Goal: Information Seeking & Learning: Find specific page/section

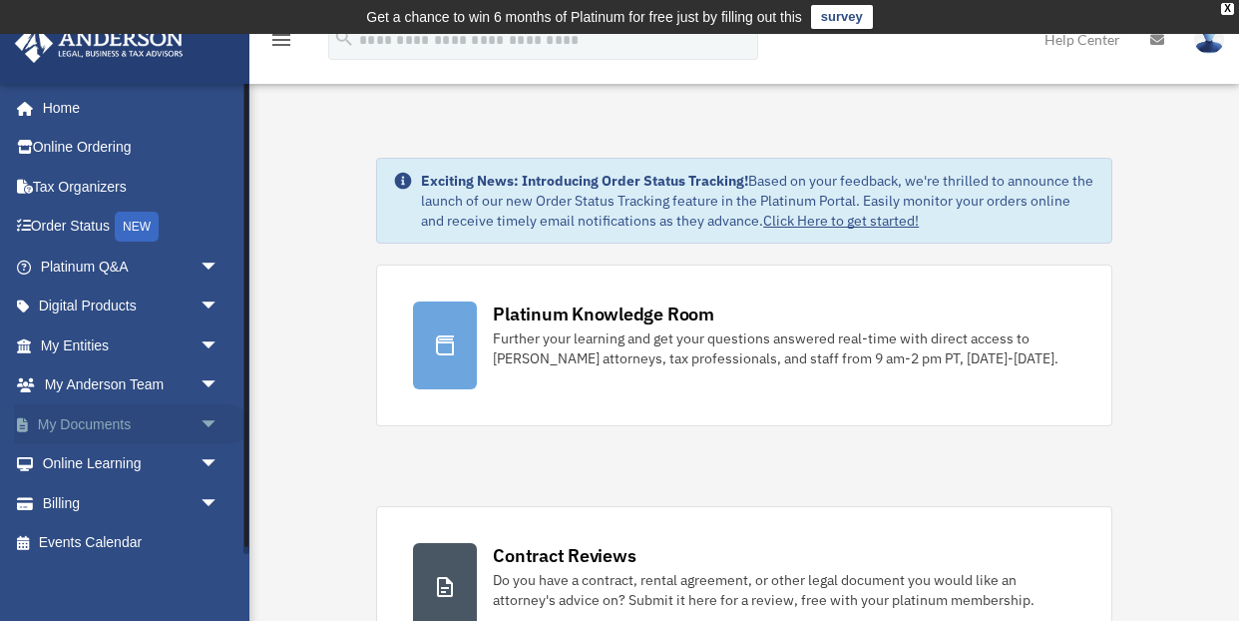
click at [112, 420] on link "My Documents arrow_drop_down" at bounding box center [131, 424] width 235 height 40
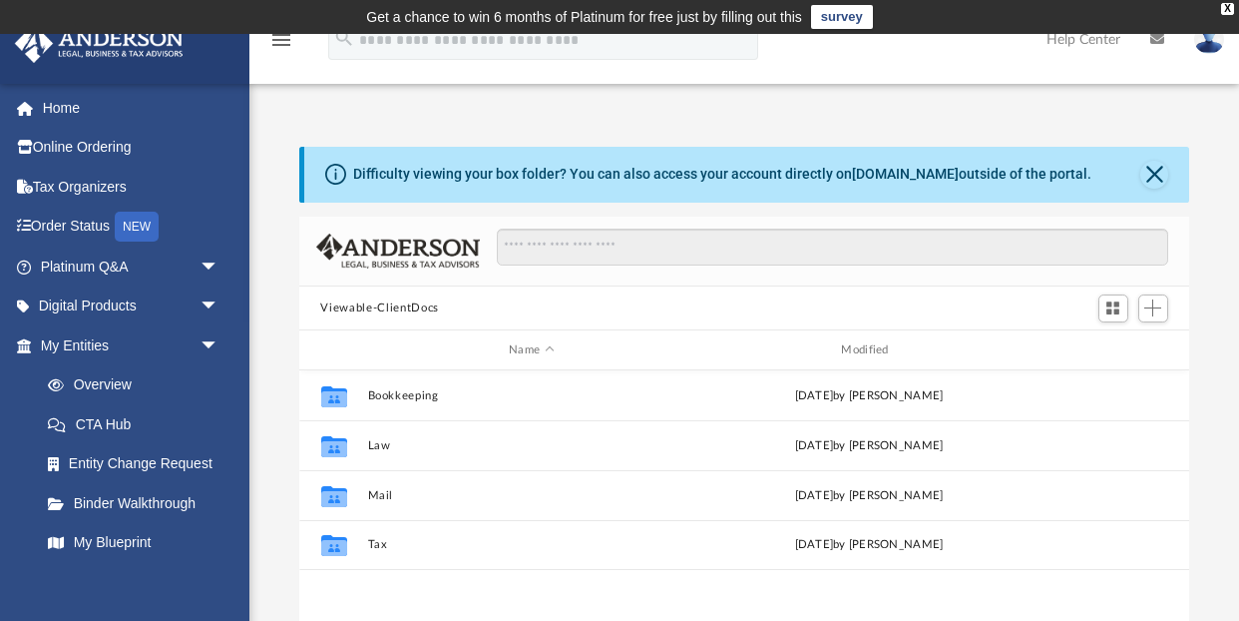
scroll to position [454, 891]
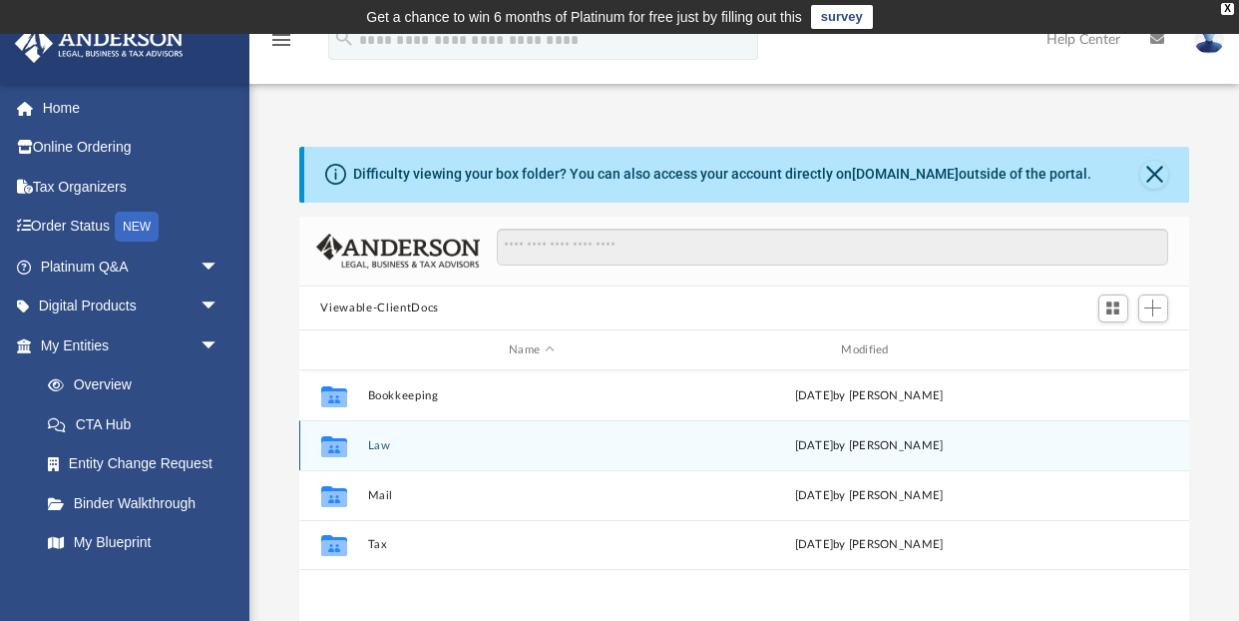
click at [382, 439] on button "Law" at bounding box center [531, 445] width 328 height 13
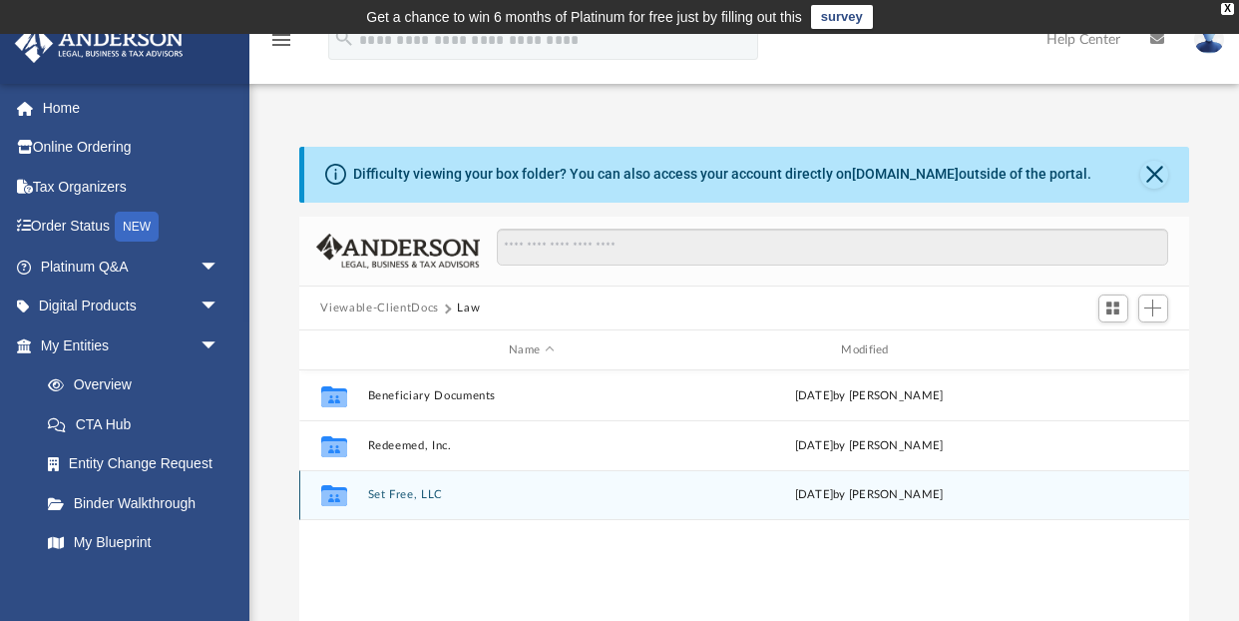
click at [386, 492] on button "Set Free, LLC" at bounding box center [531, 495] width 328 height 13
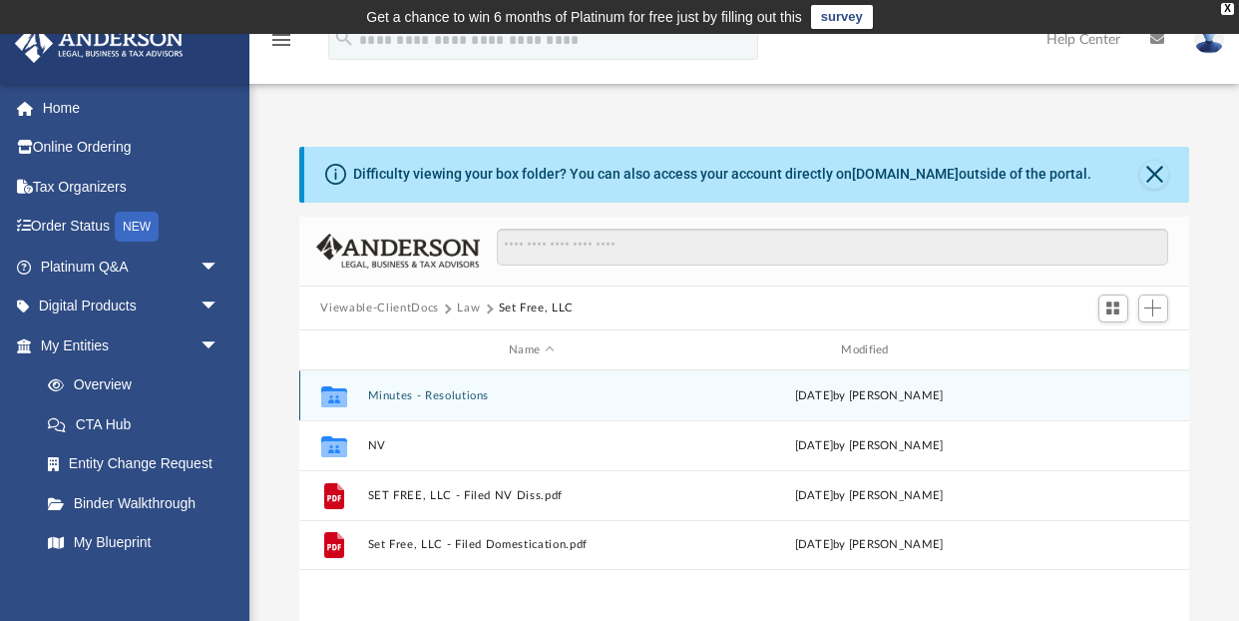
click at [391, 395] on button "Minutes - Resolutions" at bounding box center [531, 395] width 328 height 13
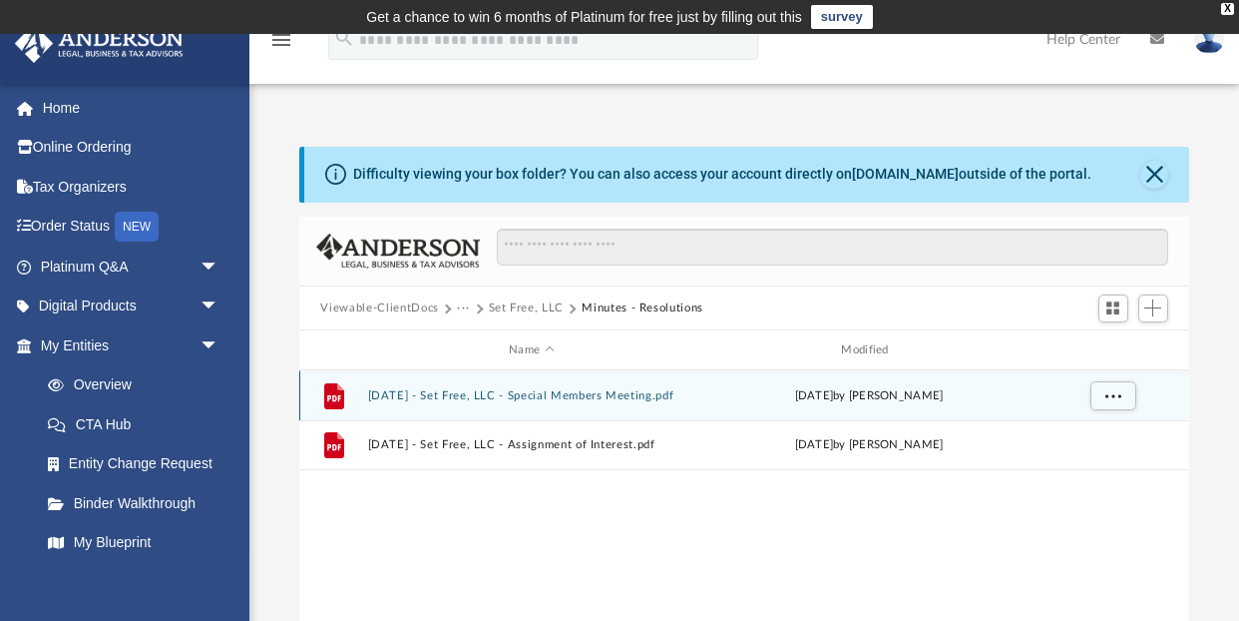
scroll to position [0, 0]
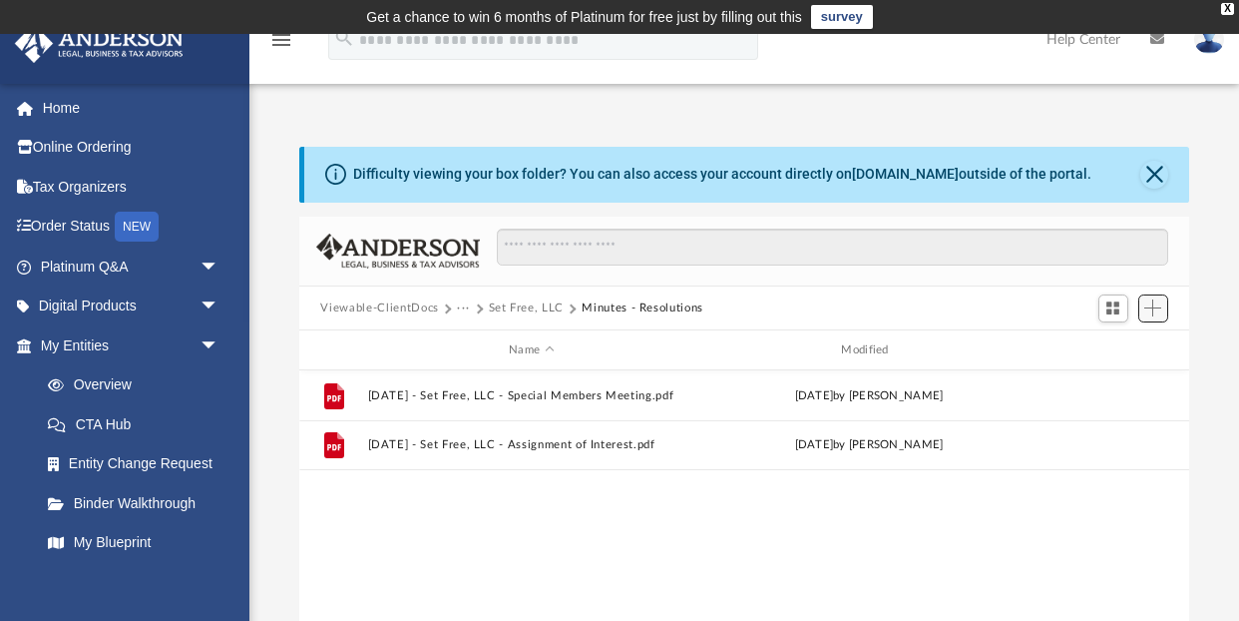
click at [1154, 309] on span "Add" at bounding box center [1152, 307] width 17 height 17
click at [1109, 348] on li "Upload" at bounding box center [1125, 347] width 64 height 21
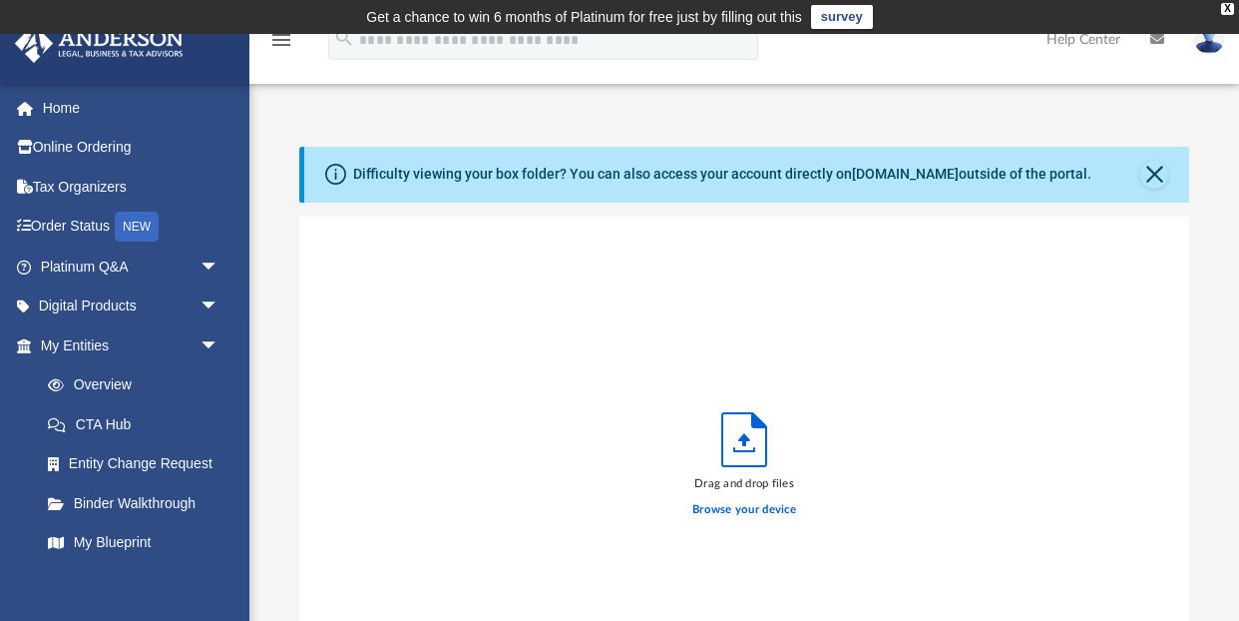
scroll to position [1, 1]
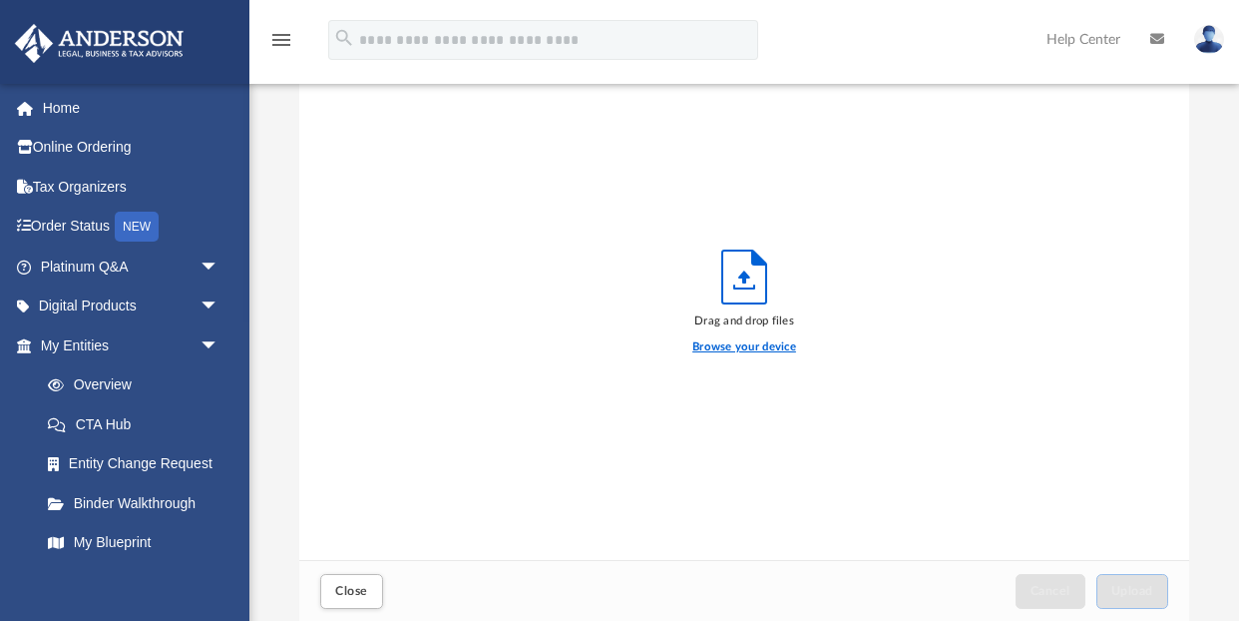
click at [763, 346] on label "Browse your device" at bounding box center [744, 347] width 104 height 18
click at [0, 0] on input "Browse your device" at bounding box center [0, 0] width 0 height 0
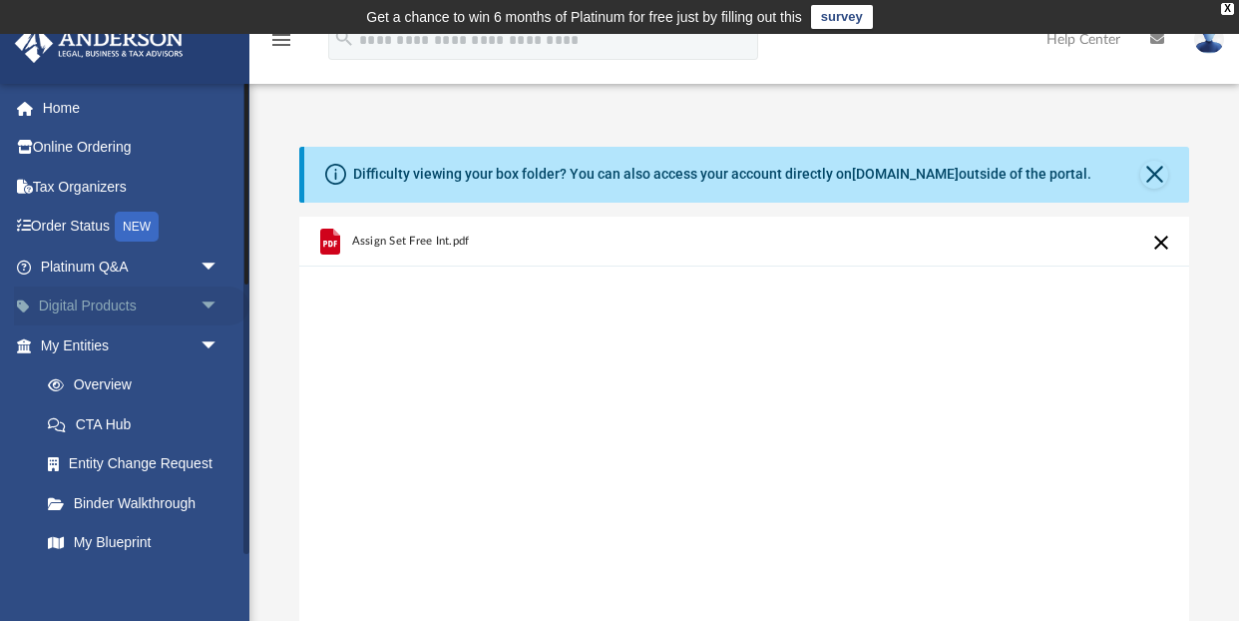
scroll to position [0, 0]
click at [64, 110] on link "Home" at bounding box center [131, 108] width 235 height 40
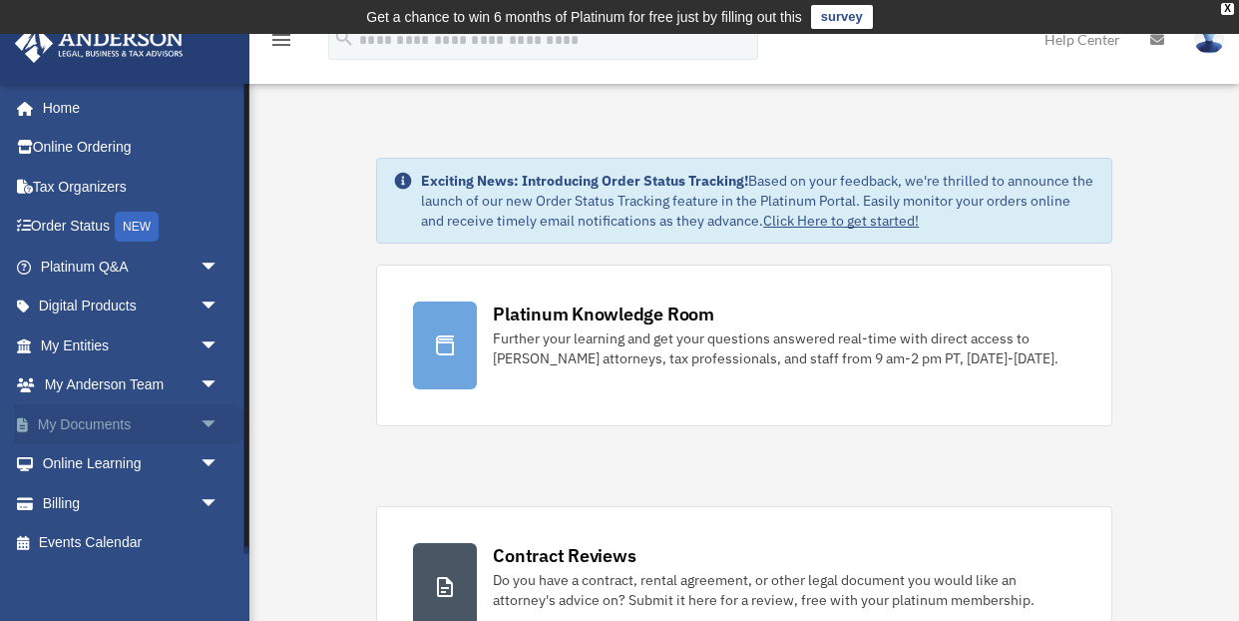
click at [97, 420] on link "My Documents arrow_drop_down" at bounding box center [131, 424] width 235 height 40
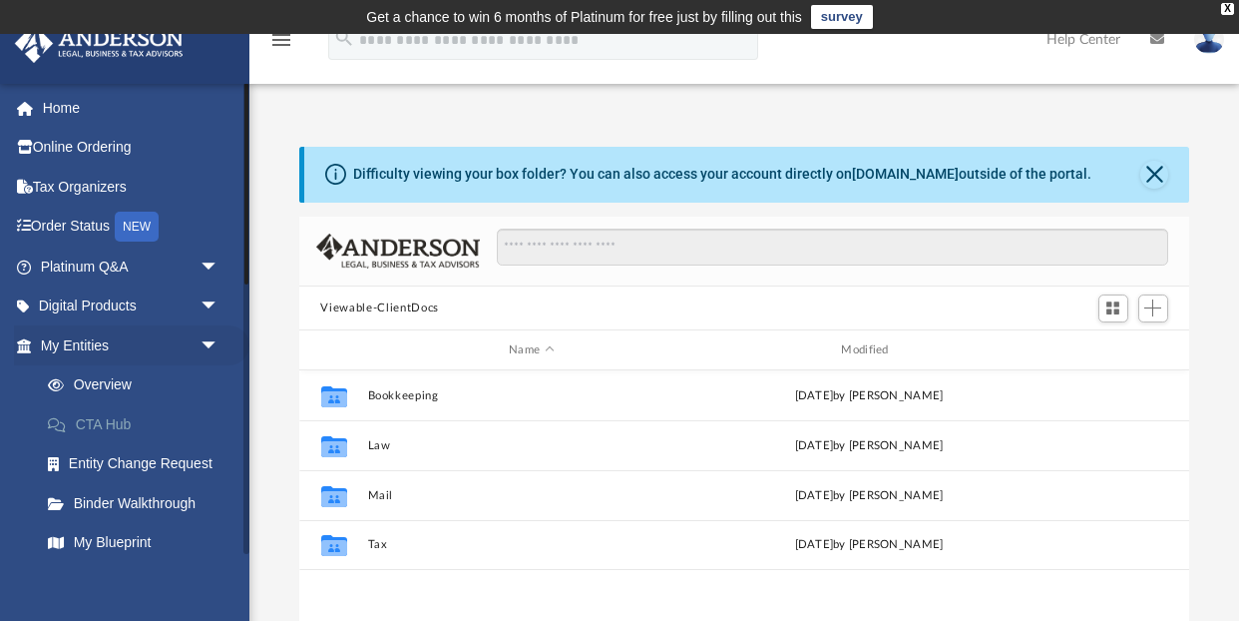
scroll to position [454, 891]
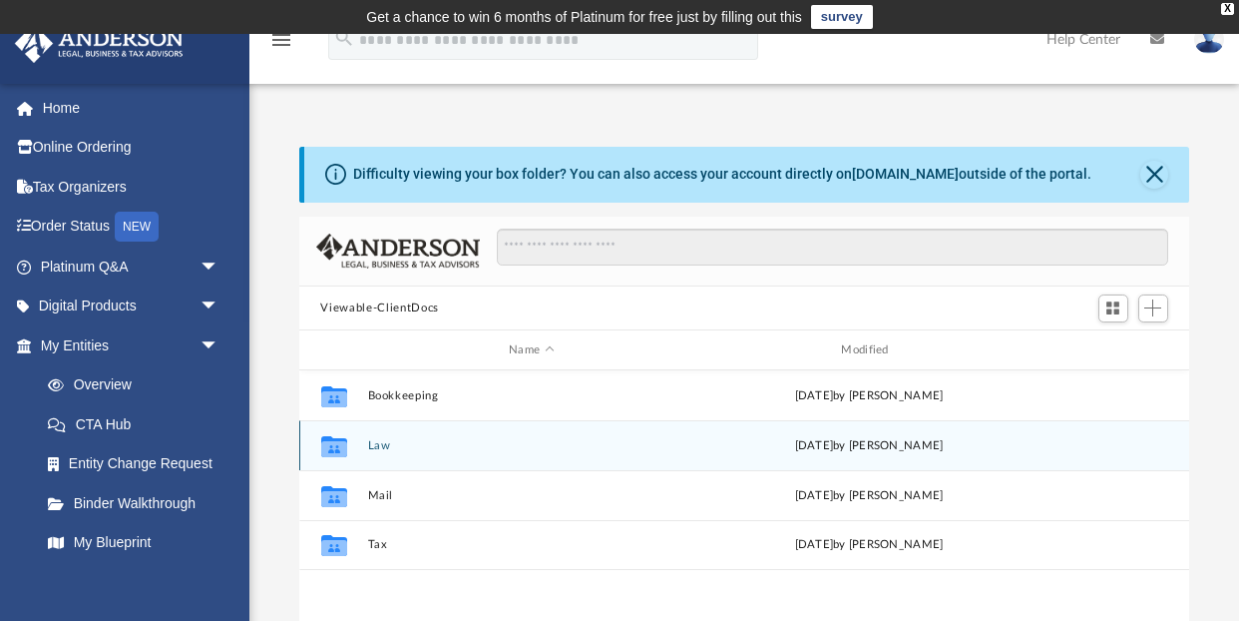
click at [382, 447] on button "Law" at bounding box center [531, 445] width 328 height 13
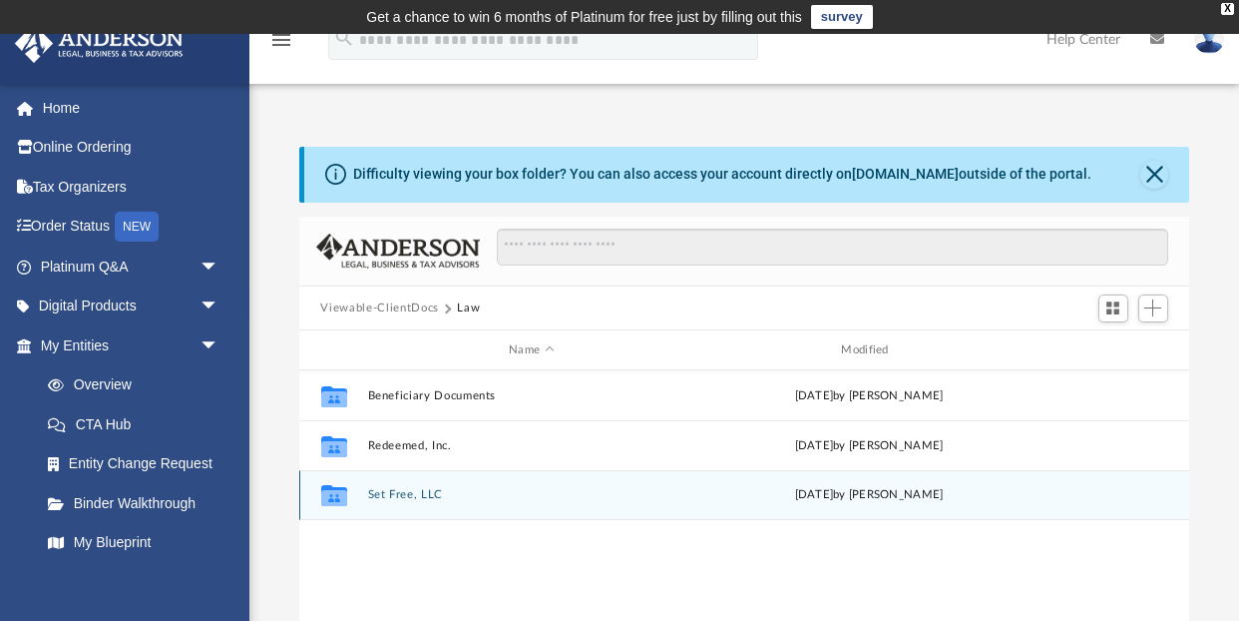
click at [386, 496] on button "Set Free, LLC" at bounding box center [531, 495] width 328 height 13
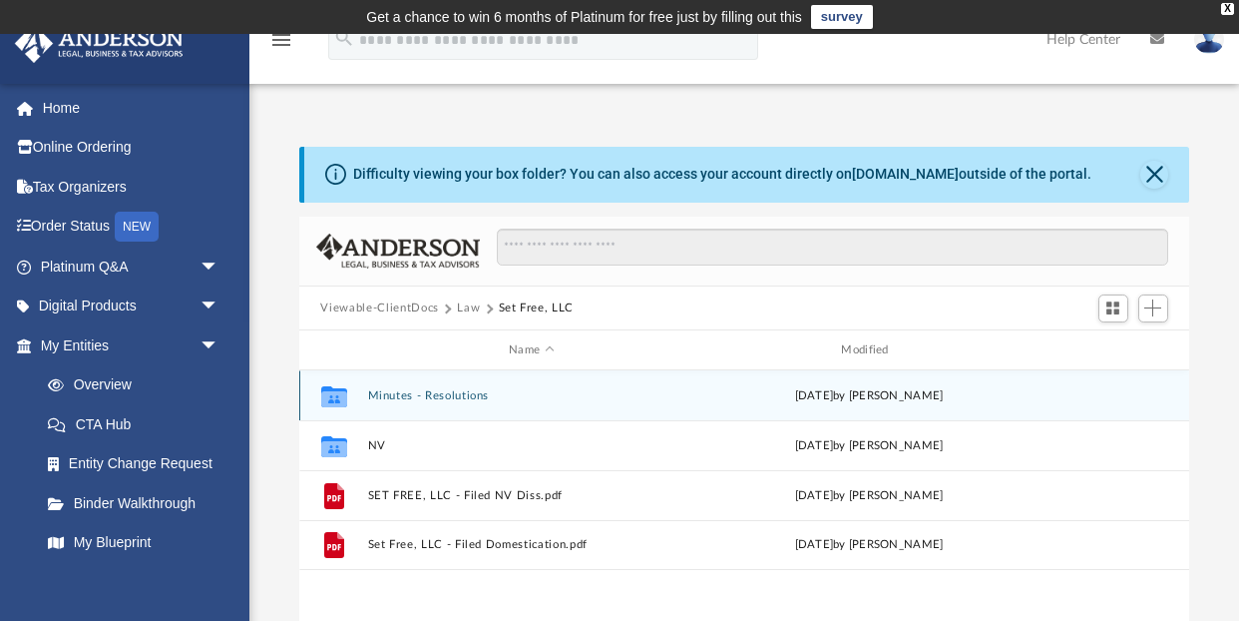
click at [392, 397] on button "Minutes - Resolutions" at bounding box center [531, 395] width 328 height 13
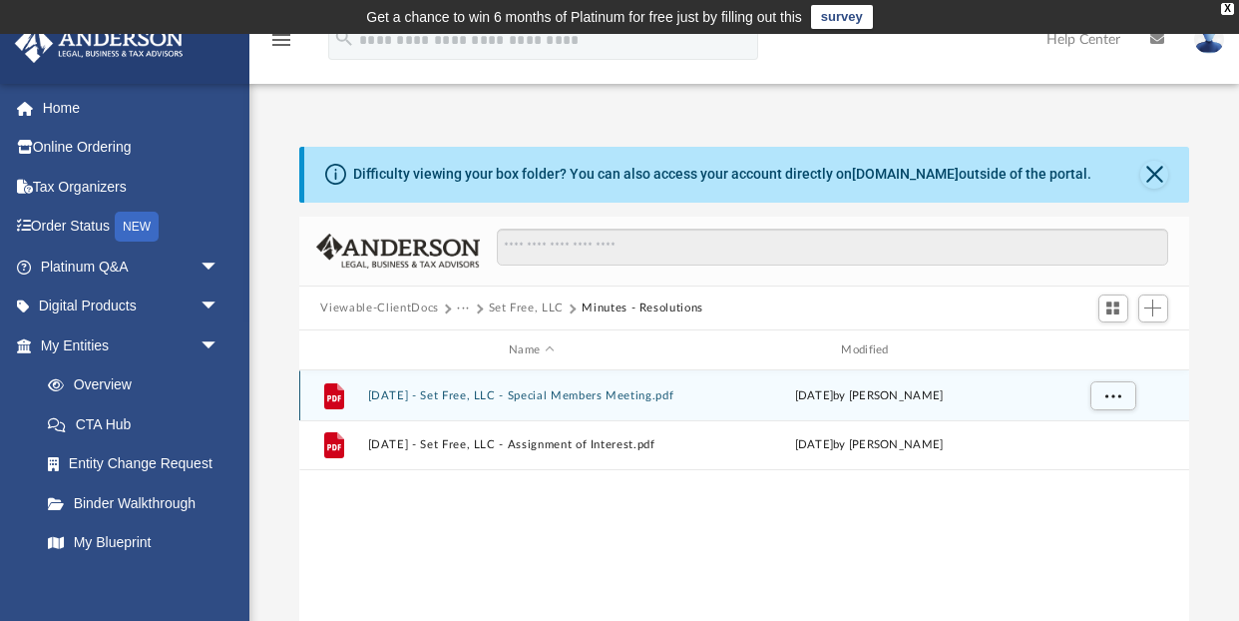
scroll to position [0, 0]
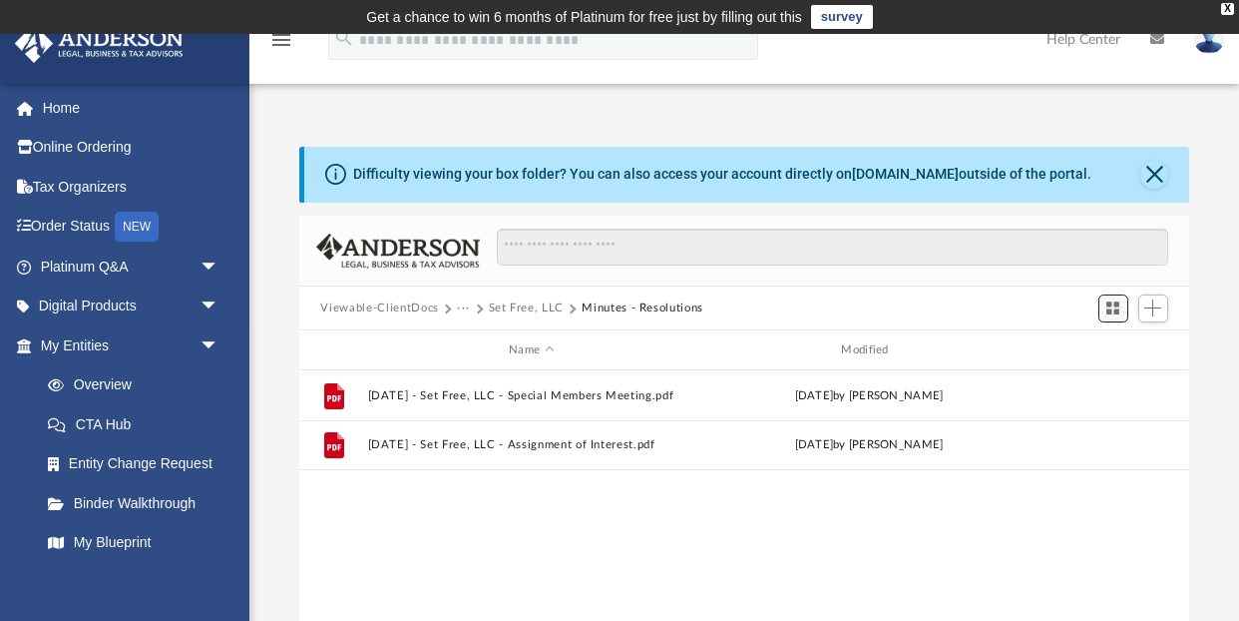
click at [1121, 308] on span "Switch to Grid View" at bounding box center [1113, 307] width 17 height 17
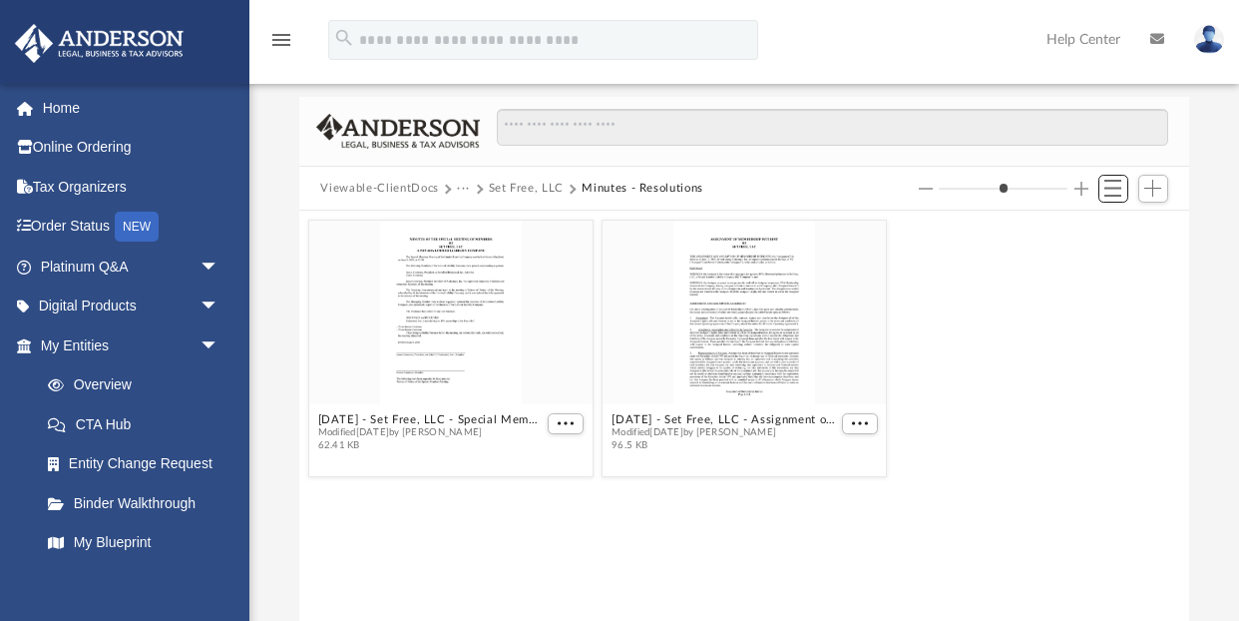
scroll to position [117, 0]
click at [1161, 183] on span "Add" at bounding box center [1152, 191] width 17 height 17
click at [1109, 233] on li "Upload" at bounding box center [1125, 231] width 64 height 21
type input "*"
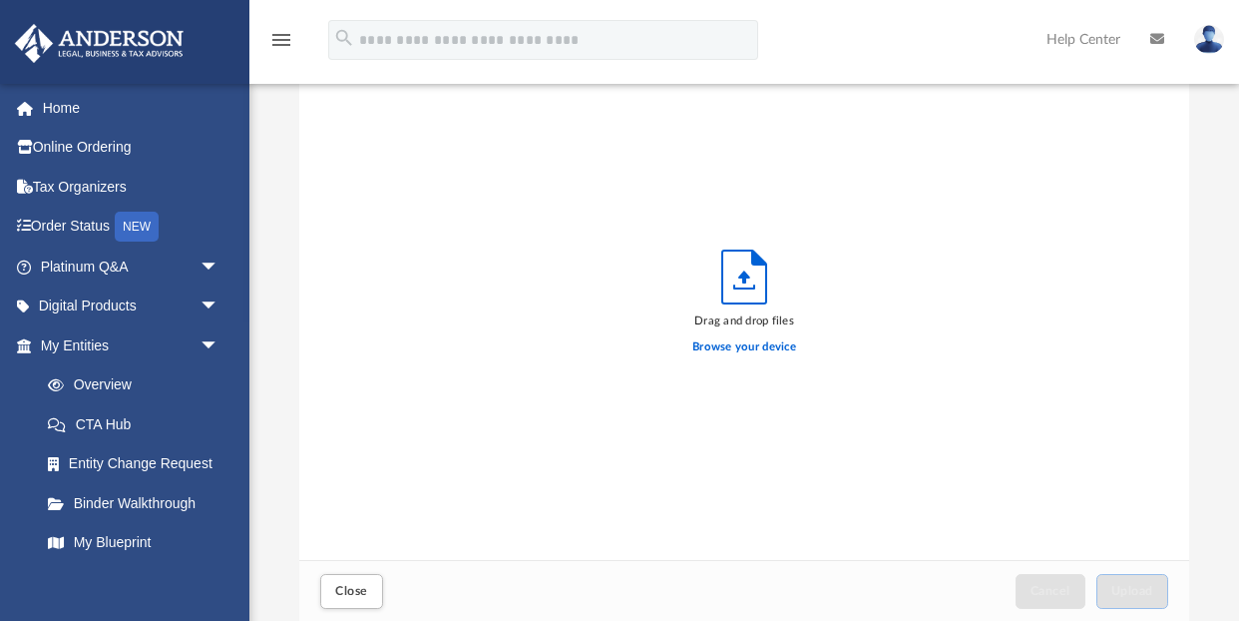
scroll to position [506, 891]
click at [764, 346] on label "Browse your device" at bounding box center [744, 347] width 104 height 18
click at [0, 0] on input "Browse your device" at bounding box center [0, 0] width 0 height 0
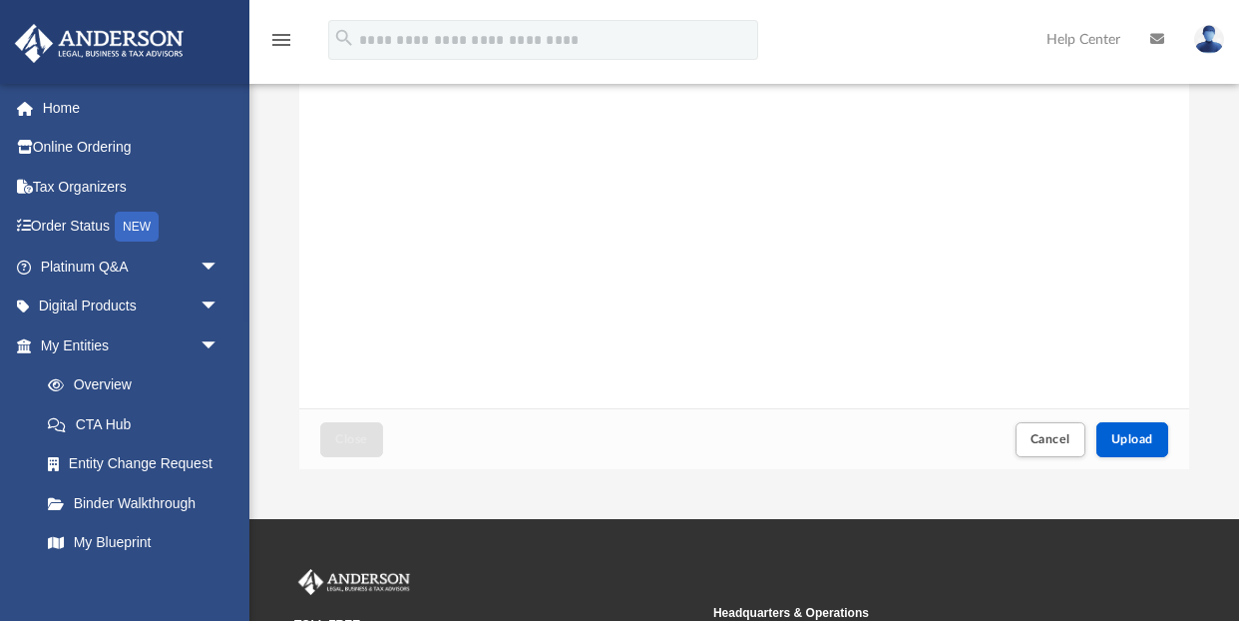
scroll to position [324, 0]
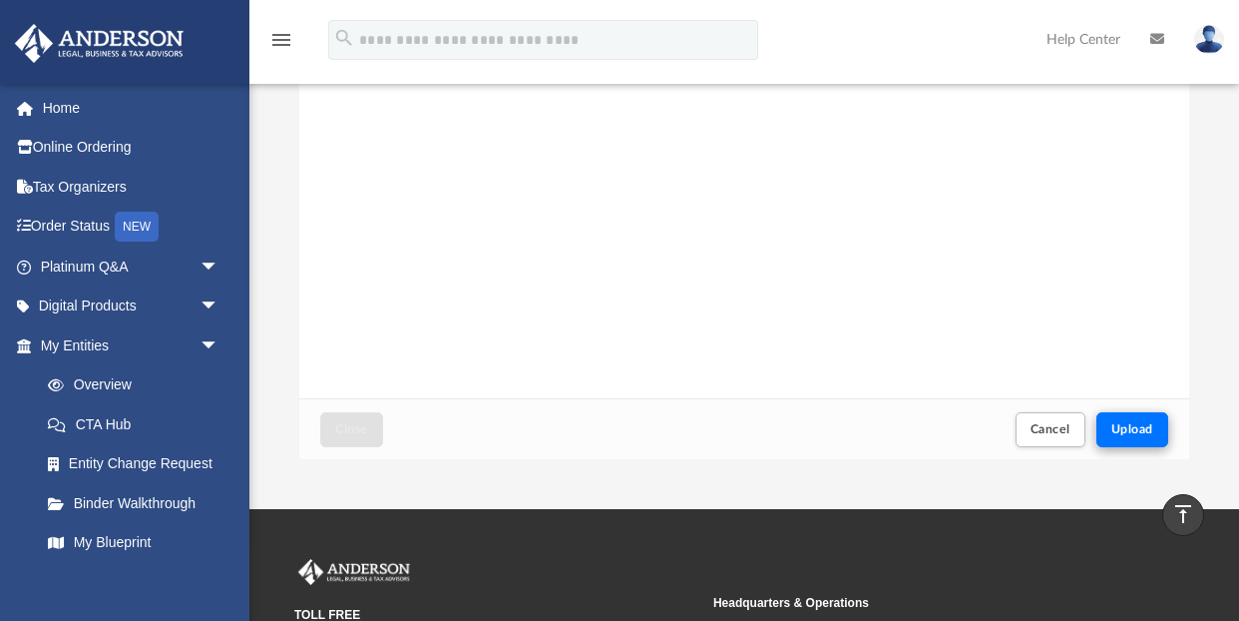
click at [1134, 431] on span "Upload" at bounding box center [1132, 429] width 42 height 12
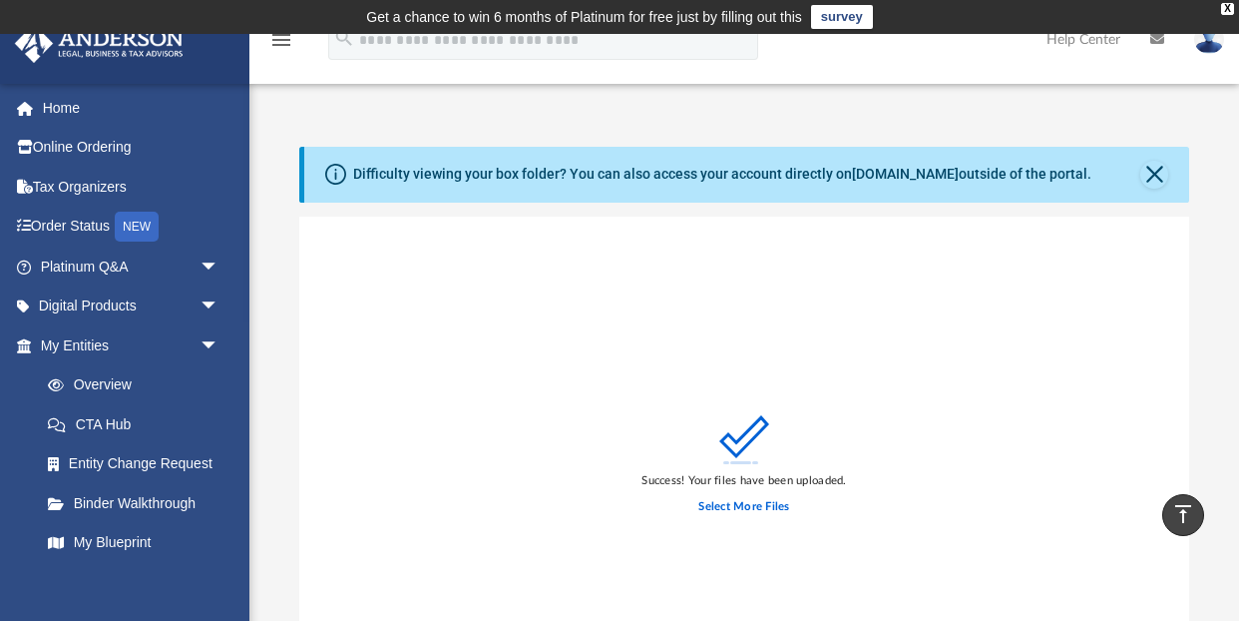
scroll to position [0, 0]
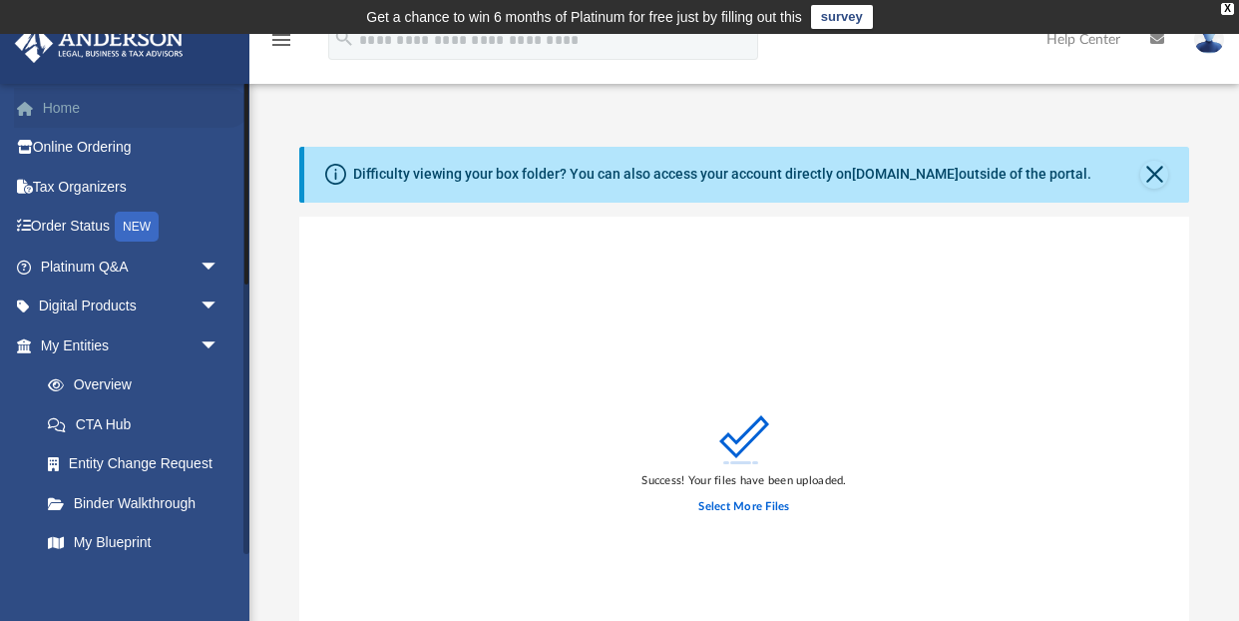
click at [60, 111] on link "Home" at bounding box center [131, 108] width 235 height 40
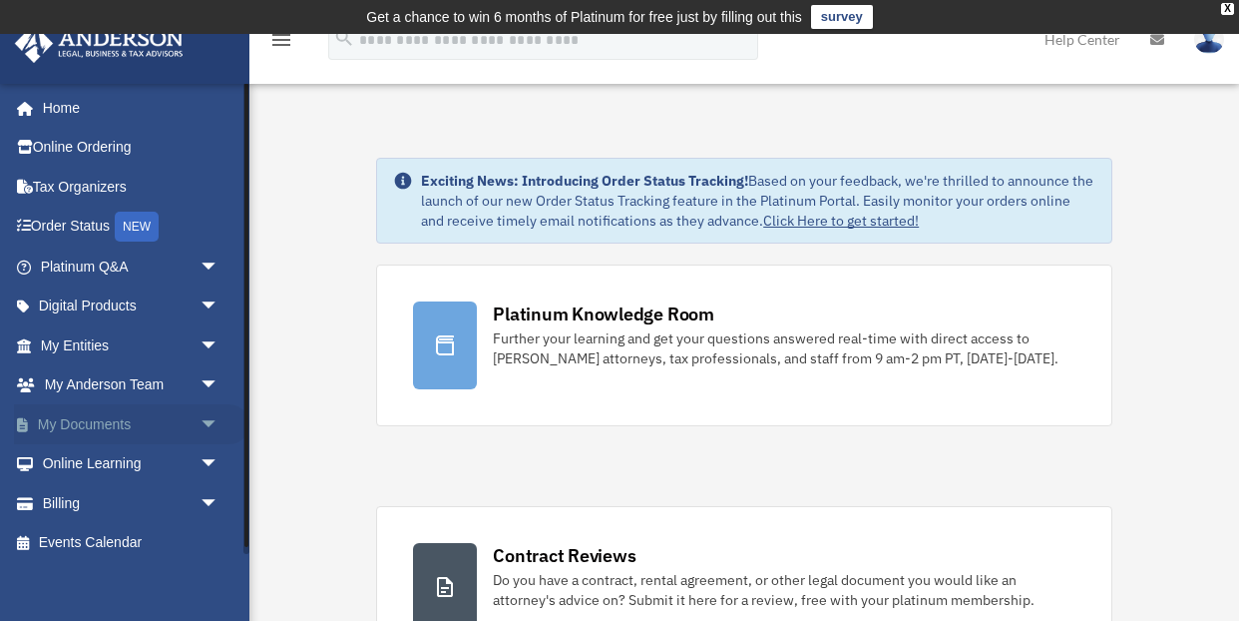
click at [97, 420] on link "My Documents arrow_drop_down" at bounding box center [131, 424] width 235 height 40
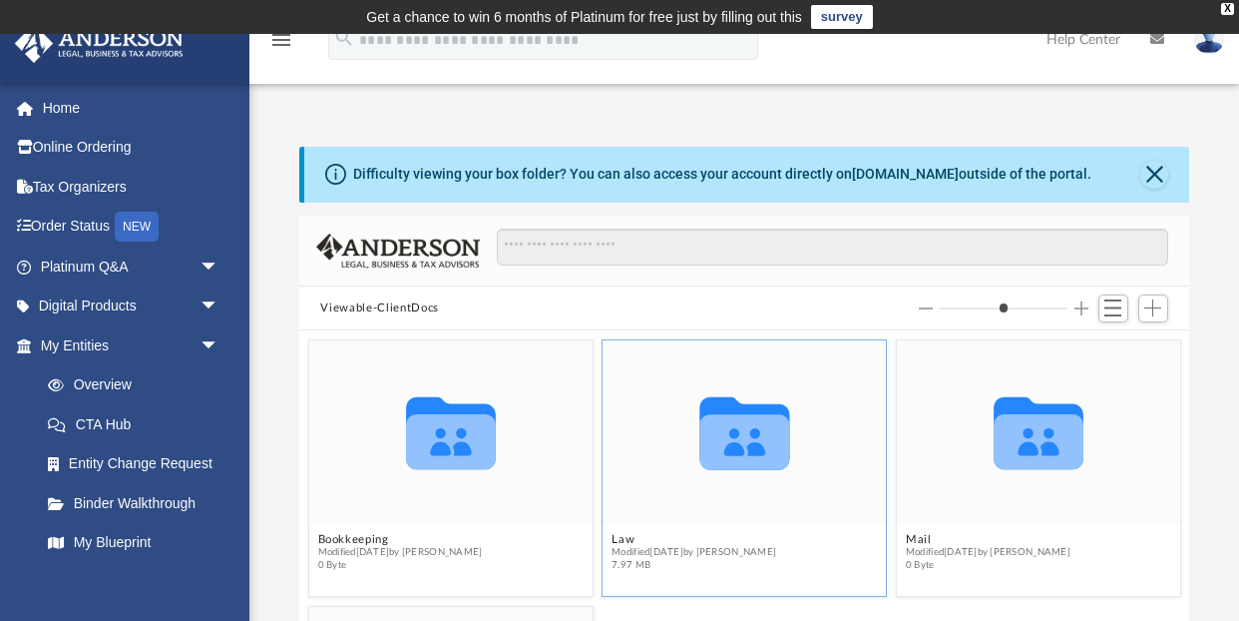
click at [730, 425] on icon "grid" at bounding box center [744, 442] width 90 height 55
click at [696, 479] on icon "Collaborated Folder" at bounding box center [745, 432] width 170 height 111
click at [1114, 306] on span "Switch to List View" at bounding box center [1113, 307] width 17 height 17
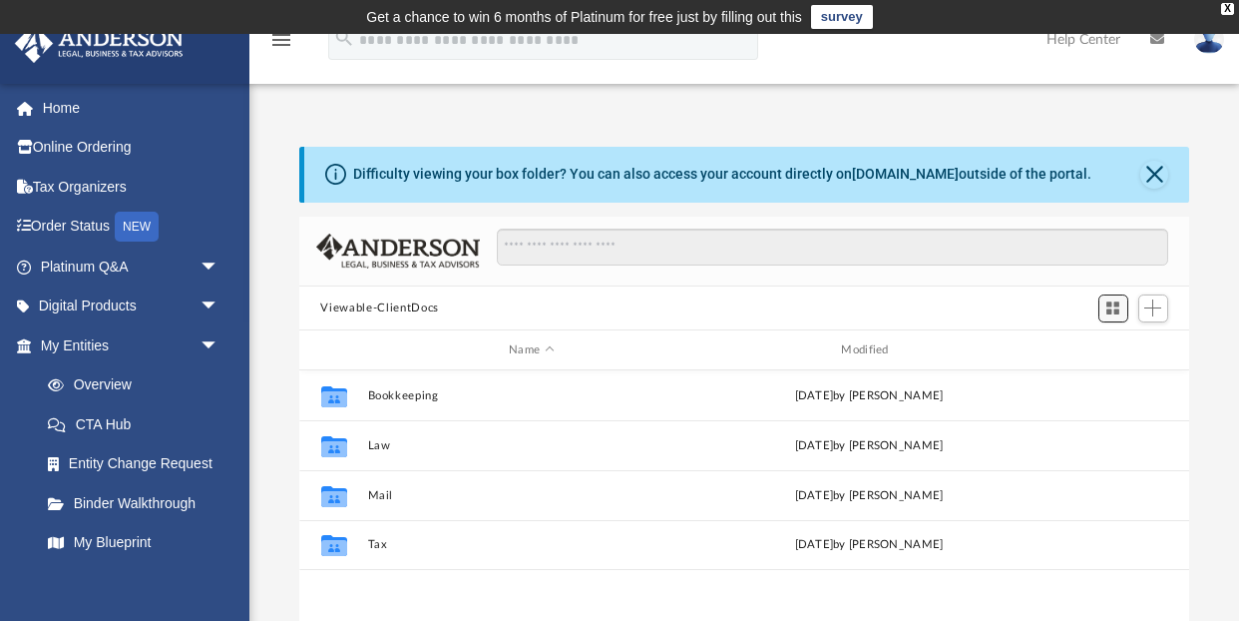
scroll to position [454, 891]
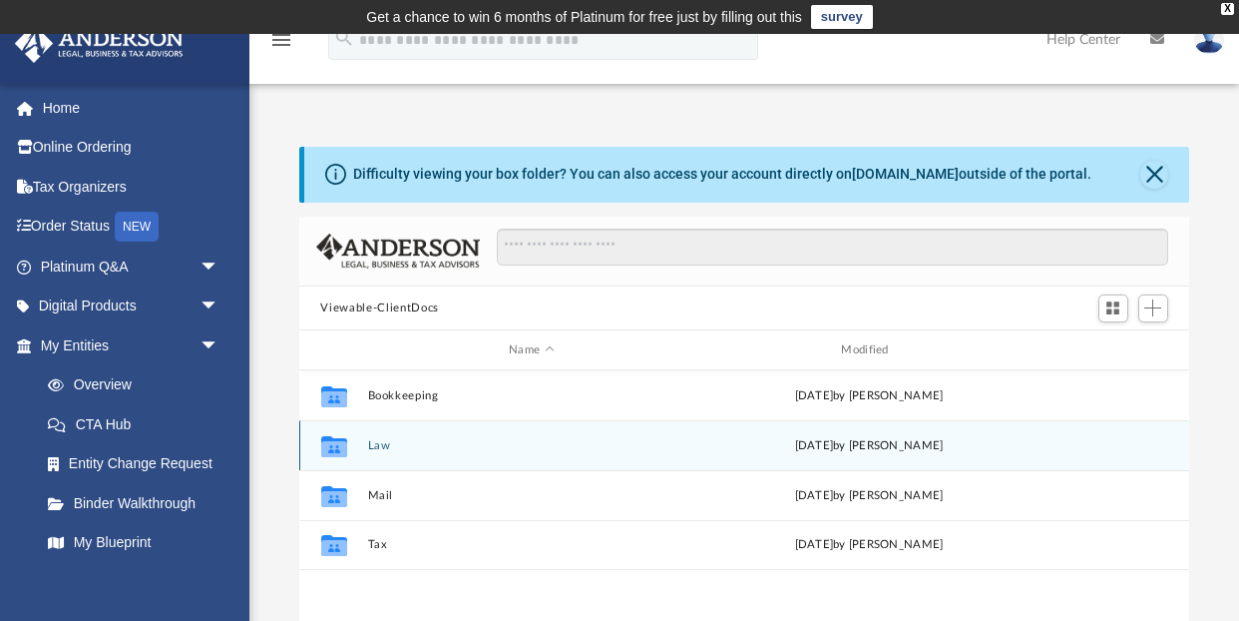
click at [380, 442] on button "Law" at bounding box center [531, 445] width 328 height 13
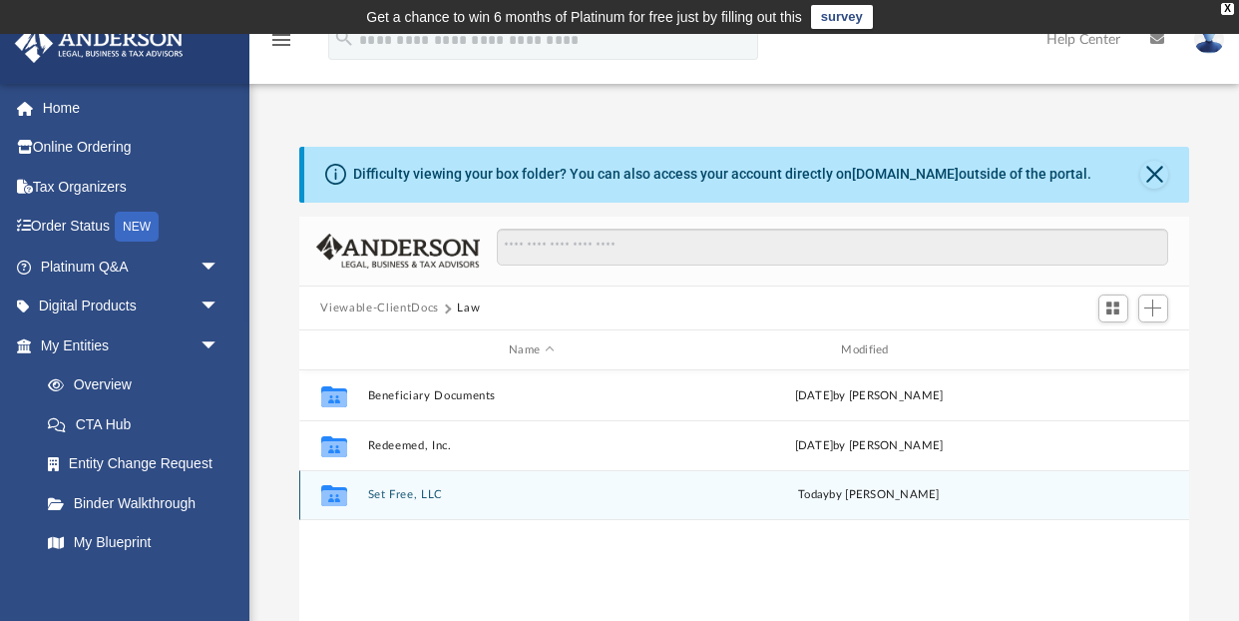
click at [384, 492] on button "Set Free, LLC" at bounding box center [531, 495] width 328 height 13
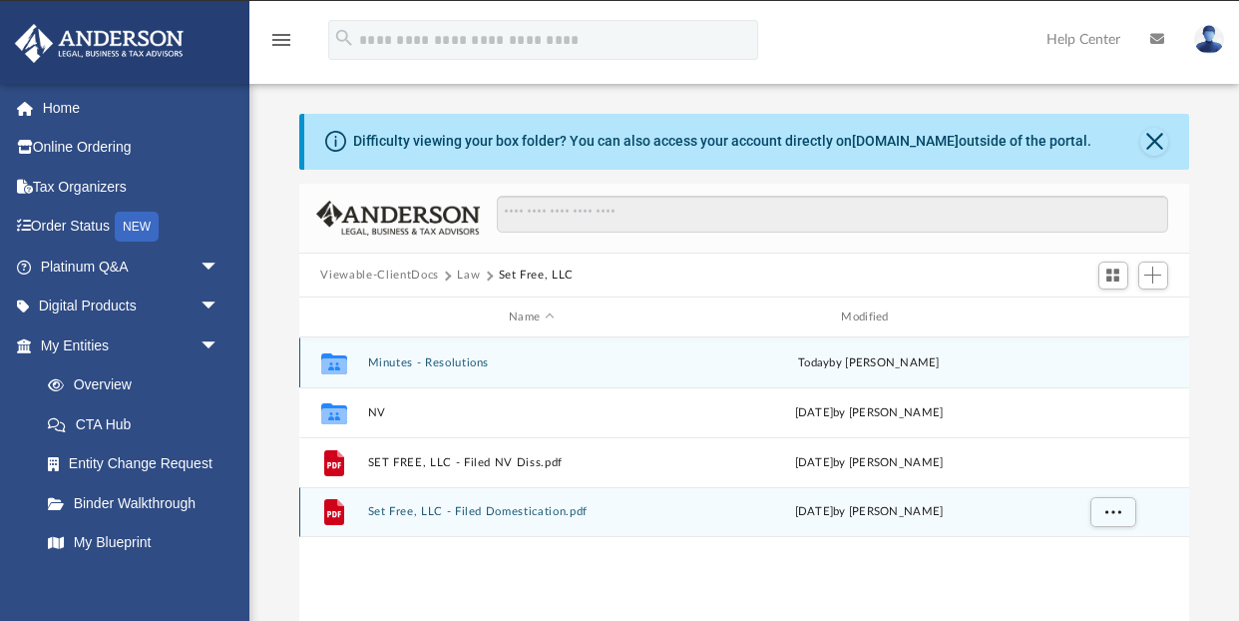
scroll to position [57, 0]
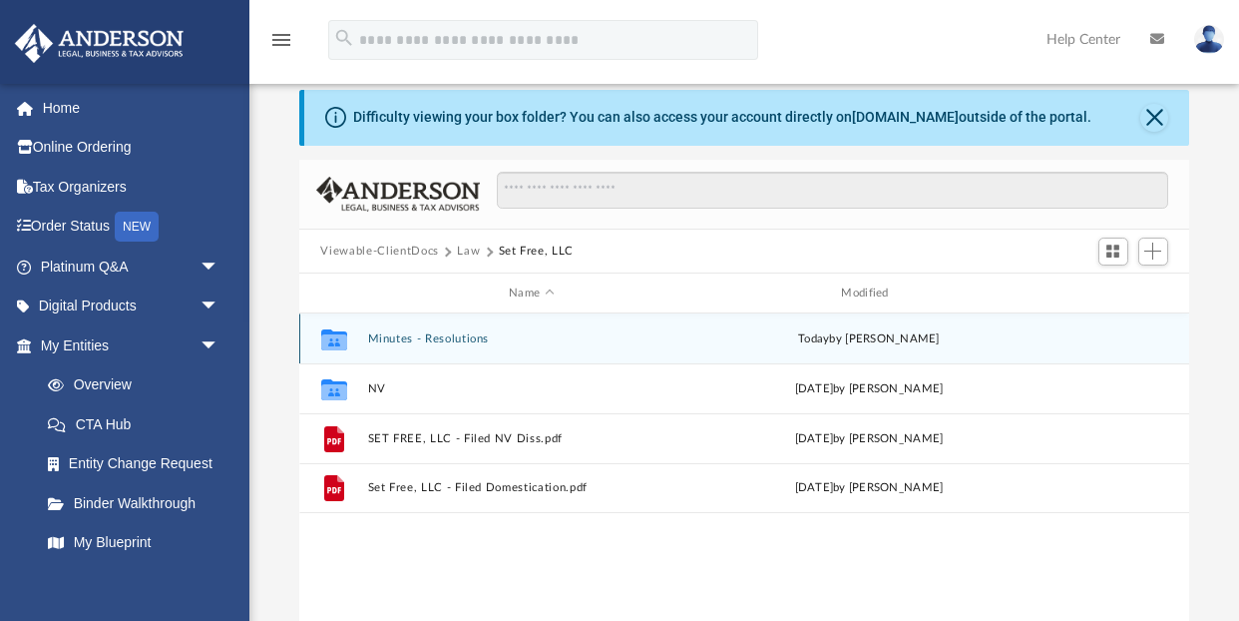
click at [402, 334] on button "Minutes - Resolutions" at bounding box center [531, 338] width 328 height 13
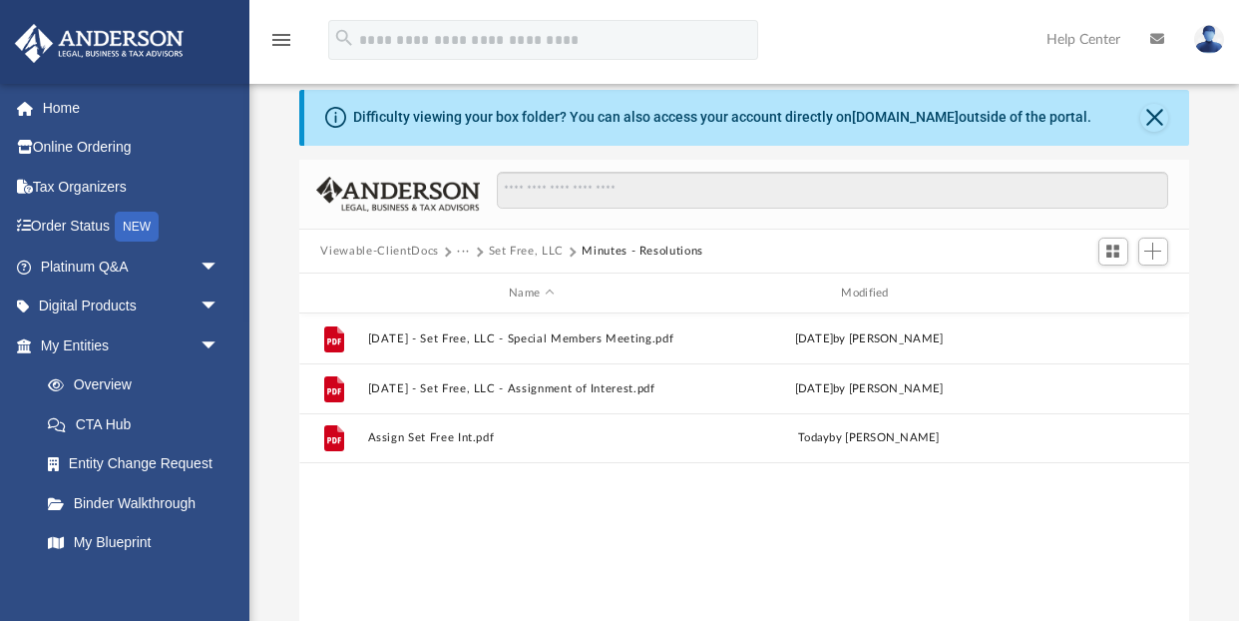
click at [460, 251] on button "···" at bounding box center [463, 251] width 13 height 18
click at [462, 250] on button "···" at bounding box center [463, 251] width 13 height 18
click at [410, 251] on button "Viewable-ClientDocs" at bounding box center [379, 251] width 118 height 18
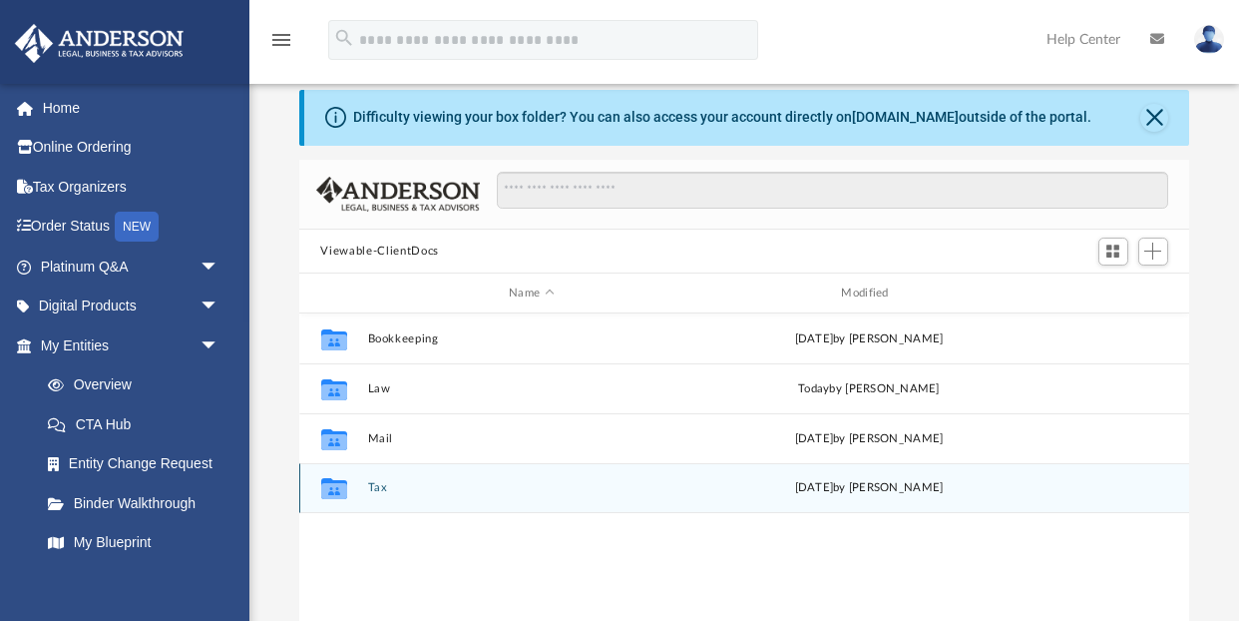
click at [377, 489] on button "Tax" at bounding box center [531, 488] width 328 height 13
click at [392, 488] on button "Redeemed, Inc." at bounding box center [531, 488] width 328 height 13
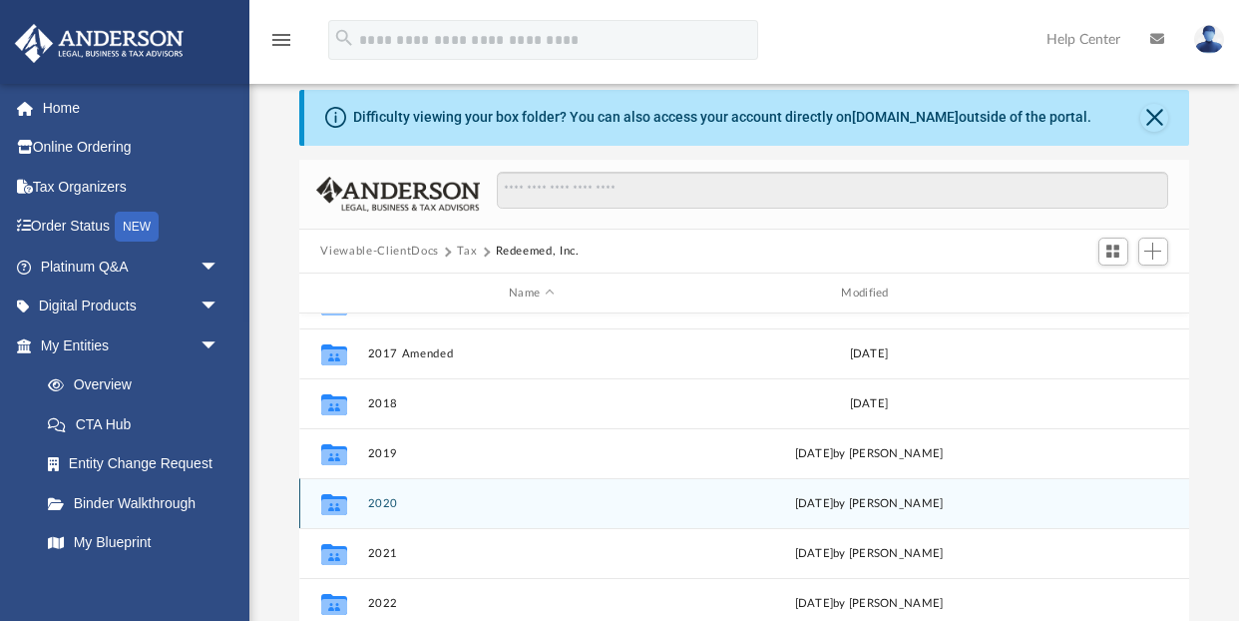
scroll to position [185, 0]
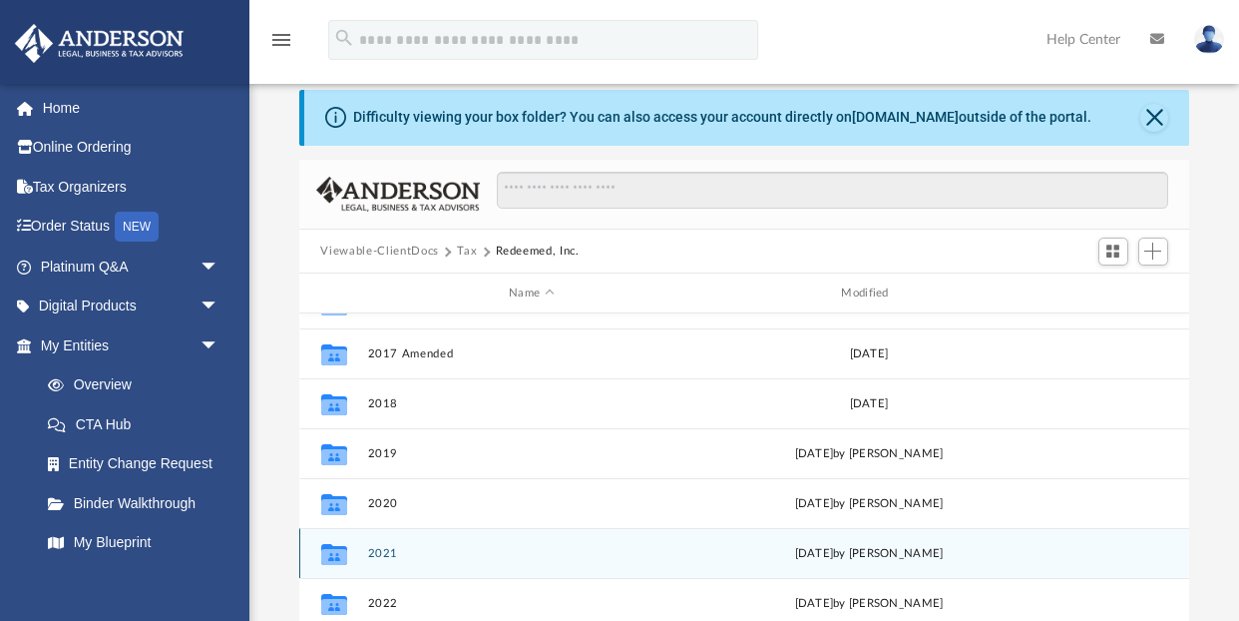
click at [386, 554] on button "2021" at bounding box center [531, 553] width 328 height 13
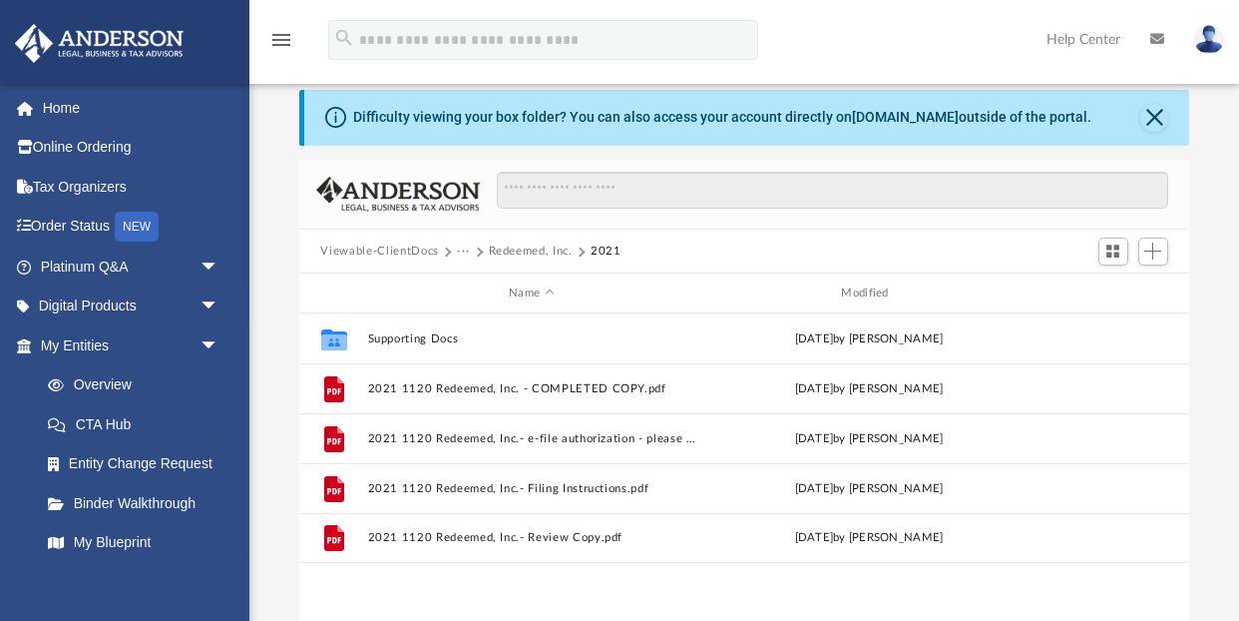
scroll to position [0, 0]
click at [516, 252] on button "Redeemed, Inc." at bounding box center [531, 251] width 84 height 18
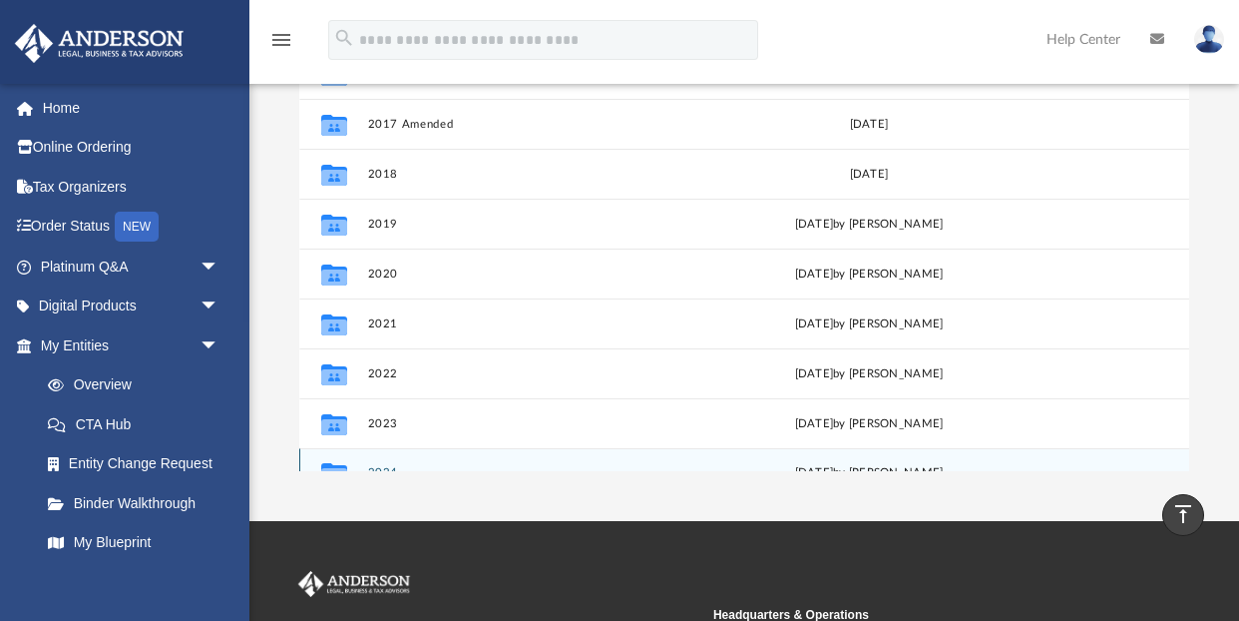
scroll to position [157, 0]
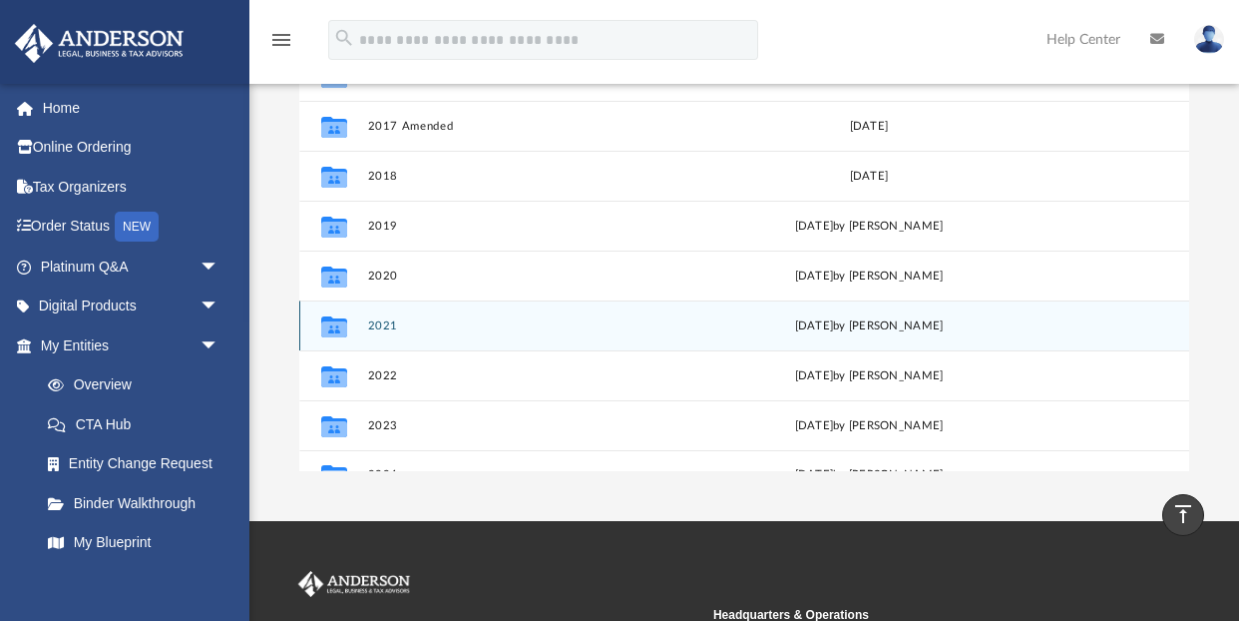
click at [391, 325] on button "2021" at bounding box center [531, 325] width 328 height 13
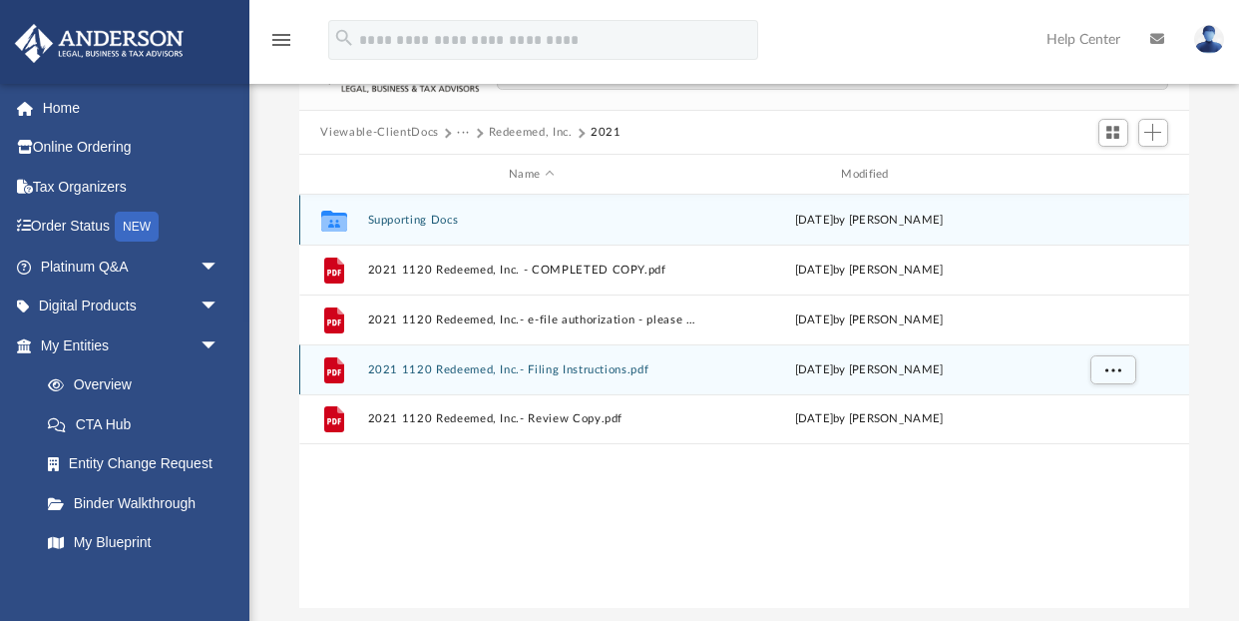
scroll to position [166, 0]
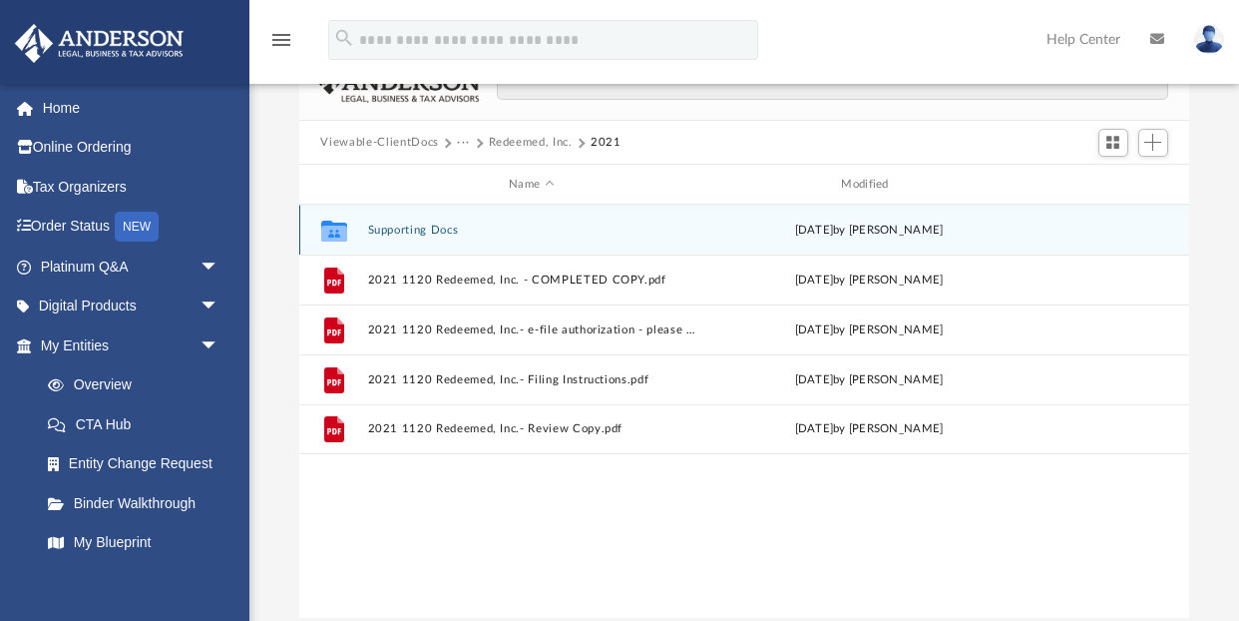
click at [410, 231] on button "Supporting Docs" at bounding box center [531, 229] width 328 height 13
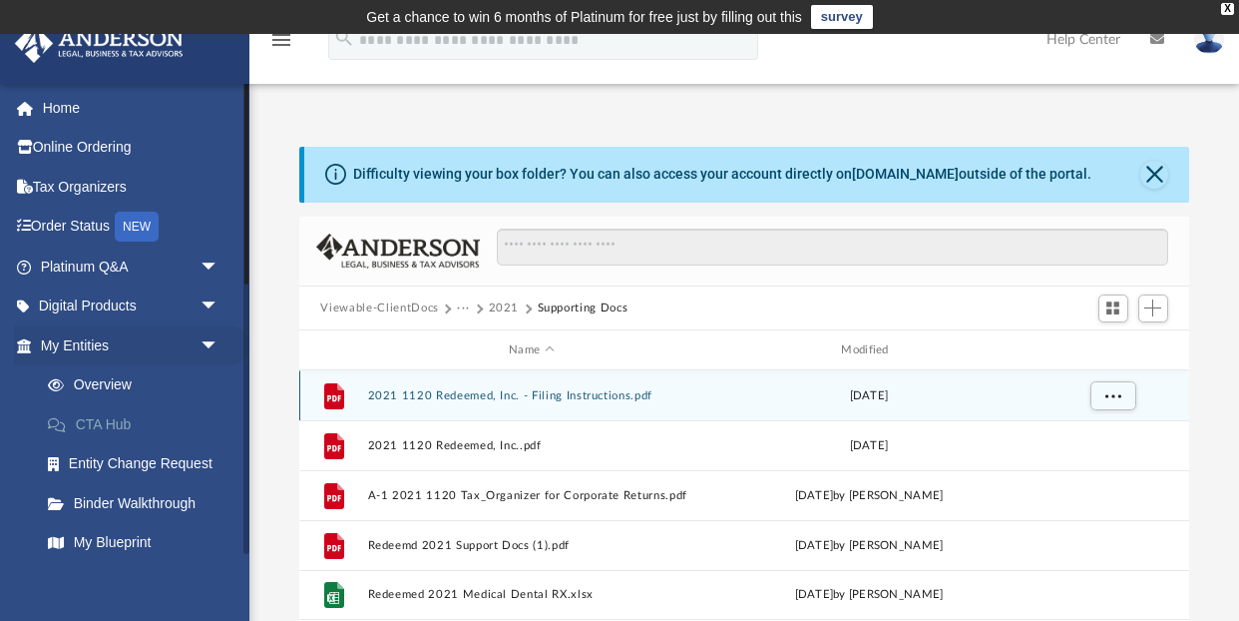
scroll to position [0, 0]
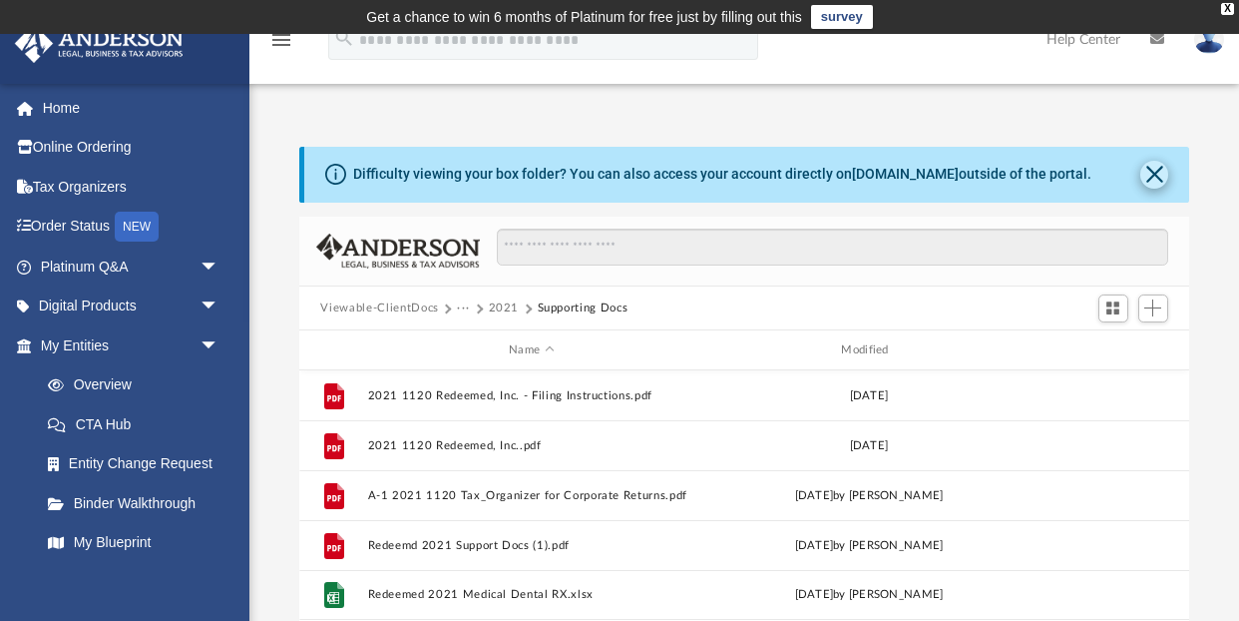
click at [1162, 167] on button "Close" at bounding box center [1154, 175] width 28 height 28
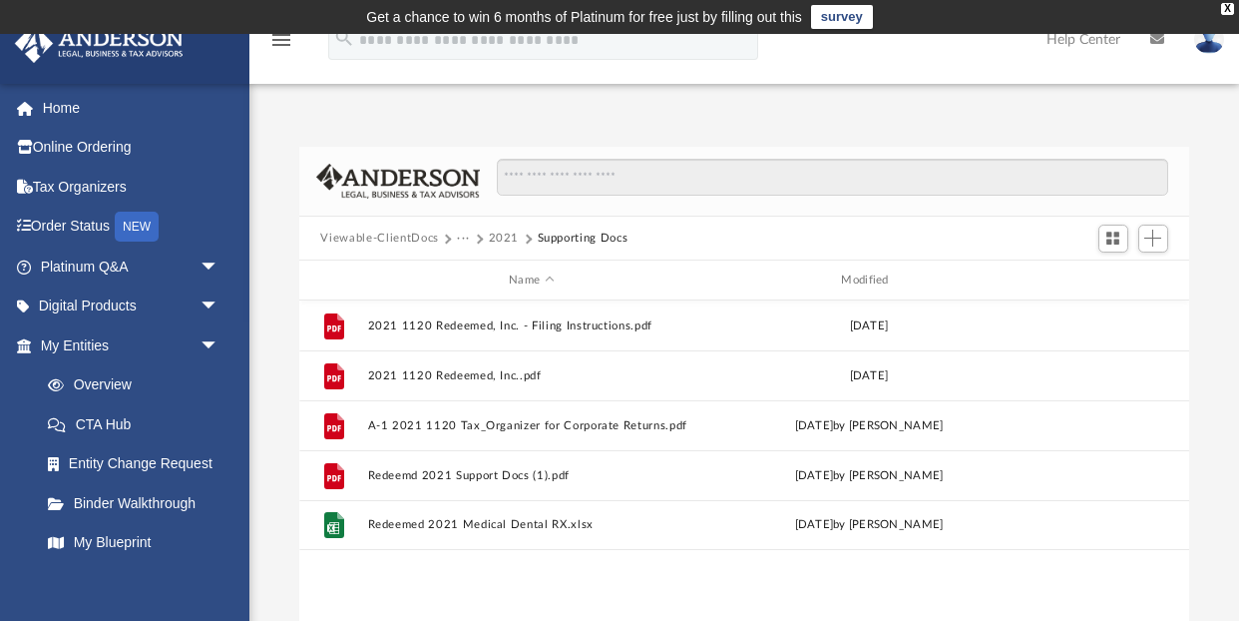
click at [407, 233] on button "Viewable-ClientDocs" at bounding box center [379, 238] width 118 height 18
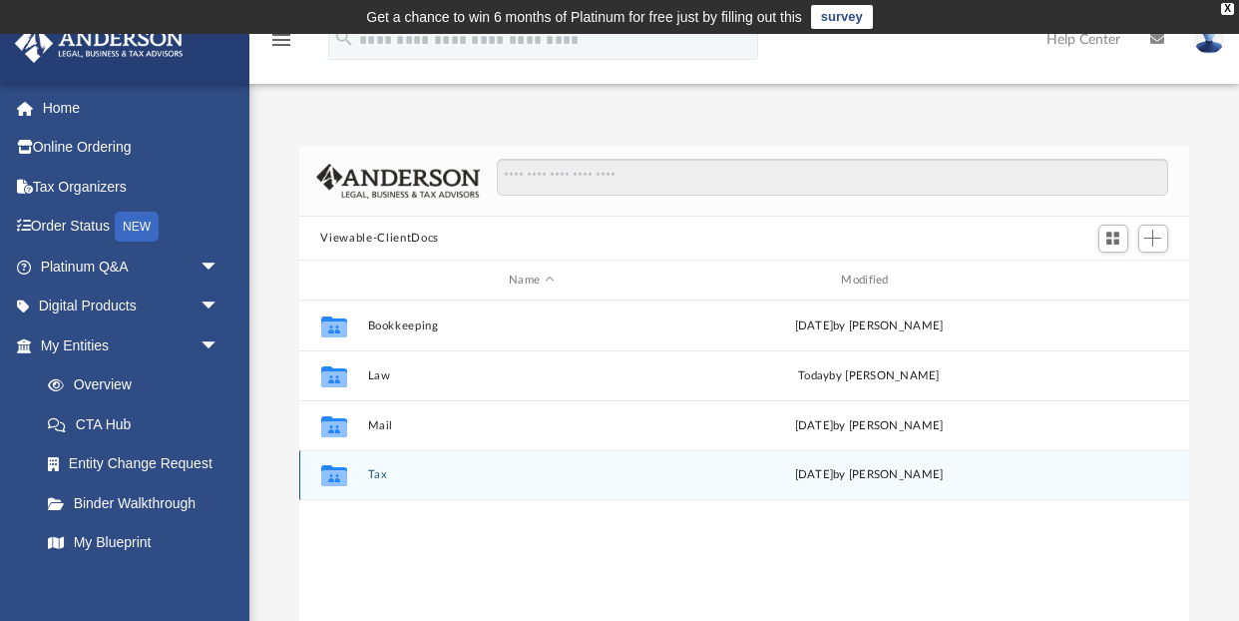
click at [378, 473] on button "Tax" at bounding box center [531, 475] width 328 height 13
click at [411, 476] on button "Redeemed, Inc." at bounding box center [531, 475] width 328 height 13
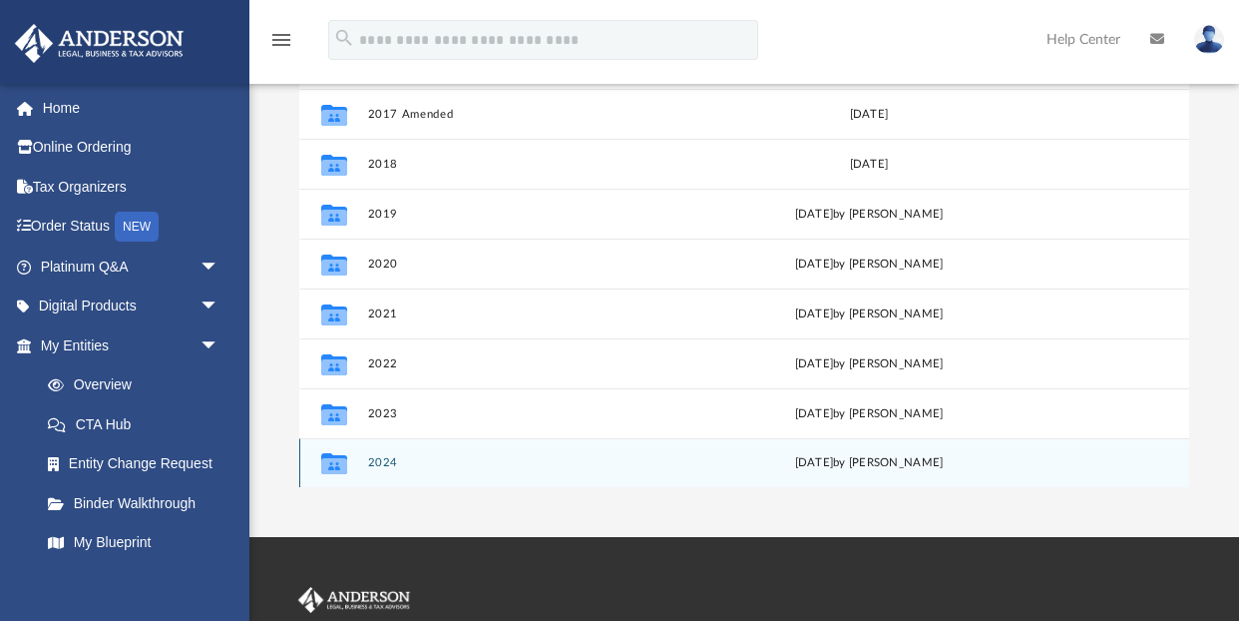
scroll to position [235, 0]
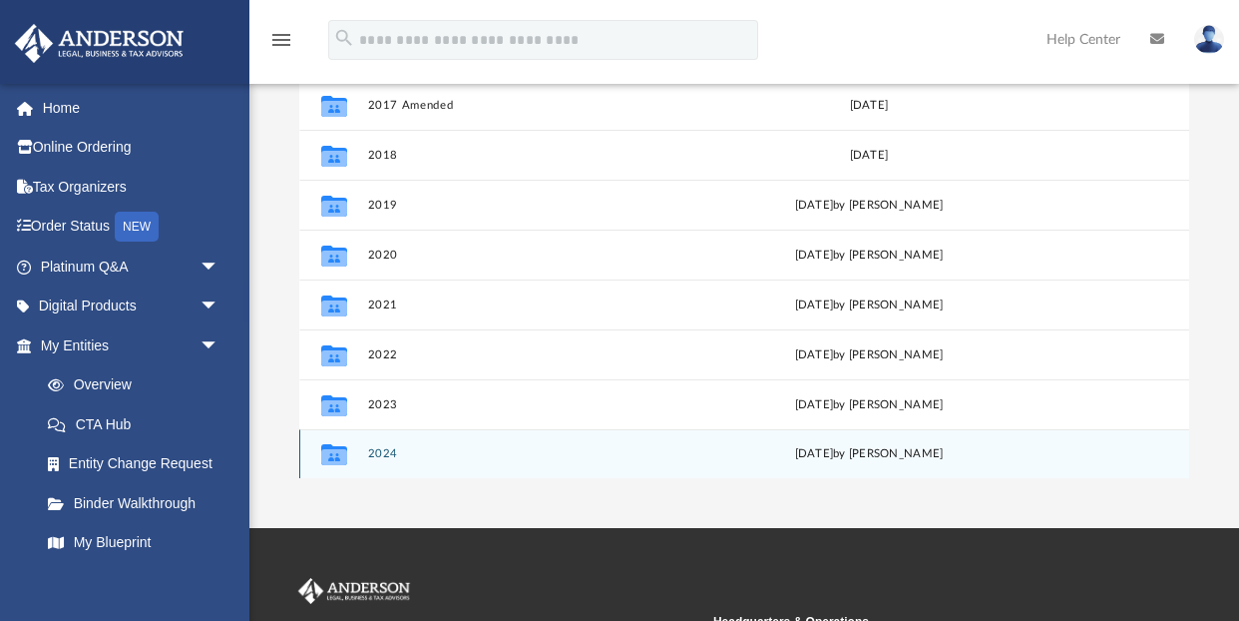
click at [380, 450] on button "2024" at bounding box center [531, 454] width 328 height 13
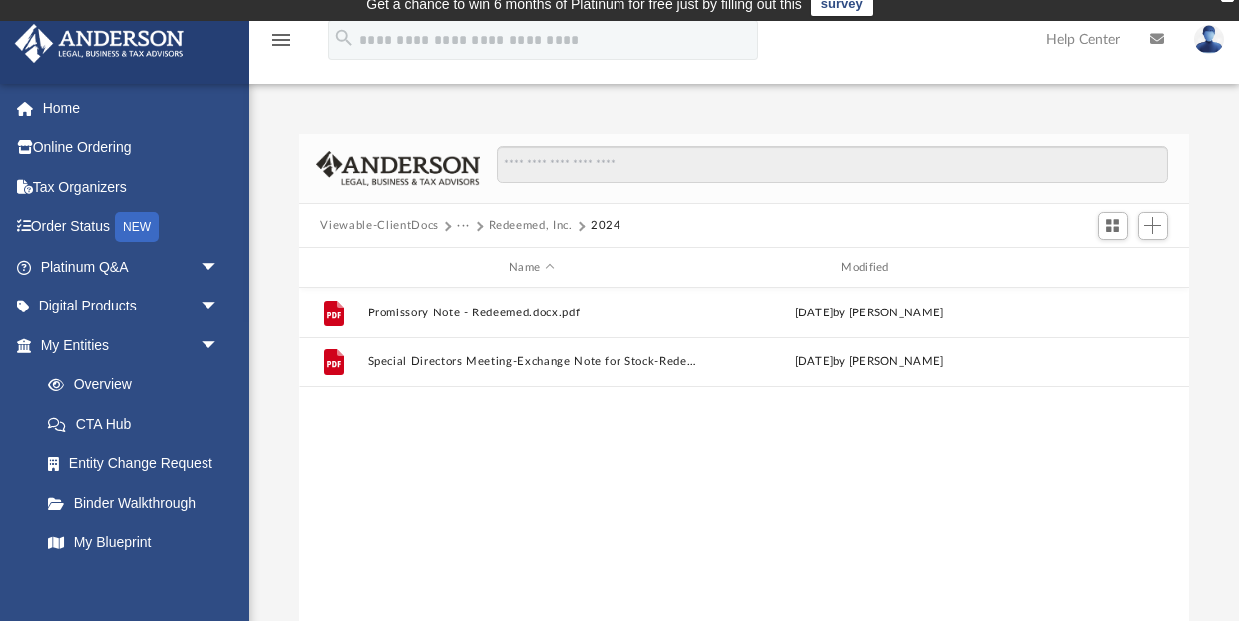
scroll to position [12, 0]
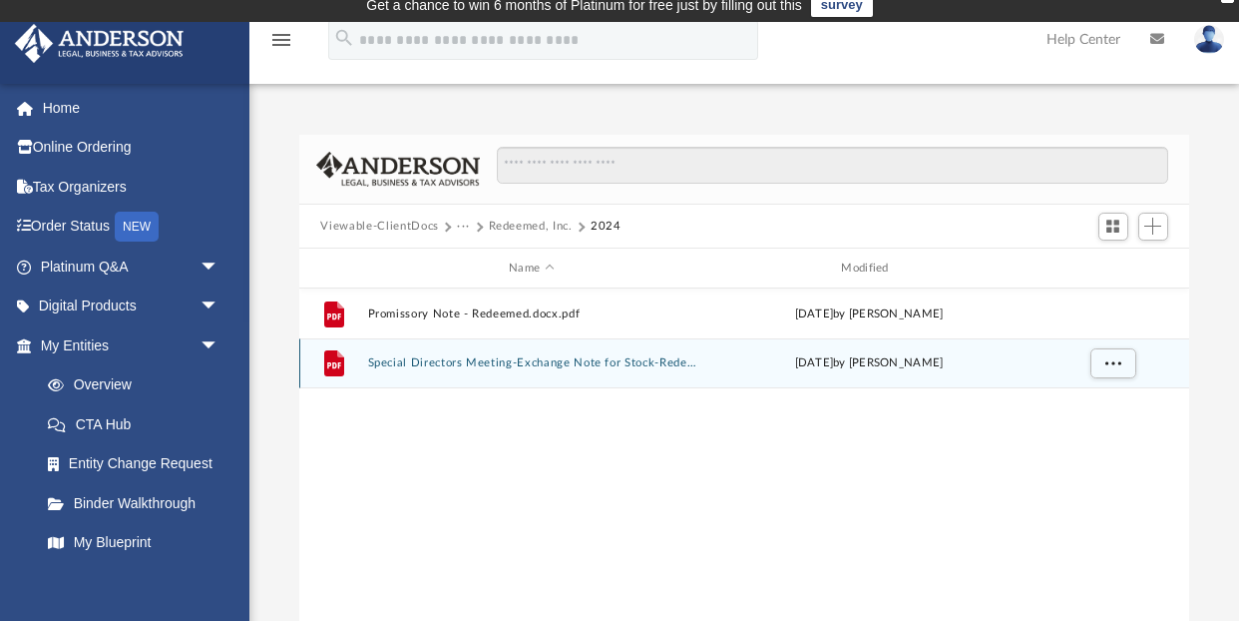
click at [445, 365] on button "Special Directors Meeting-Exchange Note for Stock-Redeemed.docx.pdf" at bounding box center [531, 363] width 328 height 13
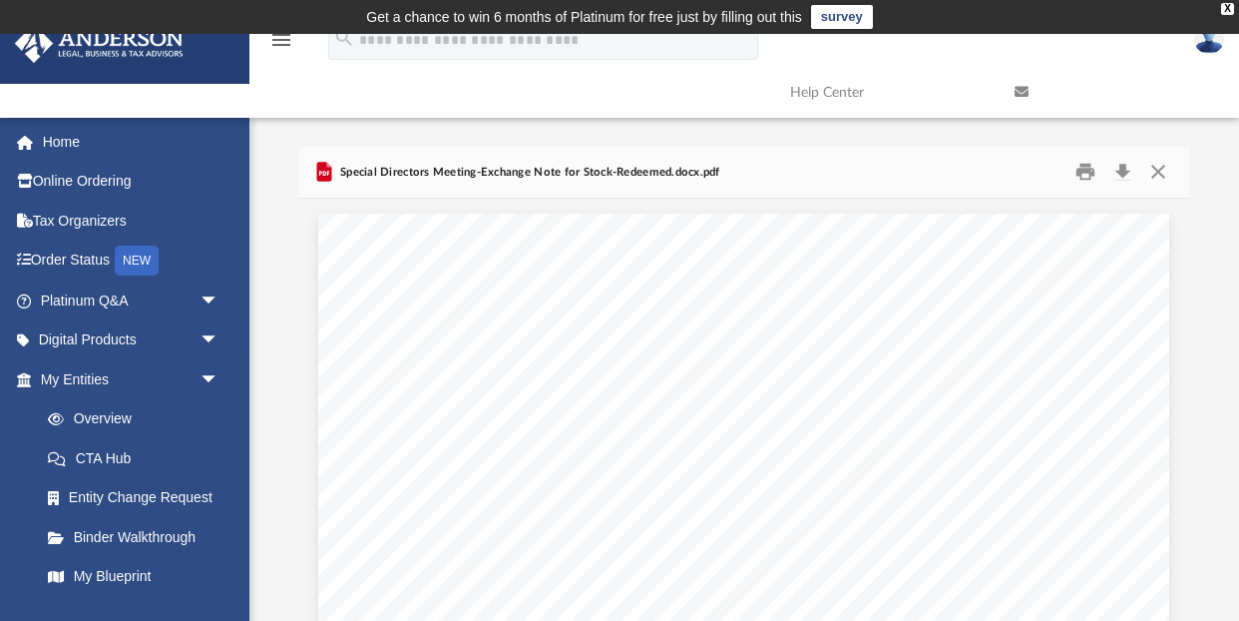
scroll to position [0, 0]
click at [1161, 175] on button "Close" at bounding box center [1158, 172] width 36 height 31
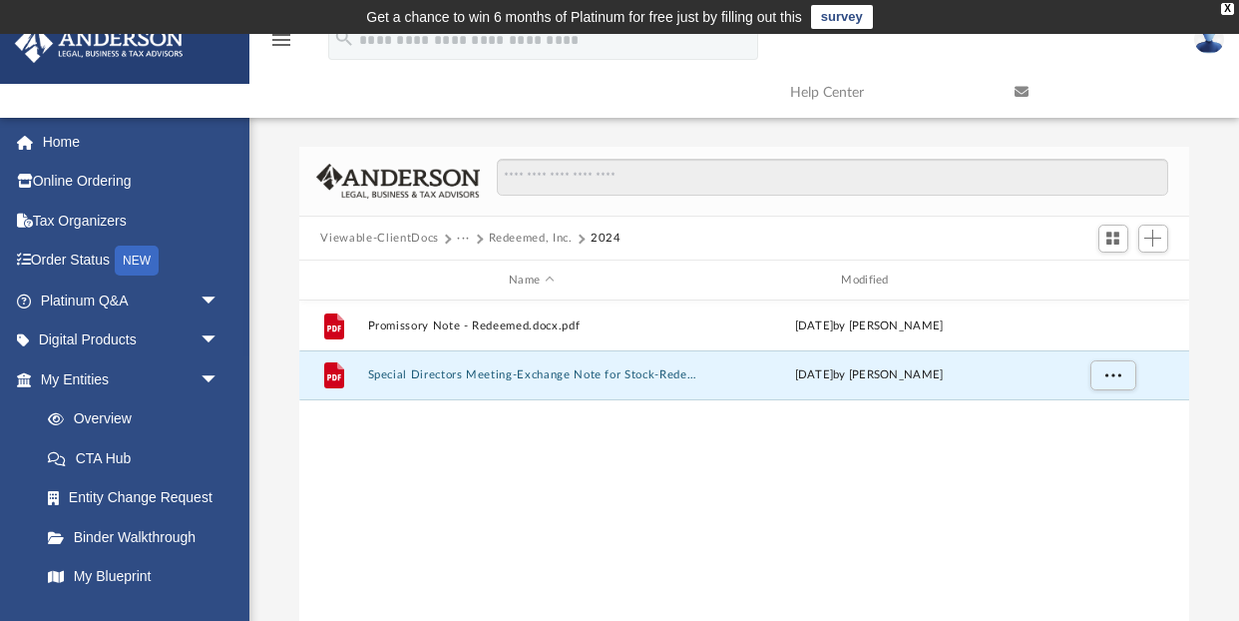
click at [525, 239] on button "Redeemed, Inc." at bounding box center [531, 238] width 84 height 18
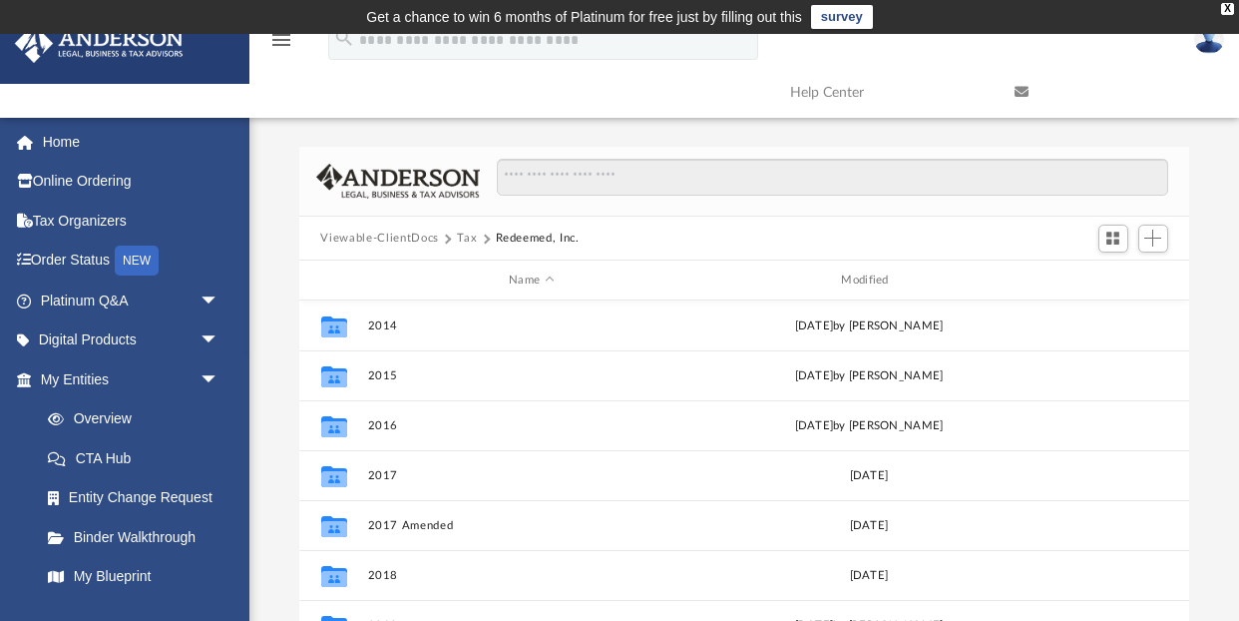
click at [464, 238] on button "Tax" at bounding box center [467, 238] width 20 height 18
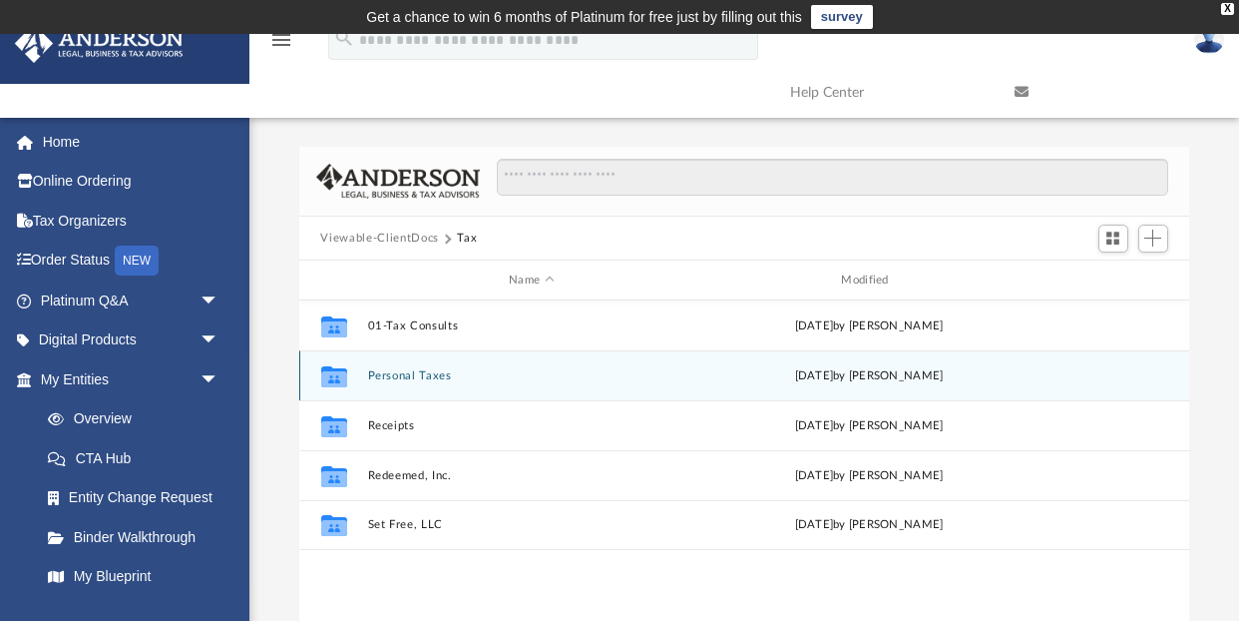
click at [412, 376] on button "Personal Taxes" at bounding box center [531, 375] width 328 height 13
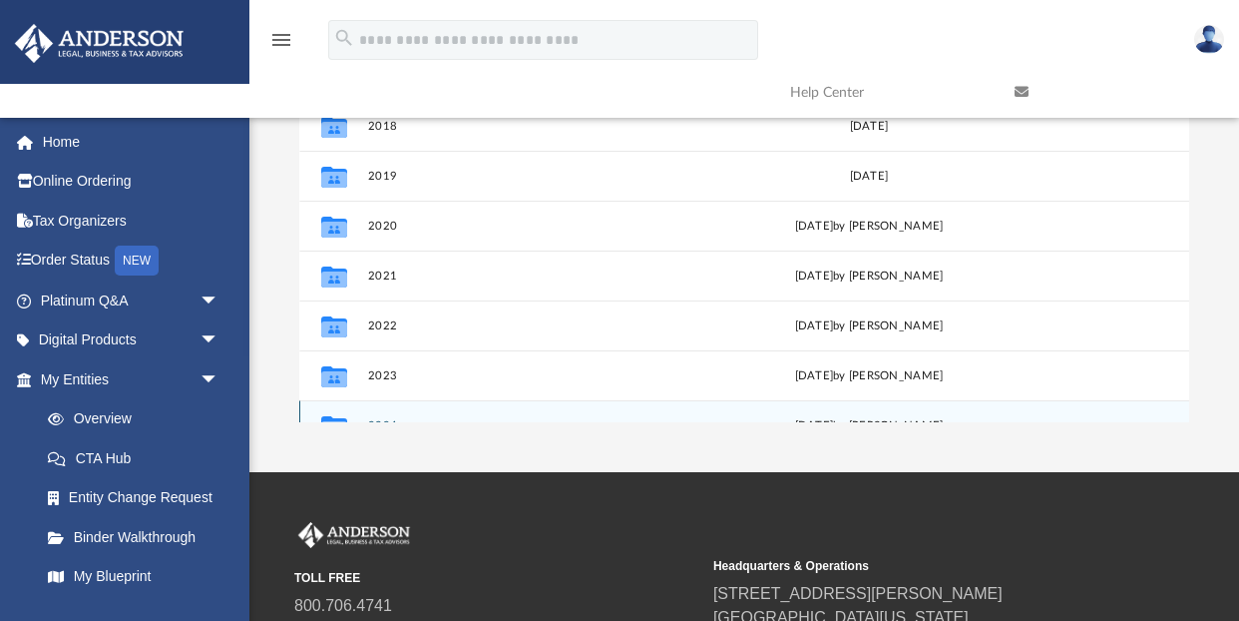
scroll to position [99, 0]
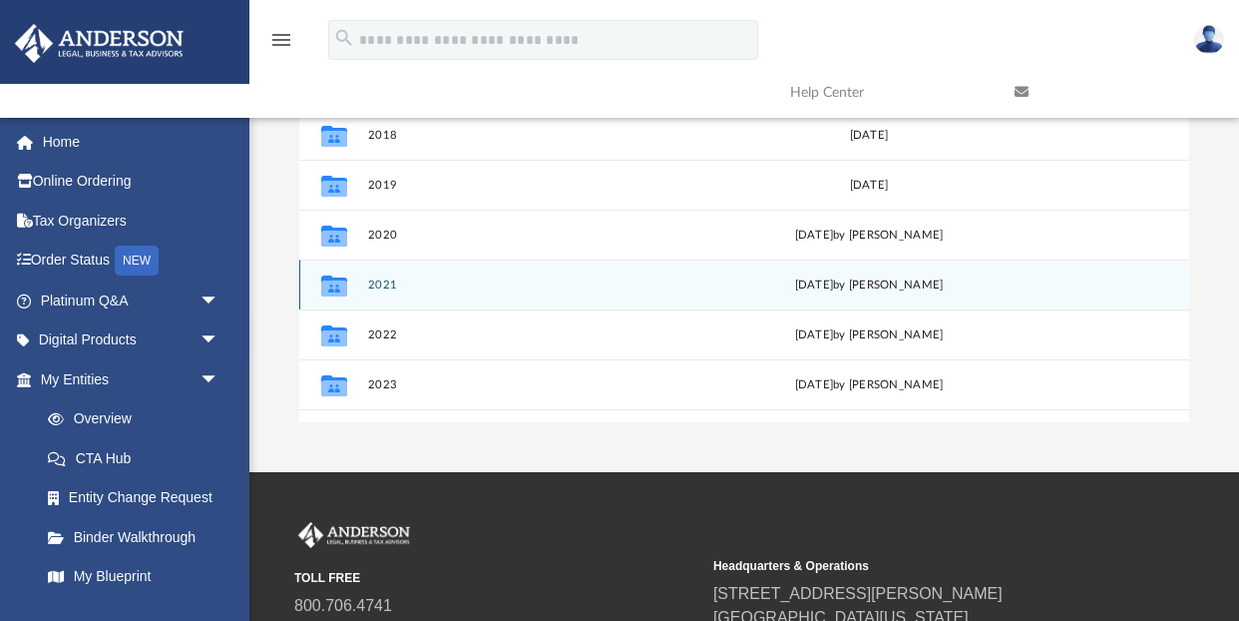
click at [386, 280] on button "2021" at bounding box center [531, 284] width 328 height 13
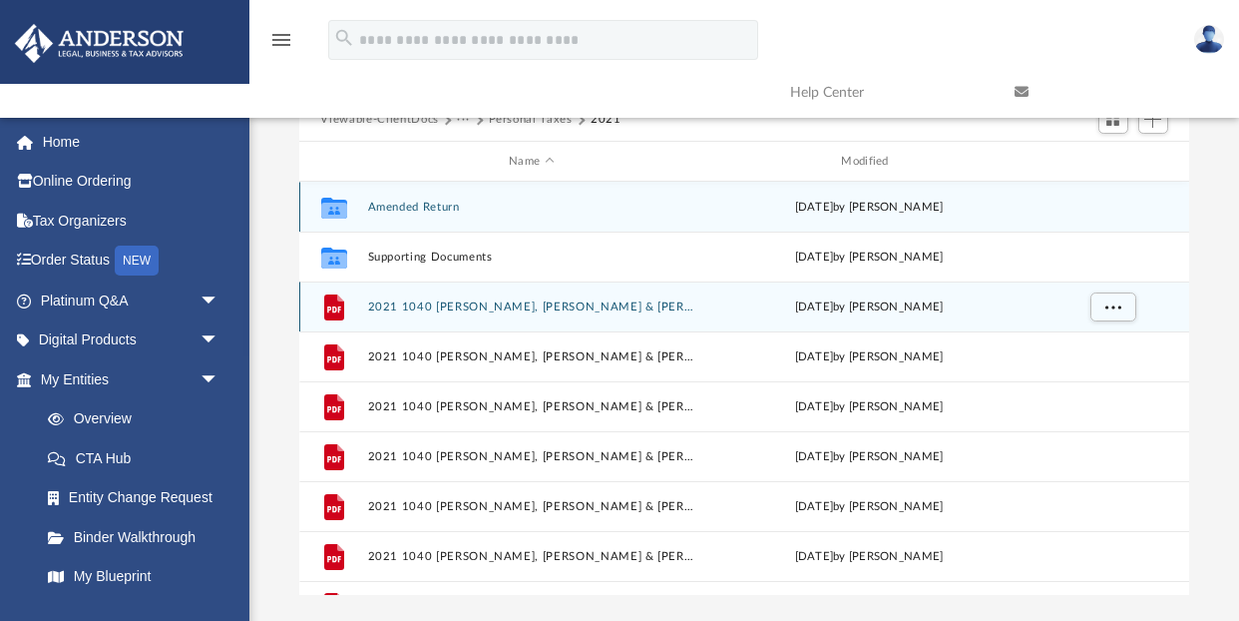
scroll to position [91, 0]
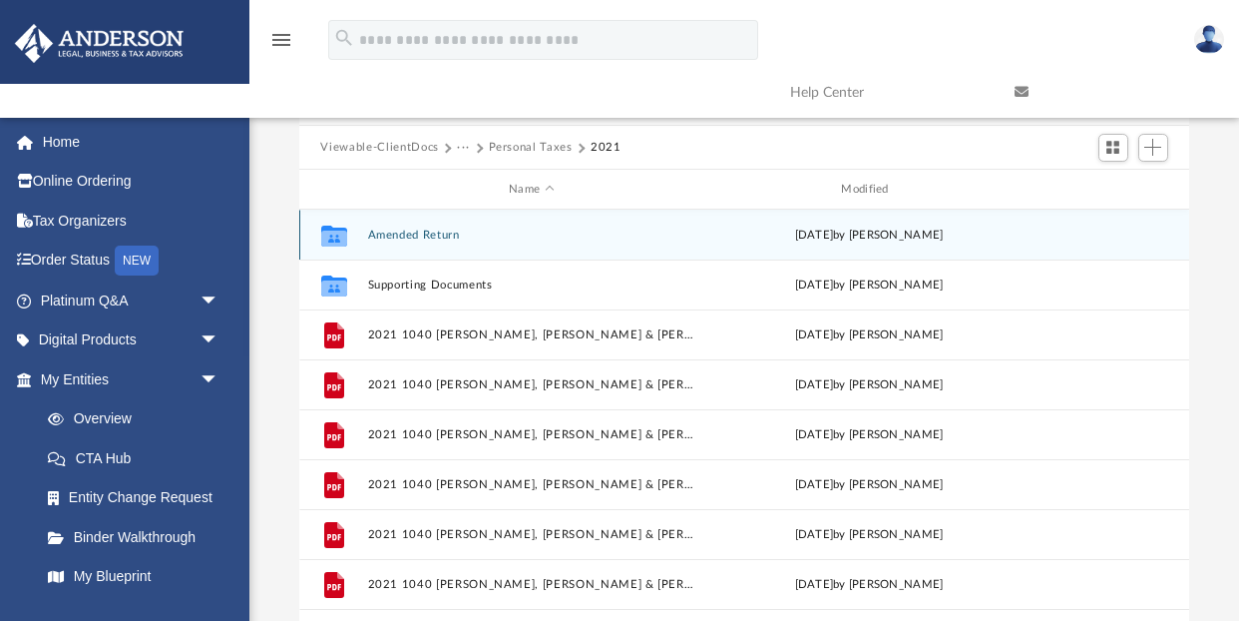
click at [395, 236] on button "Amended Return" at bounding box center [531, 234] width 328 height 13
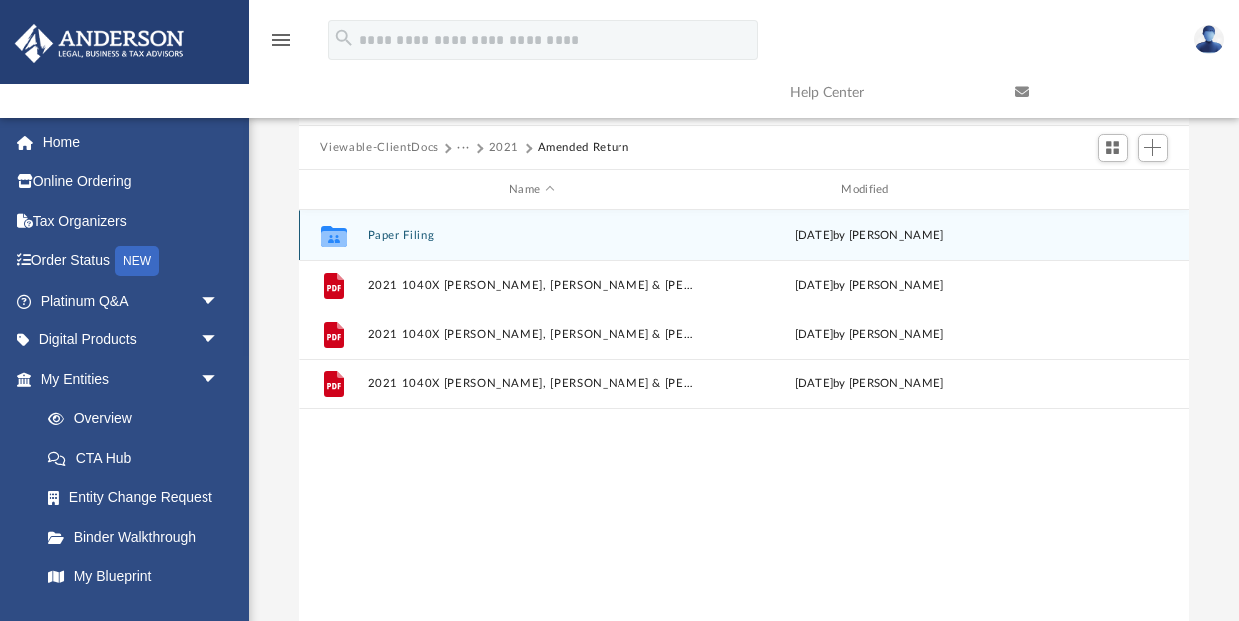
click at [395, 236] on button "Paper Filing" at bounding box center [531, 234] width 328 height 13
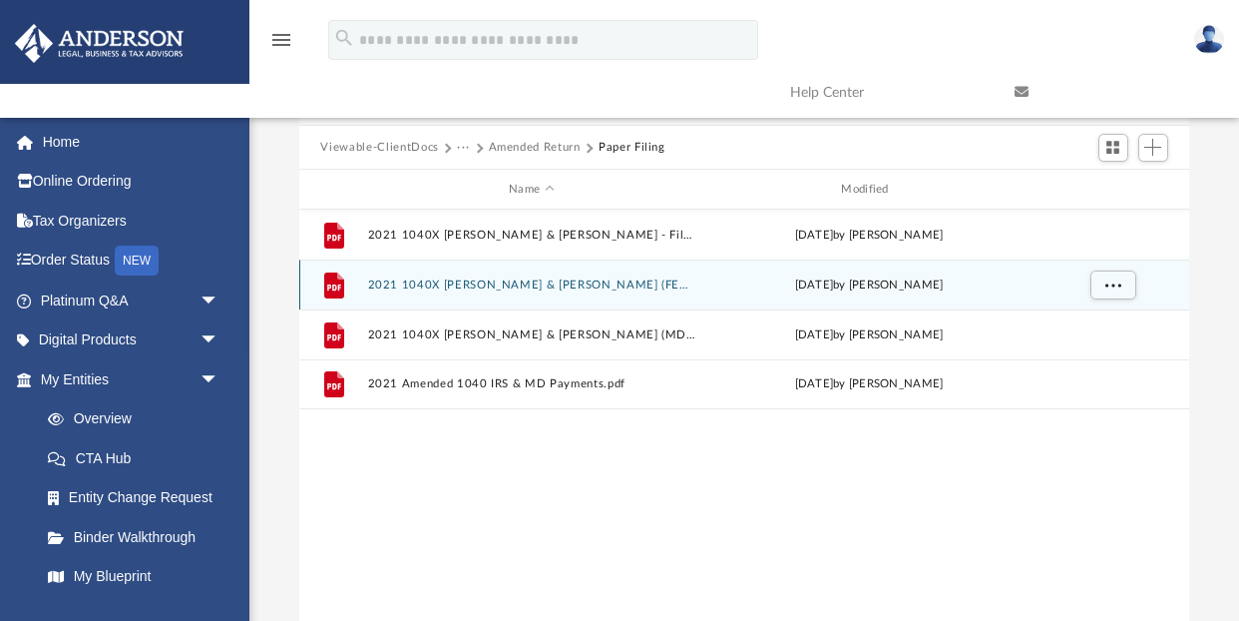
click at [484, 284] on button "2021 1040X Contreras, James & Estera (FED) Print, Sign, Mail.pdf" at bounding box center [531, 284] width 328 height 13
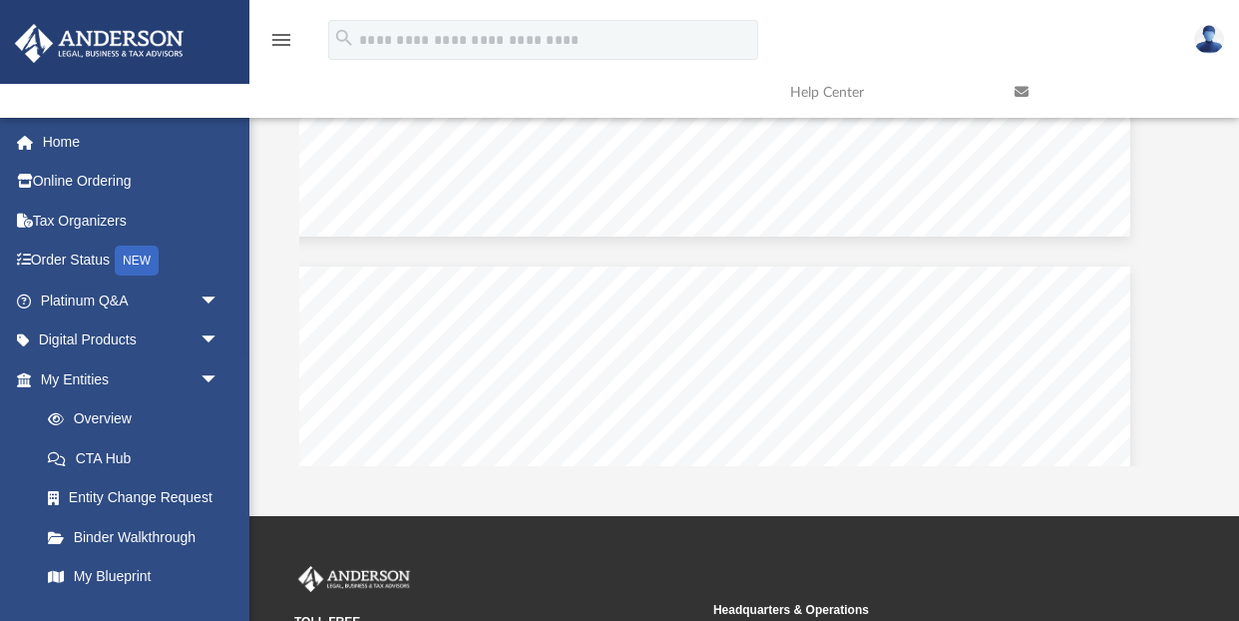
scroll to position [0, 39]
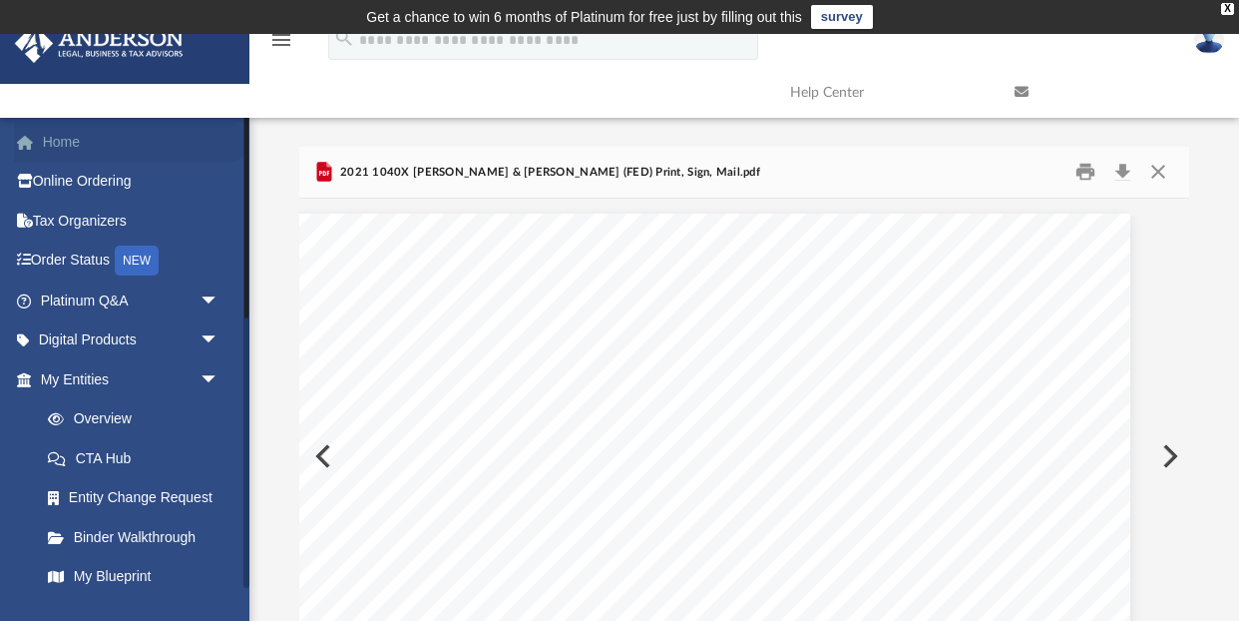
click at [75, 142] on link "Home" at bounding box center [131, 142] width 235 height 40
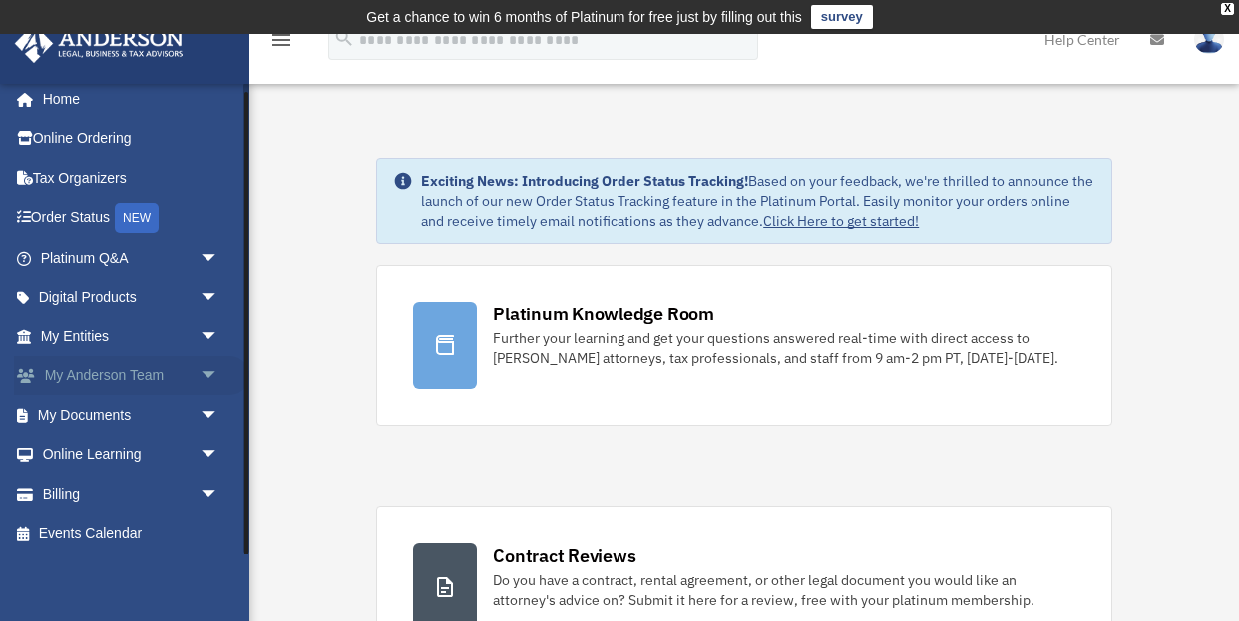
scroll to position [7, 0]
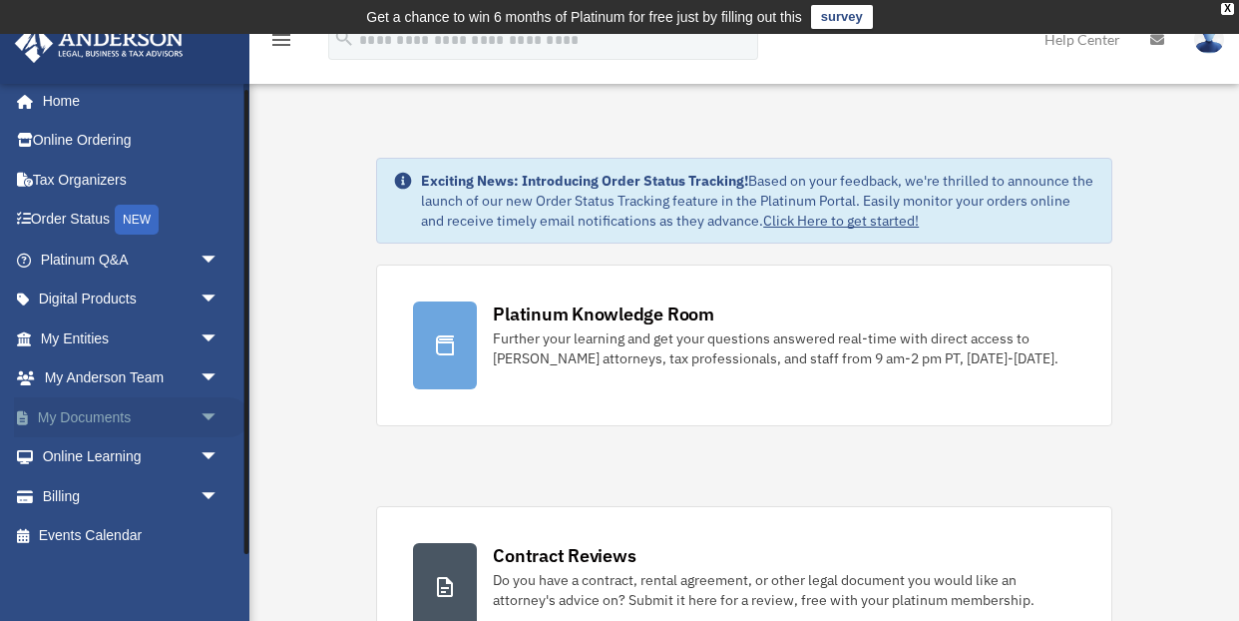
click at [114, 409] on link "My Documents arrow_drop_down" at bounding box center [131, 417] width 235 height 40
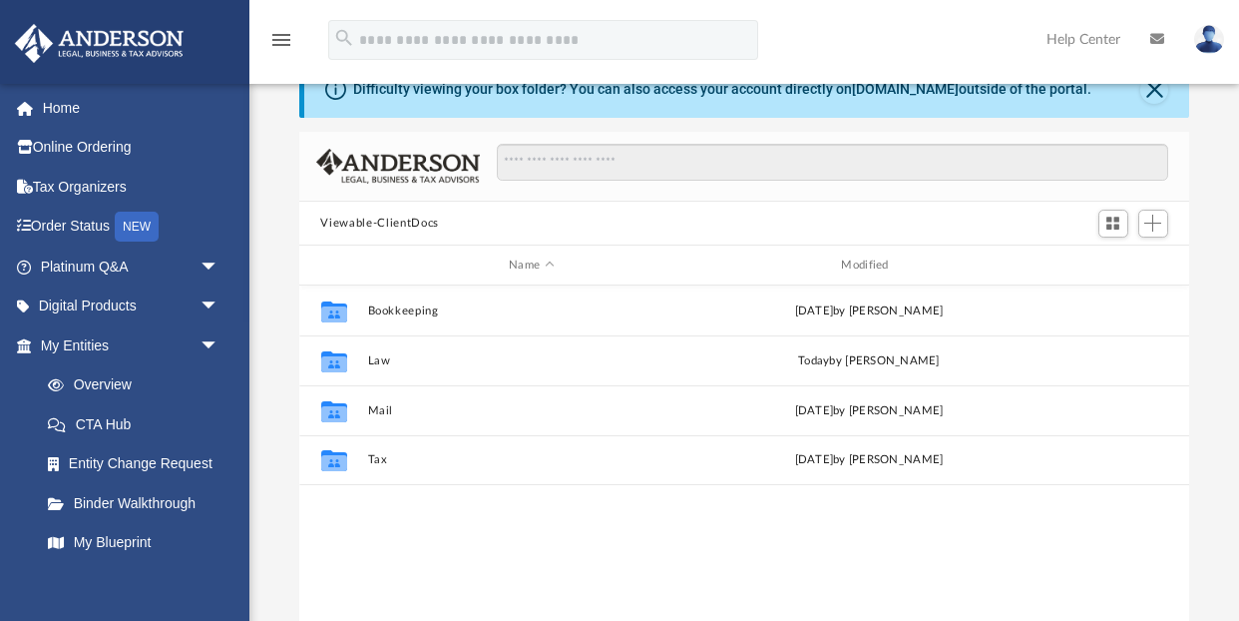
scroll to position [88, 0]
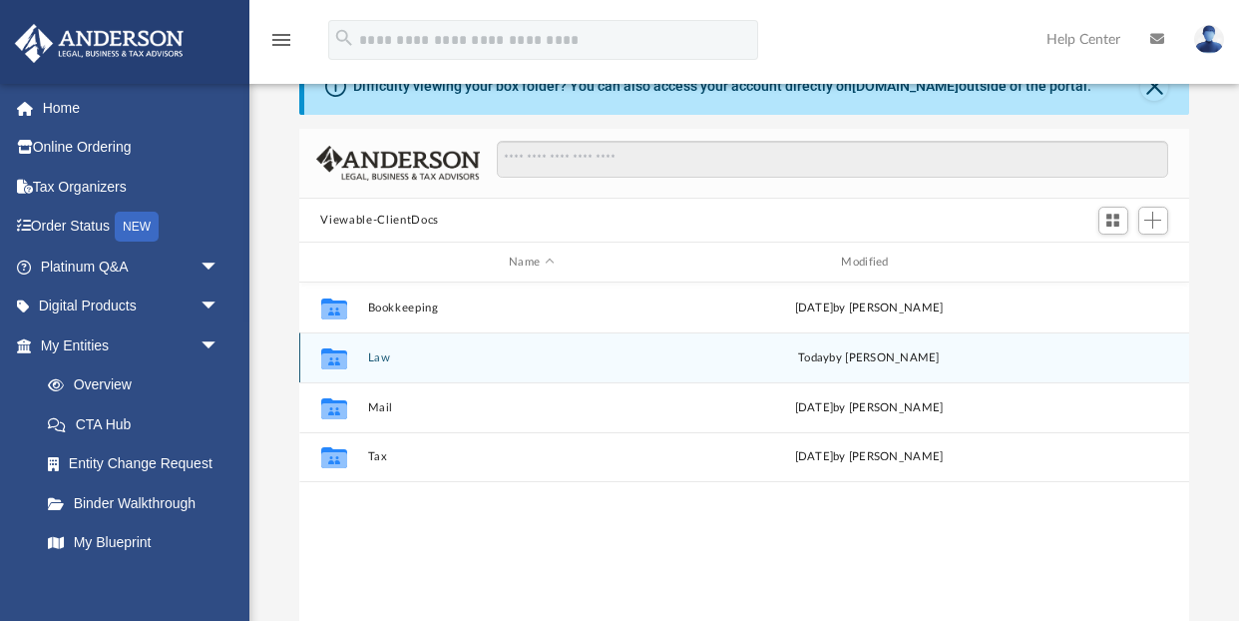
click at [378, 357] on button "Law" at bounding box center [531, 357] width 328 height 13
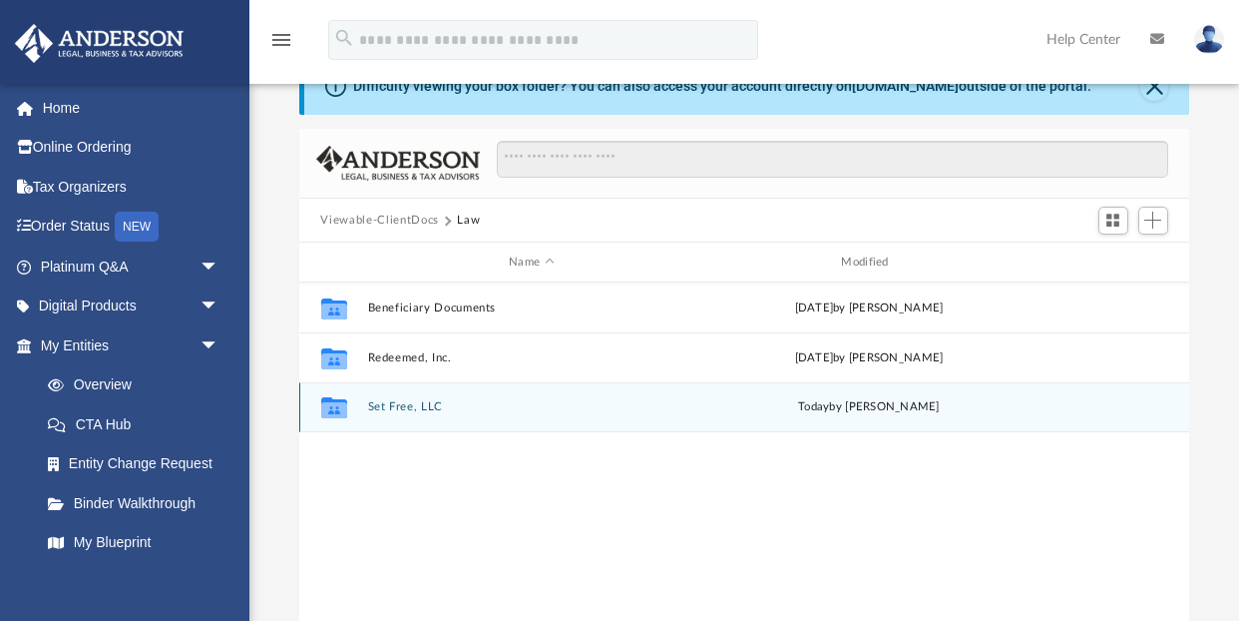
click at [388, 408] on button "Set Free, LLC" at bounding box center [531, 407] width 328 height 13
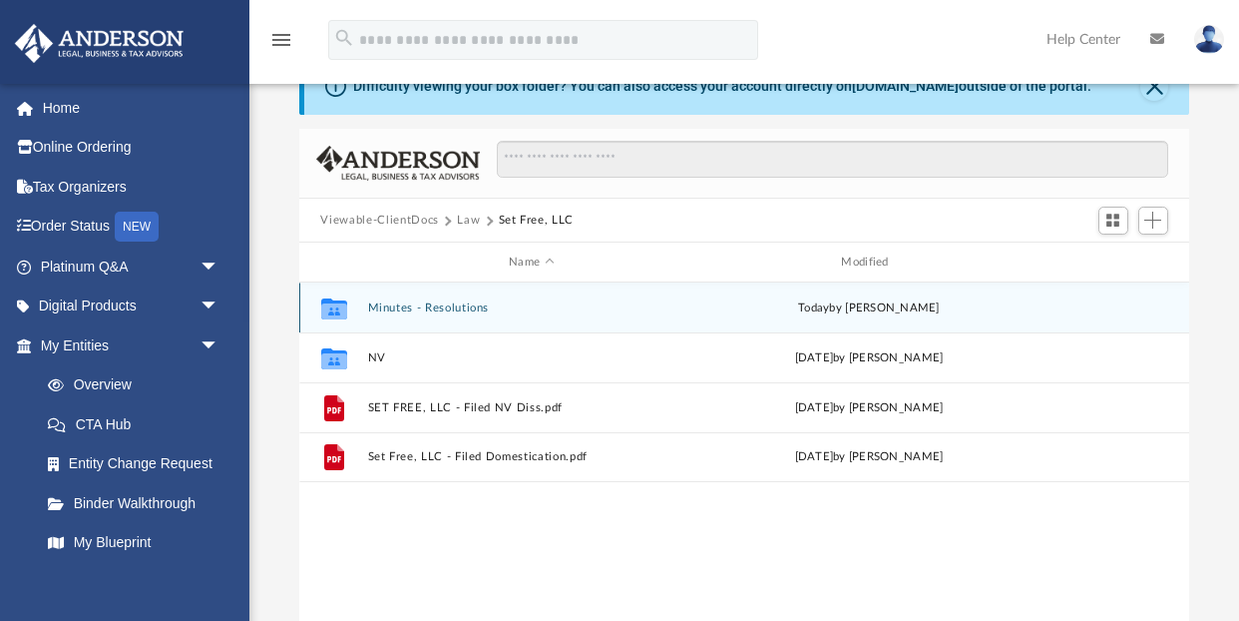
click at [407, 306] on button "Minutes - Resolutions" at bounding box center [531, 307] width 328 height 13
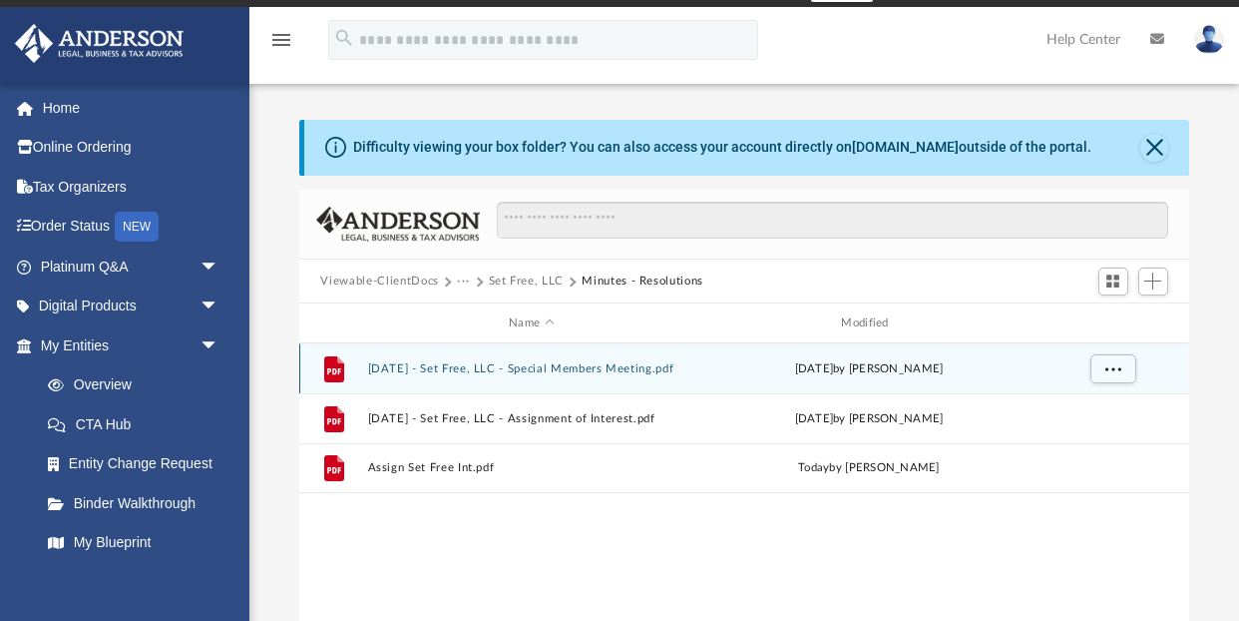
scroll to position [22, 0]
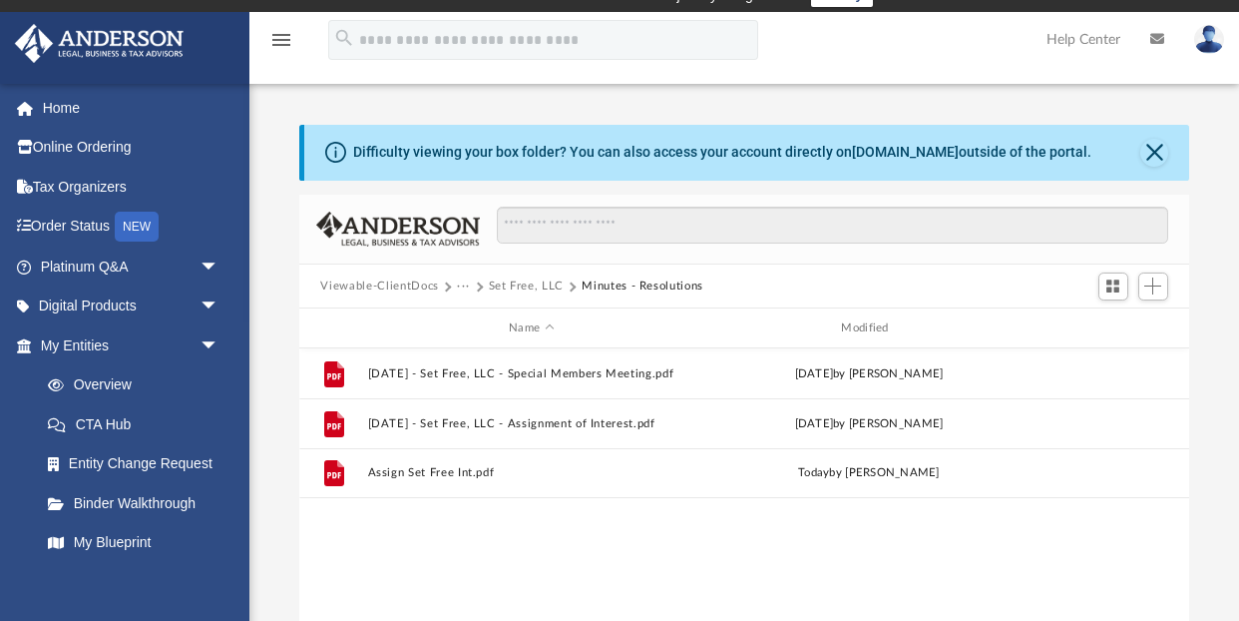
click at [526, 286] on button "Set Free, LLC" at bounding box center [526, 286] width 75 height 18
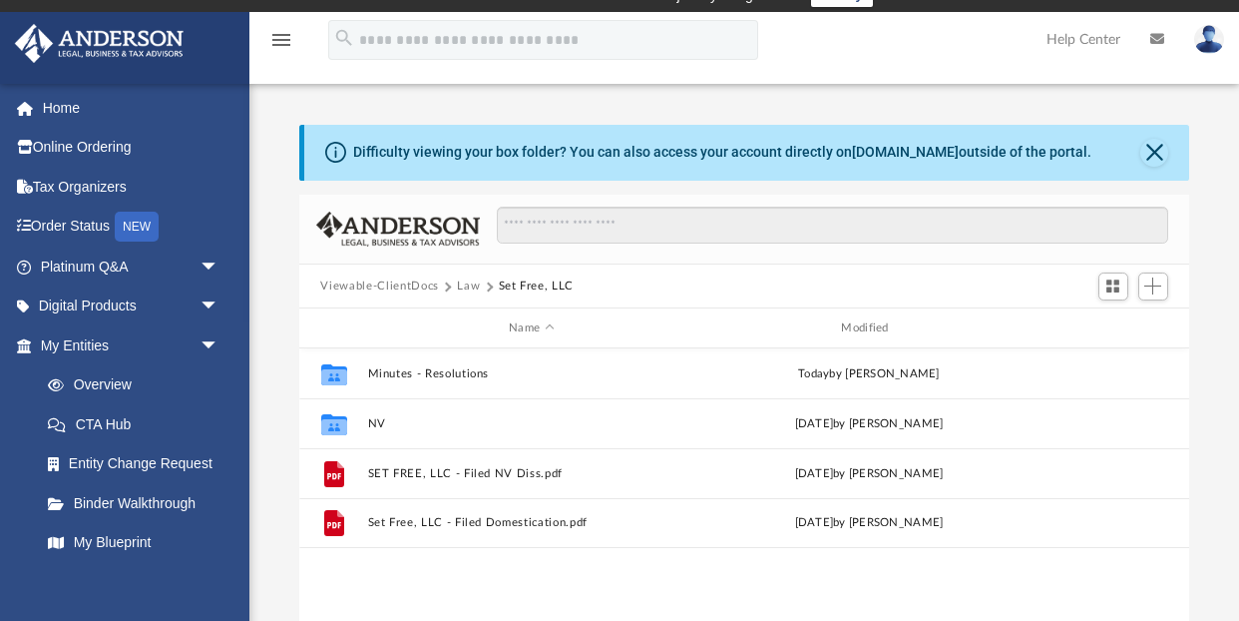
click at [474, 284] on button "Law" at bounding box center [468, 286] width 23 height 18
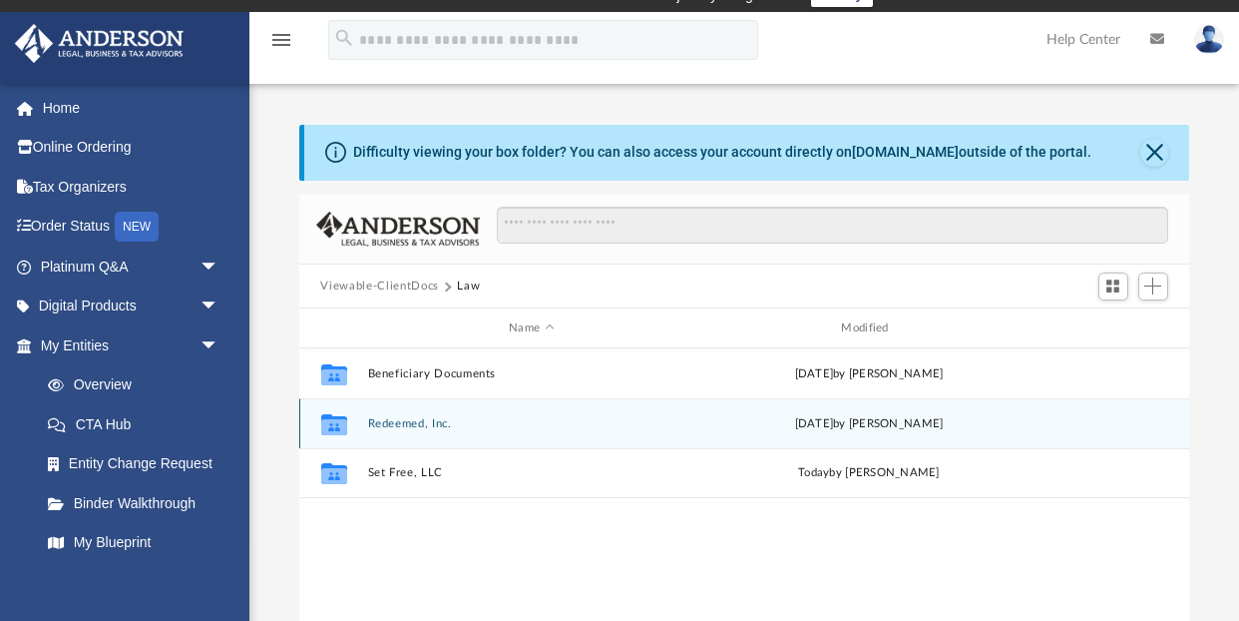
click at [404, 428] on button "Redeemed, Inc." at bounding box center [531, 423] width 328 height 13
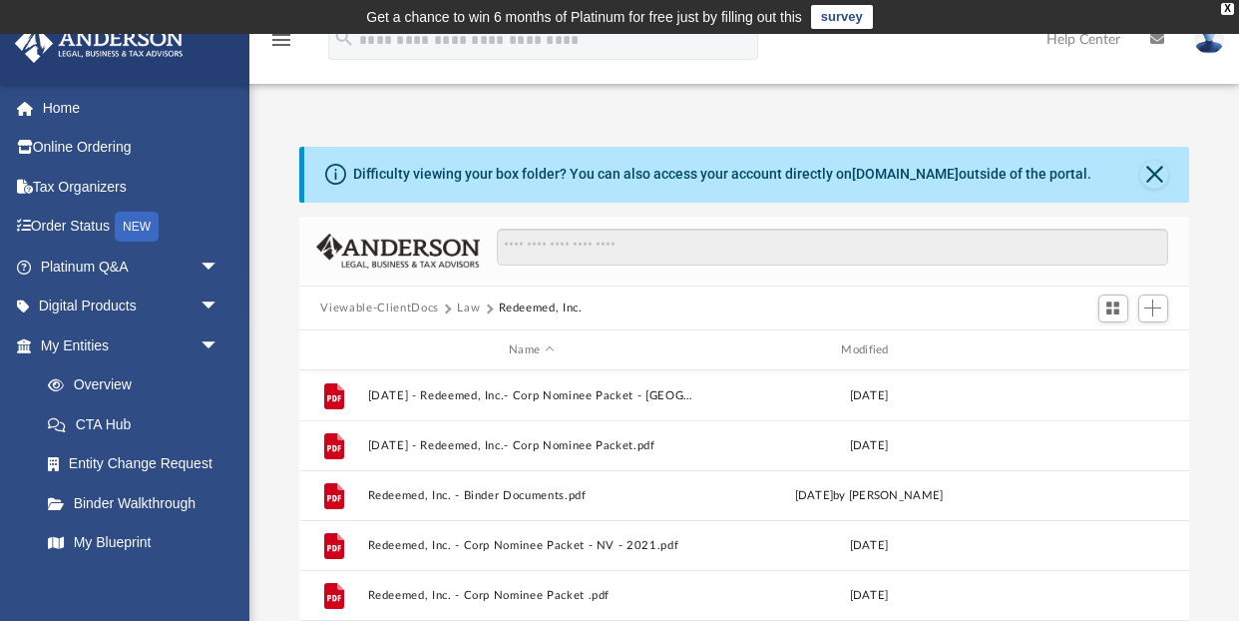
scroll to position [0, 0]
click at [422, 304] on button "Viewable-ClientDocs" at bounding box center [379, 308] width 118 height 18
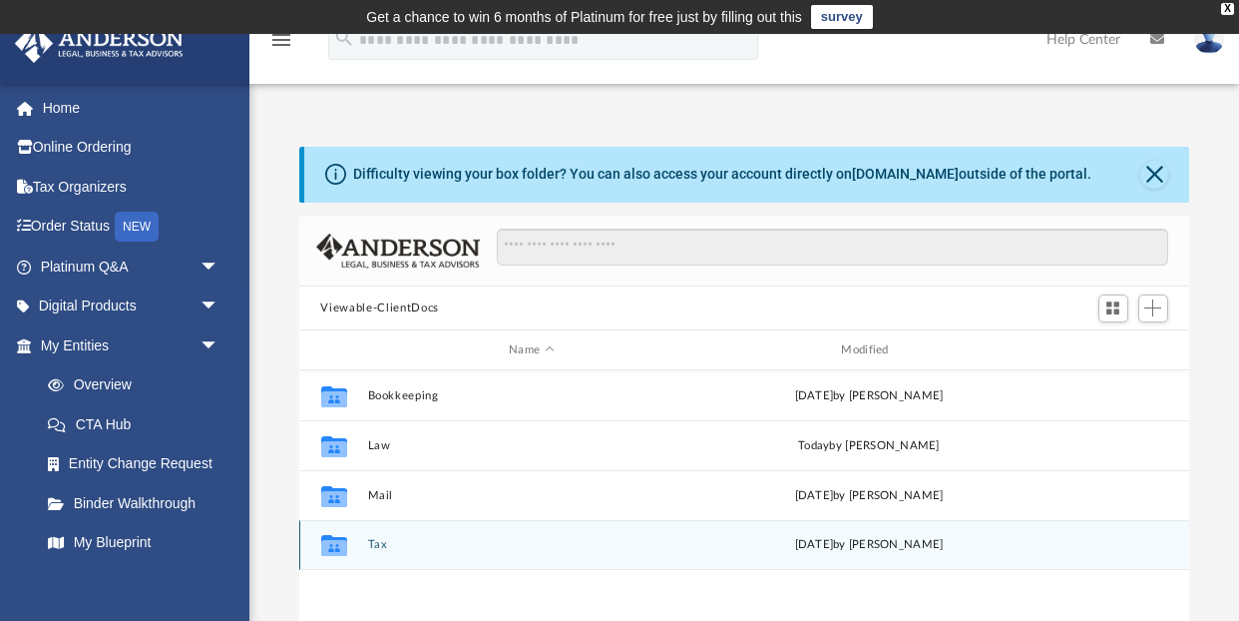
click at [377, 549] on button "Tax" at bounding box center [531, 545] width 328 height 13
click at [385, 544] on button "Redeemed, Inc." at bounding box center [531, 545] width 328 height 13
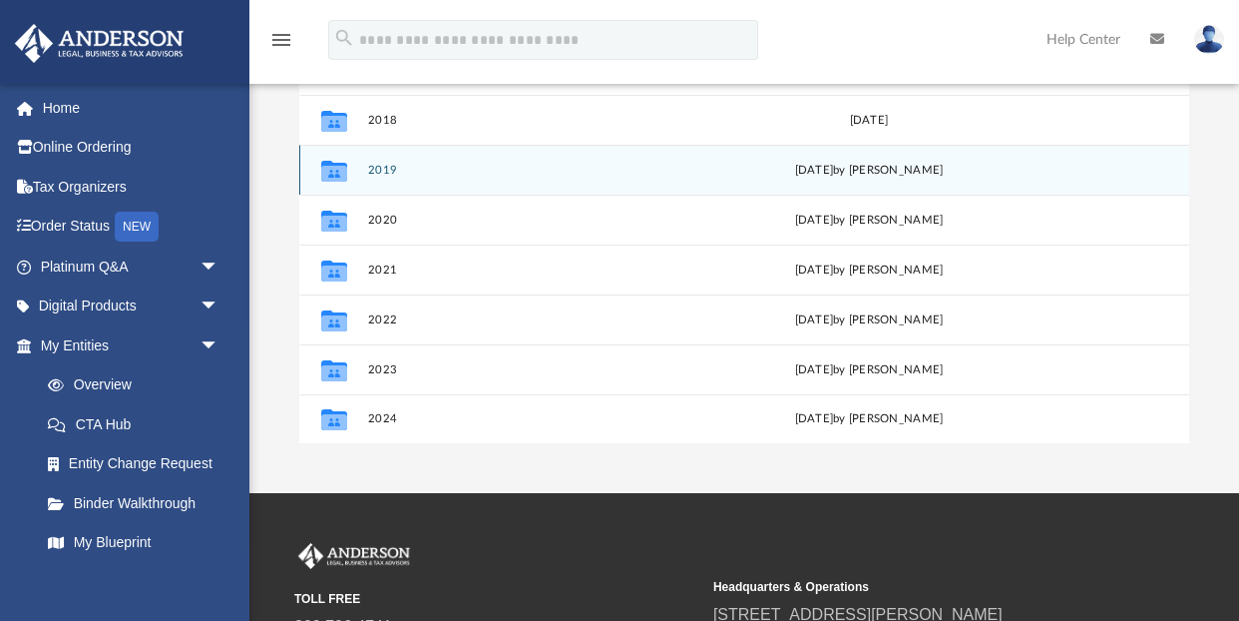
scroll to position [341, 0]
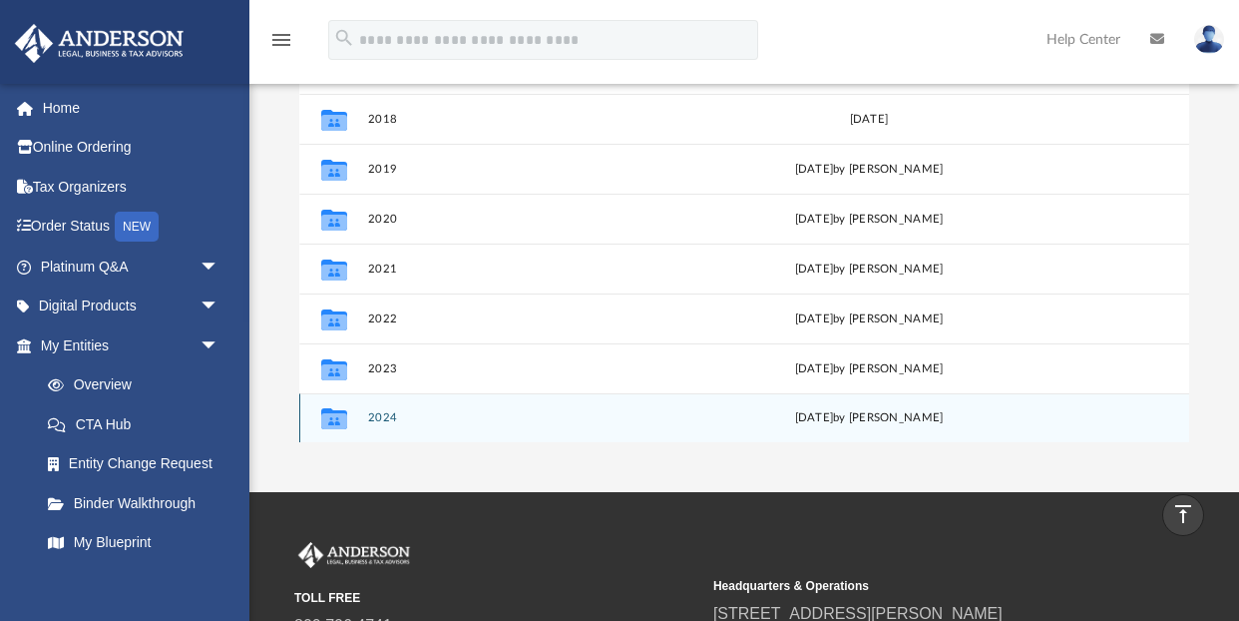
click at [377, 414] on button "2024" at bounding box center [531, 418] width 328 height 13
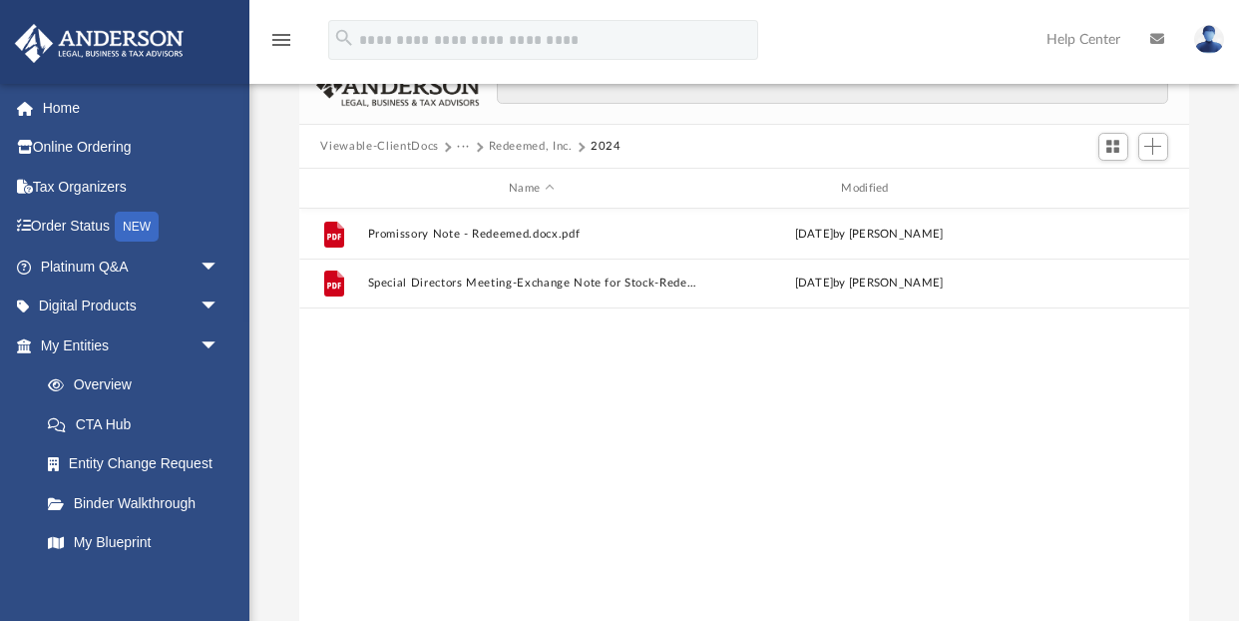
scroll to position [158, 0]
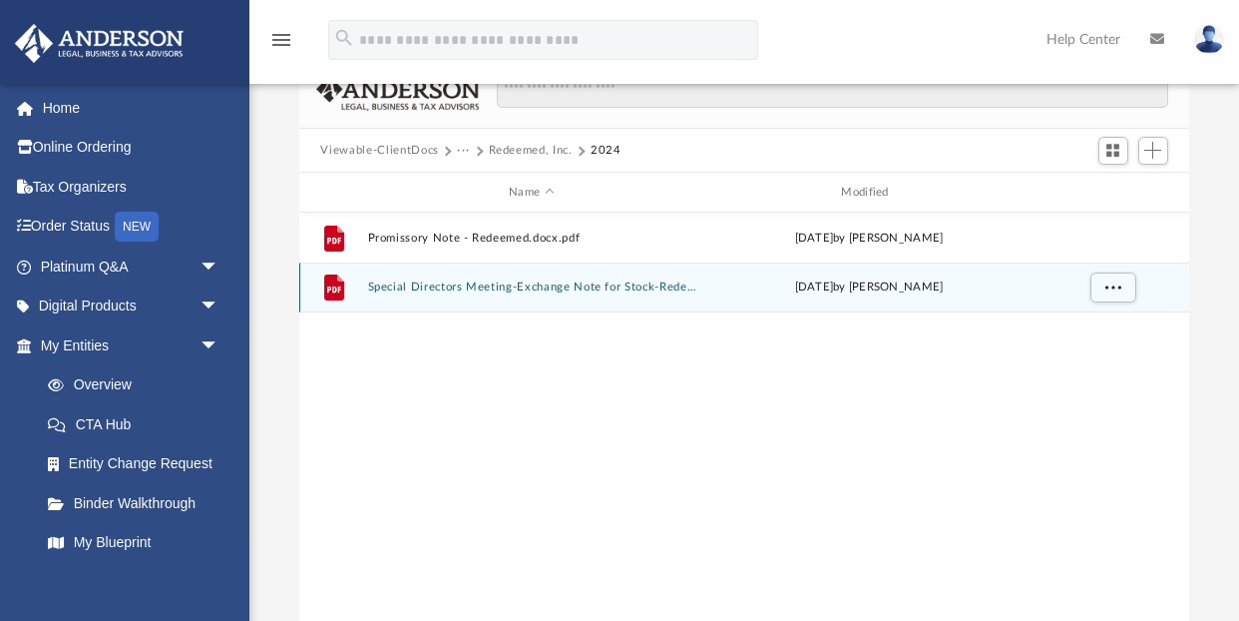
click at [552, 283] on button "Special Directors Meeting-Exchange Note for Stock-Redeemed.docx.pdf" at bounding box center [531, 287] width 328 height 13
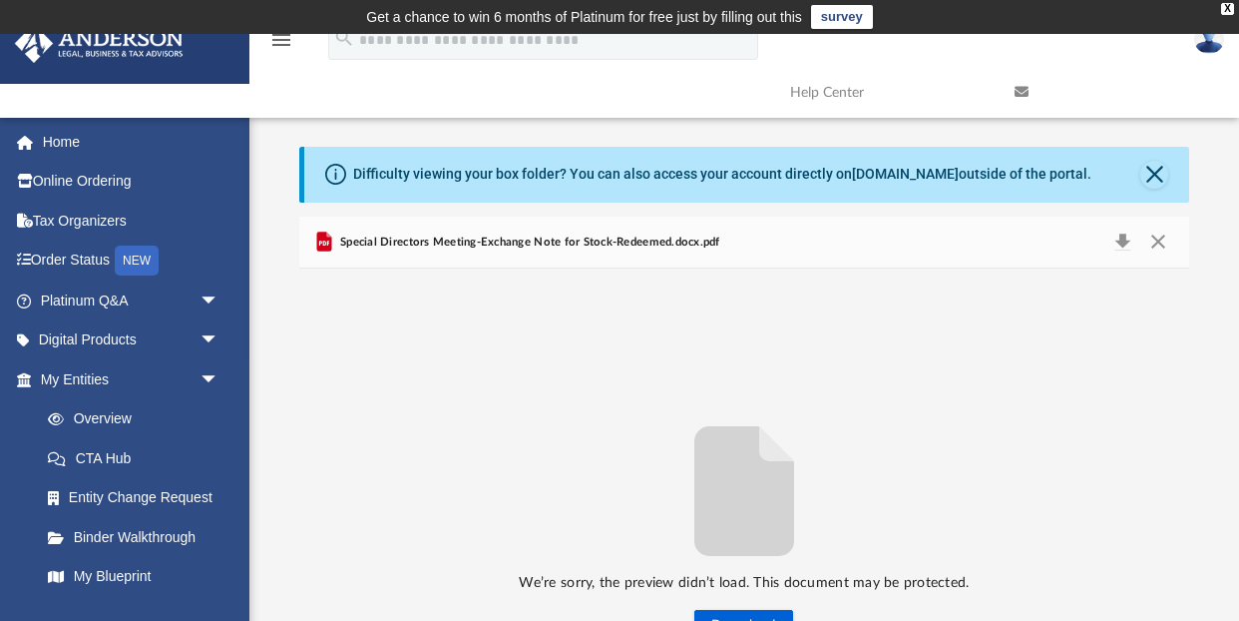
scroll to position [0, 0]
click at [1162, 240] on button "Close" at bounding box center [1158, 242] width 36 height 28
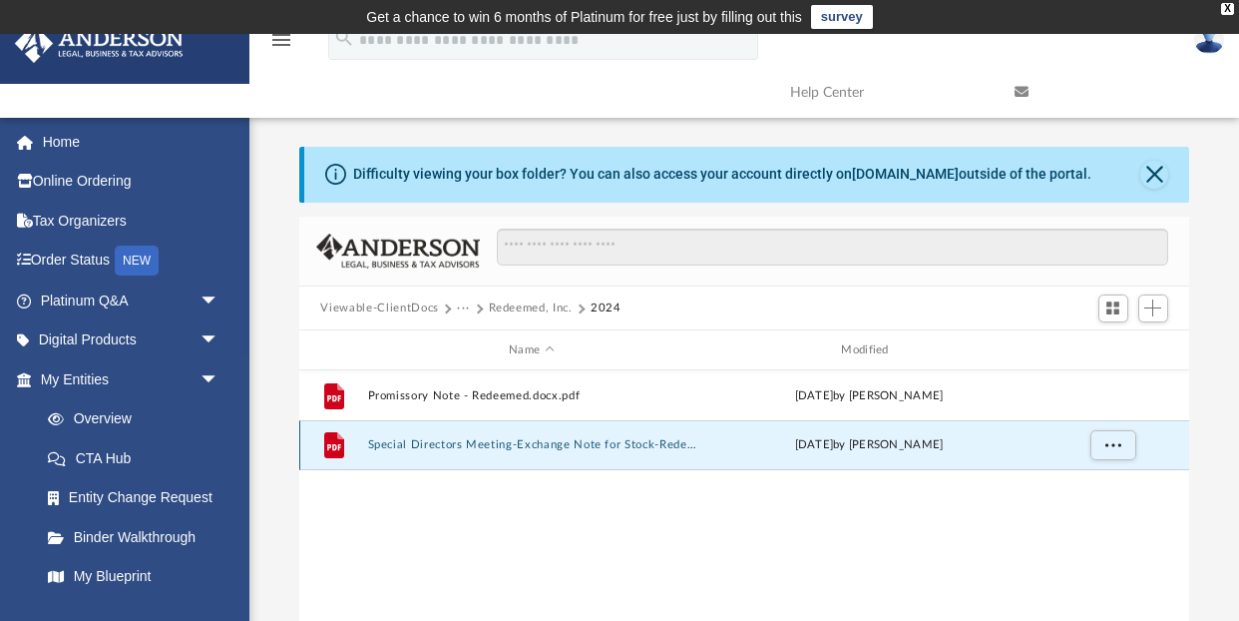
click at [502, 444] on button "Special Directors Meeting-Exchange Note for Stock-Redeemed.docx.pdf" at bounding box center [531, 445] width 328 height 13
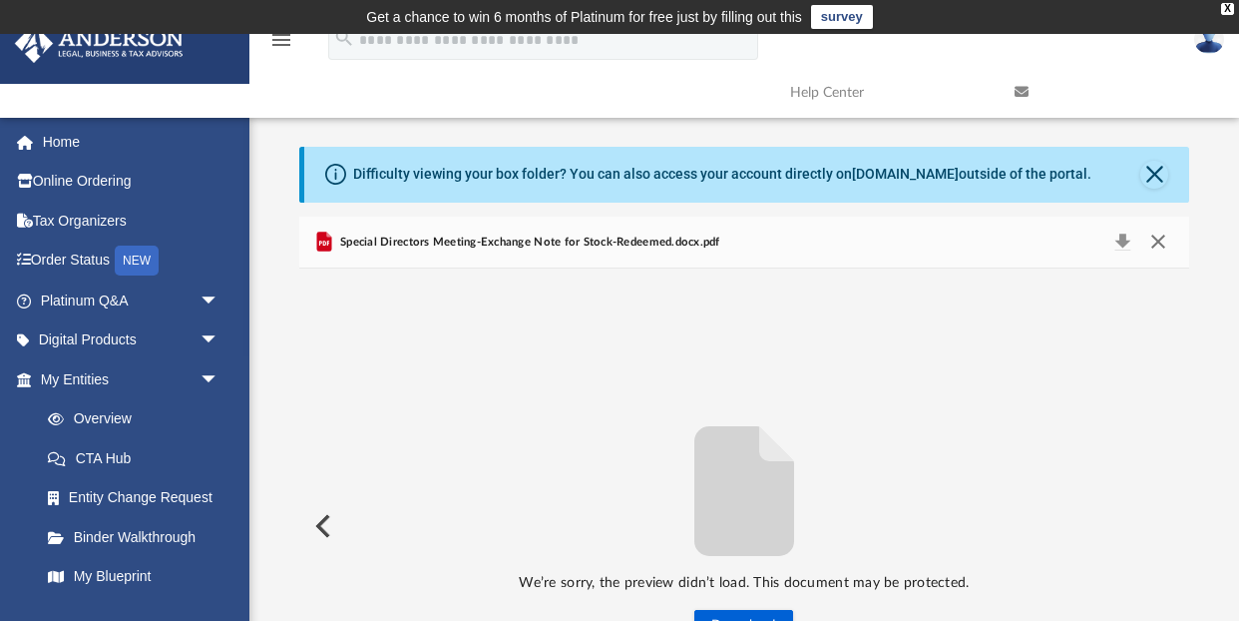
click at [1153, 237] on button "Close" at bounding box center [1158, 242] width 36 height 28
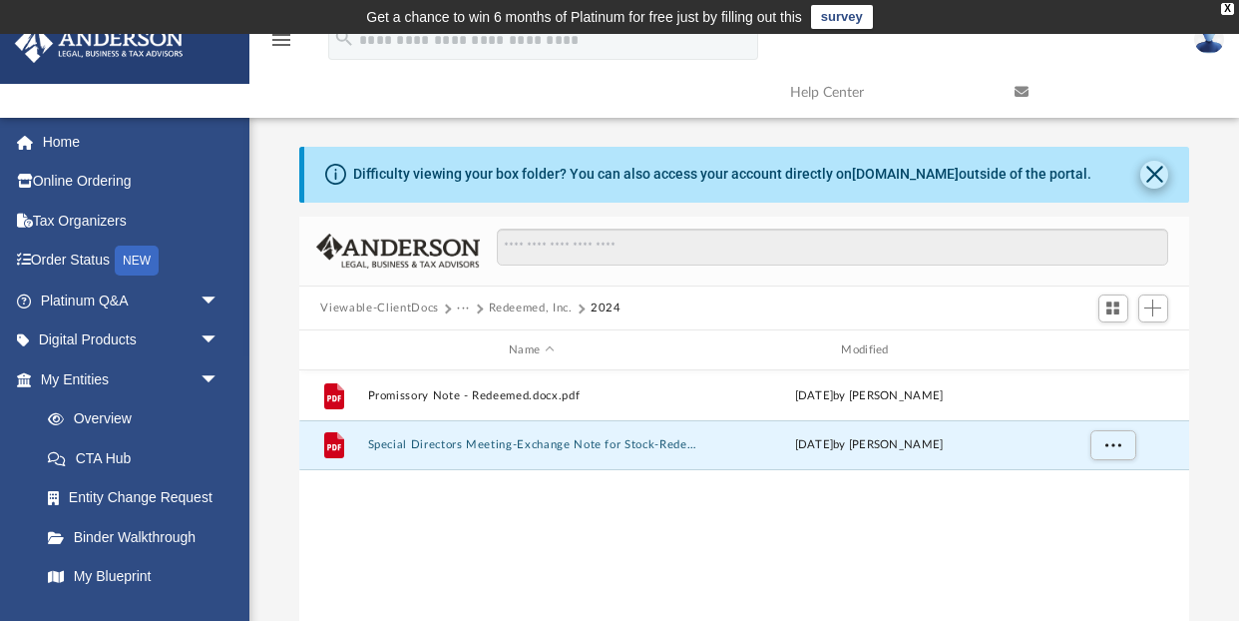
click at [1156, 176] on button "Close" at bounding box center [1154, 175] width 28 height 28
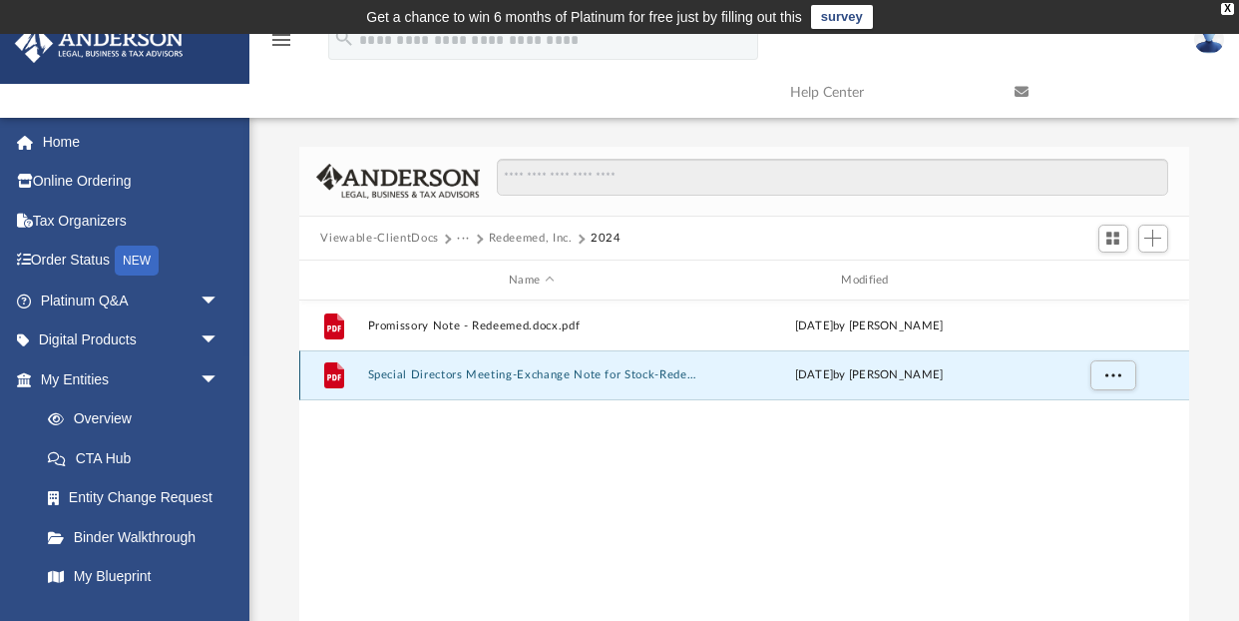
click at [535, 373] on button "Special Directors Meeting-Exchange Note for Stock-Redeemed.docx.pdf" at bounding box center [531, 375] width 328 height 13
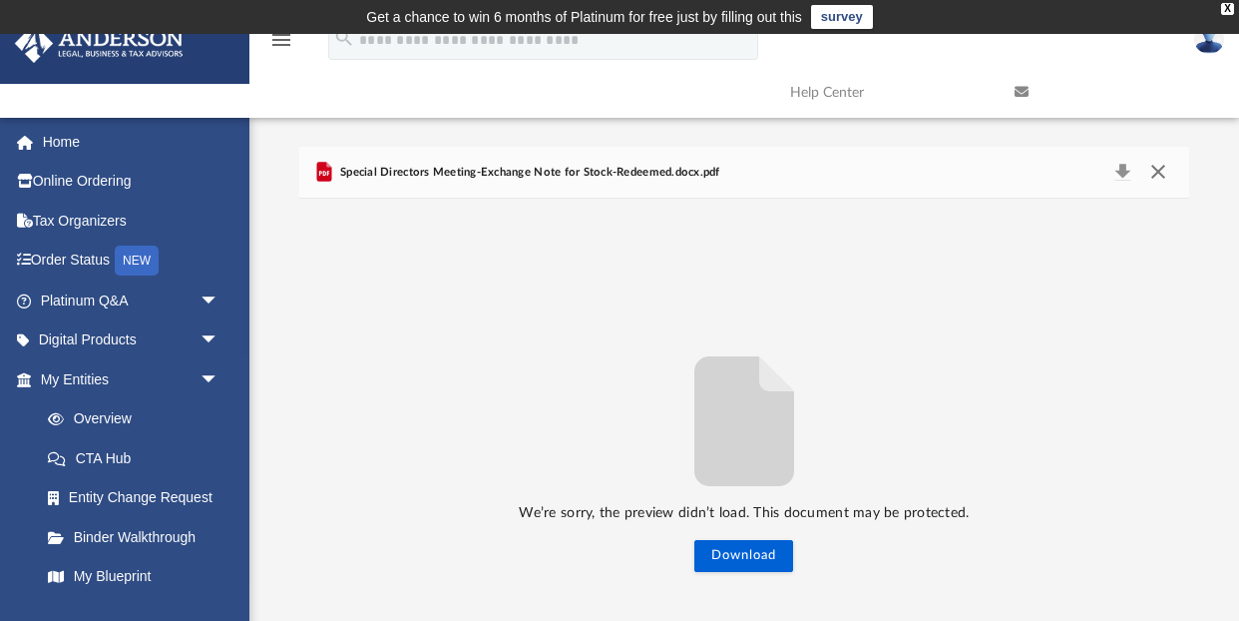
click at [1161, 167] on button "Close" at bounding box center [1158, 173] width 36 height 28
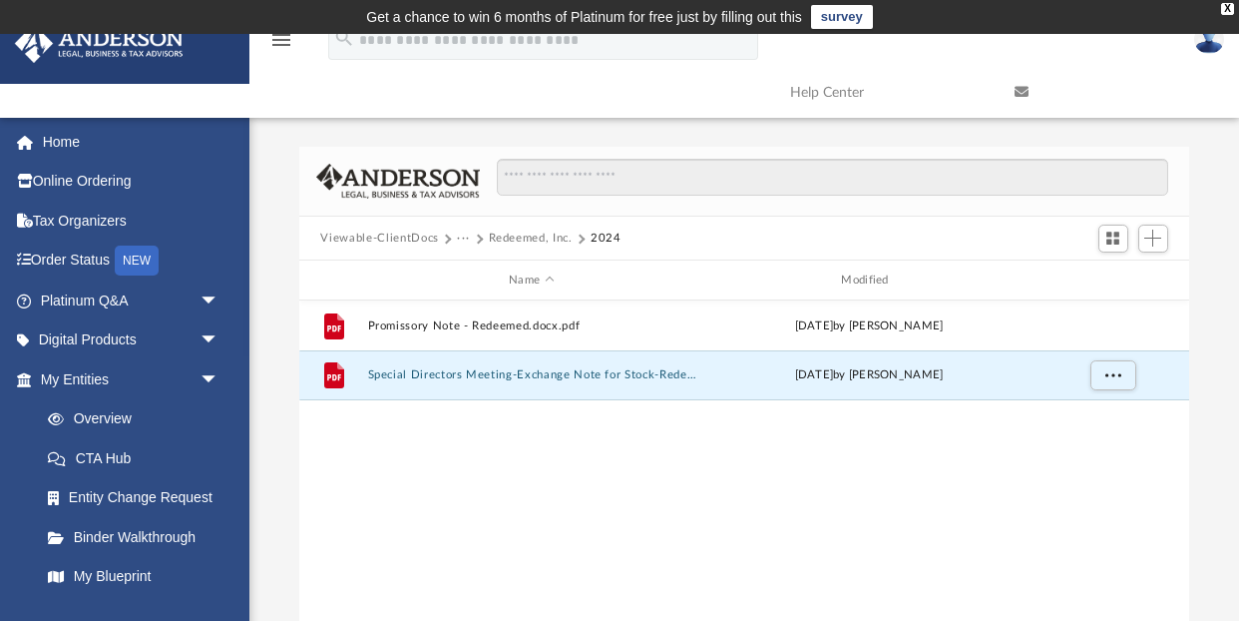
click at [547, 236] on button "Redeemed, Inc." at bounding box center [531, 238] width 84 height 18
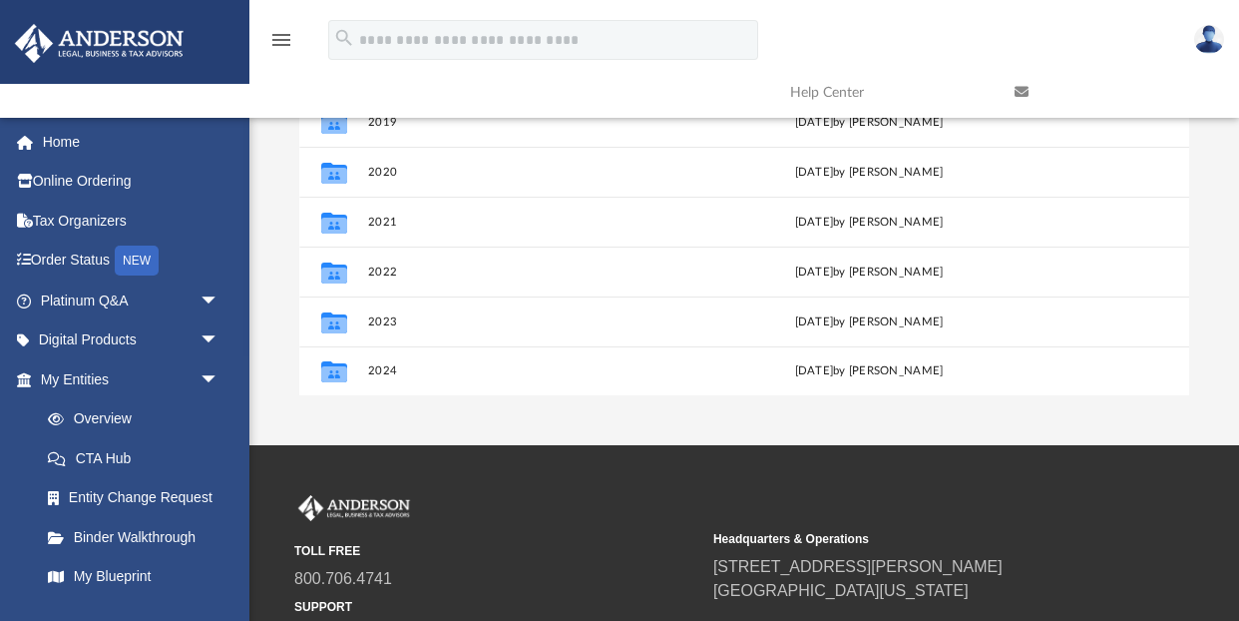
scroll to position [319, 0]
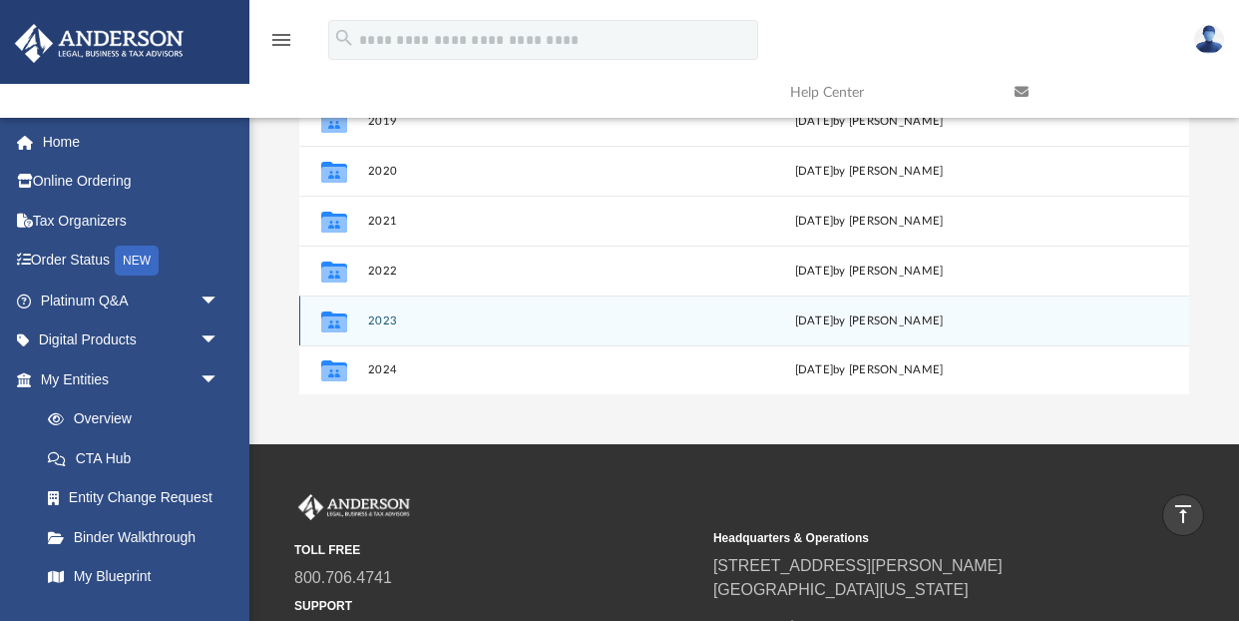
click at [389, 318] on button "2023" at bounding box center [531, 320] width 328 height 13
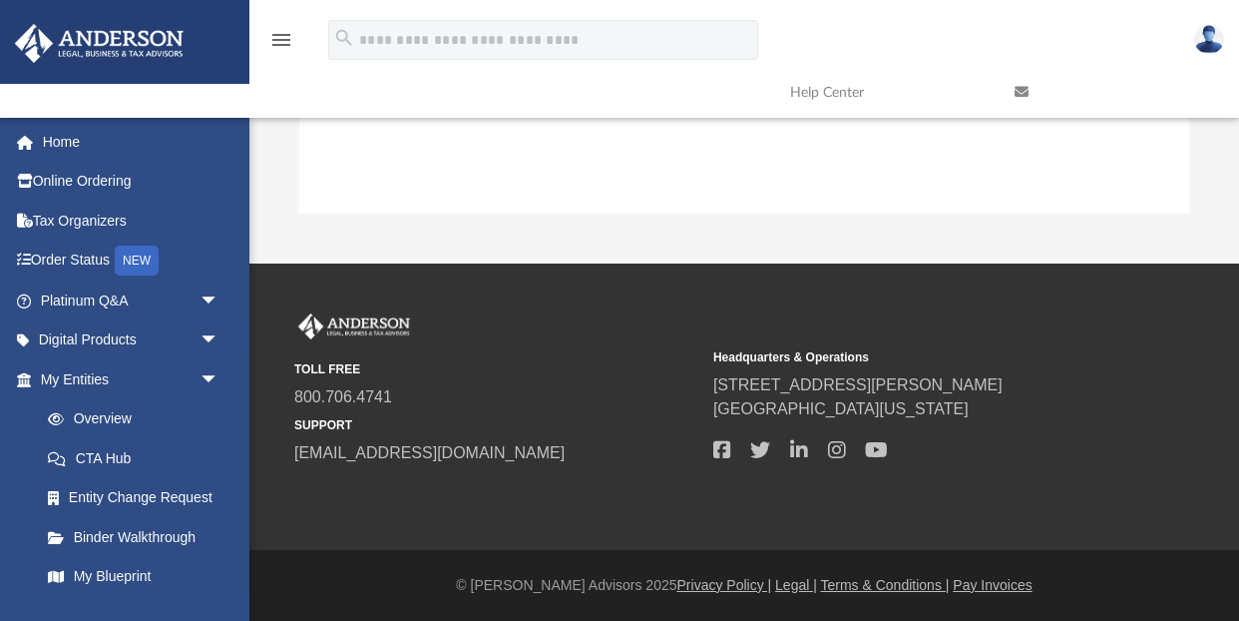
scroll to position [500, 0]
click at [55, 144] on link "Home" at bounding box center [131, 142] width 235 height 40
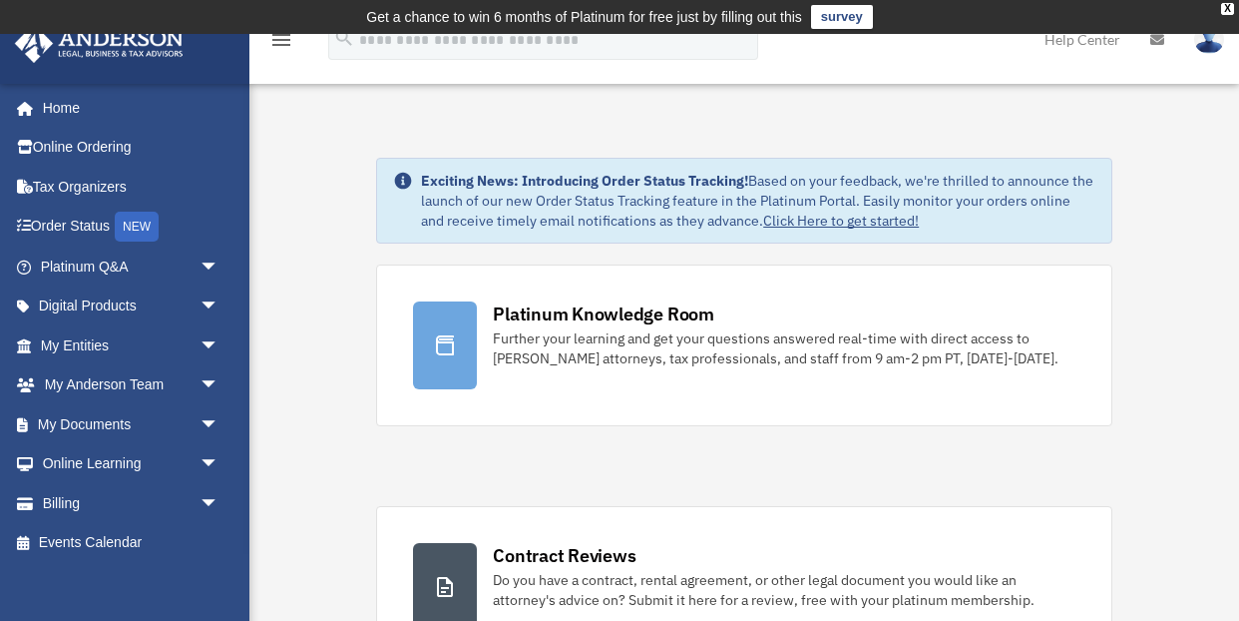
click at [1208, 45] on img at bounding box center [1209, 39] width 30 height 29
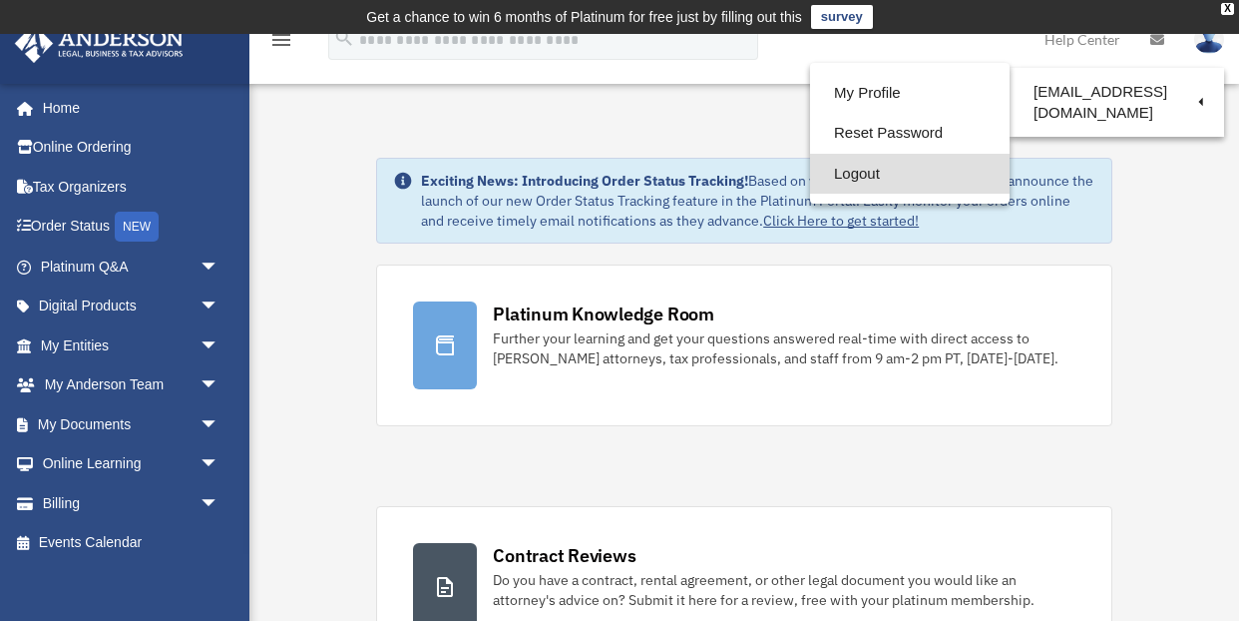
click at [855, 170] on link "Logout" at bounding box center [910, 174] width 200 height 41
